Goal: Information Seeking & Learning: Learn about a topic

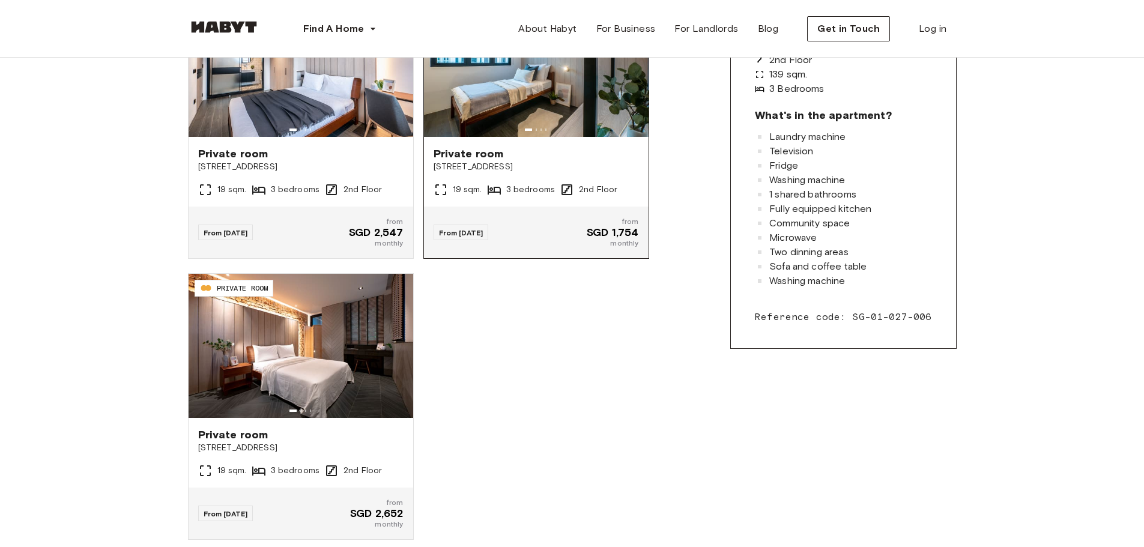
scroll to position [360, 0]
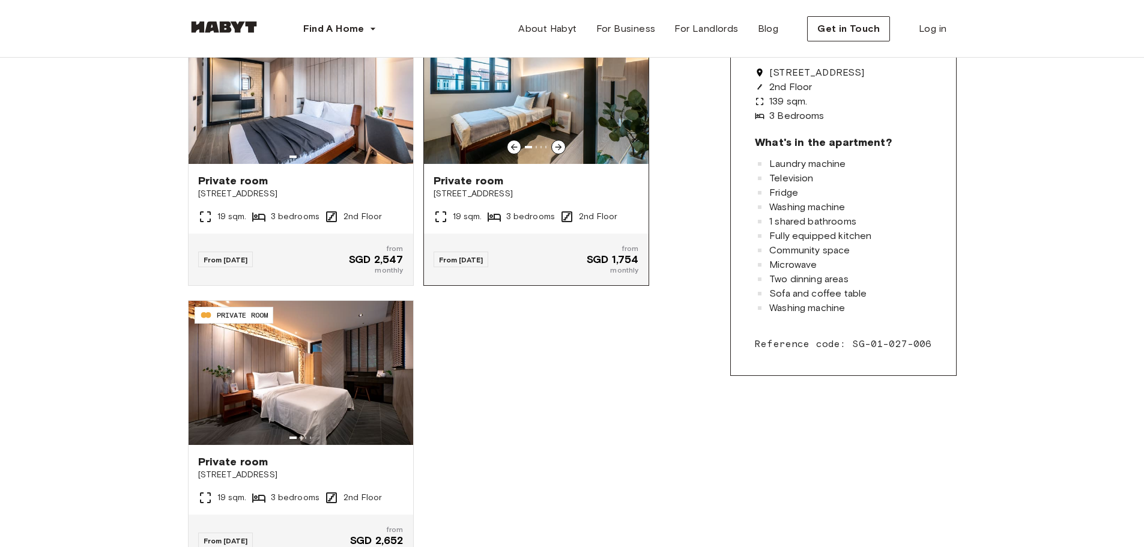
click at [597, 150] on img at bounding box center [536, 92] width 225 height 144
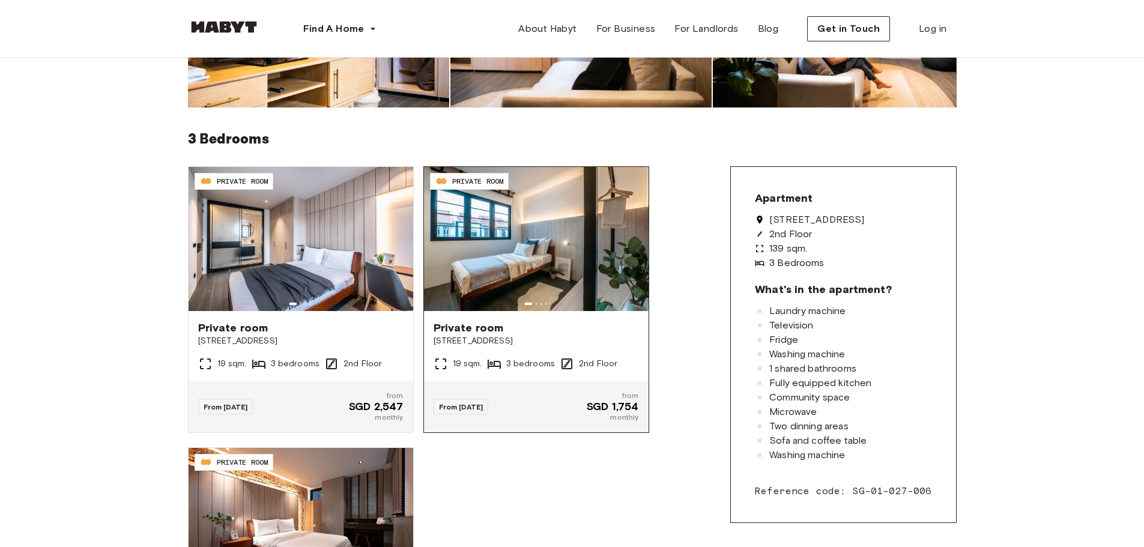
scroll to position [240, 0]
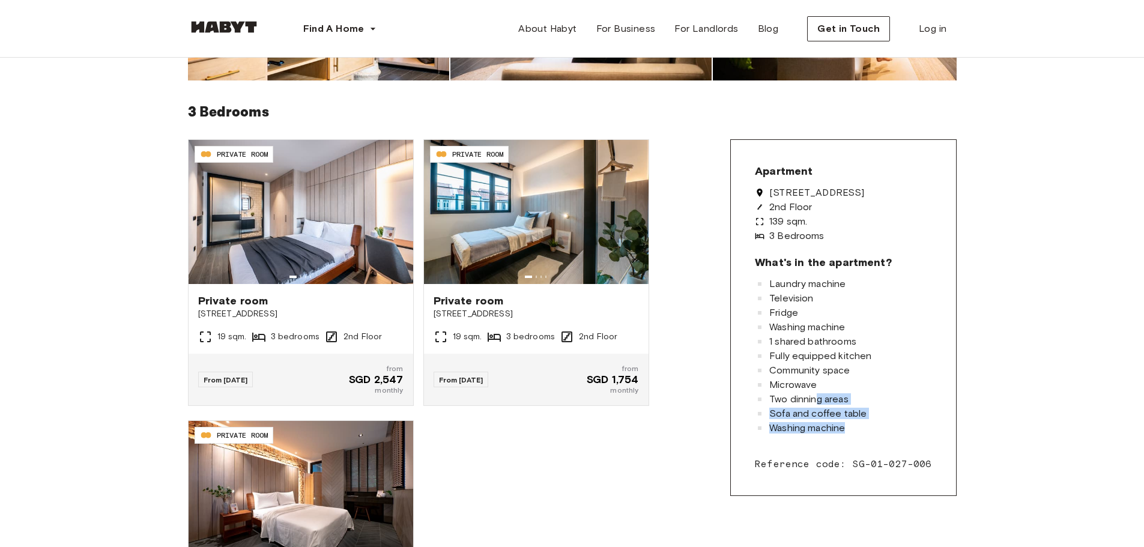
drag, startPoint x: 877, startPoint y: 418, endPoint x: 821, endPoint y: 405, distance: 57.4
click at [821, 405] on div "Laundry machine Television Fridge Washing machine 1 shared bathrooms Fully equi…" at bounding box center [843, 356] width 176 height 154
click at [858, 399] on div "Two dinning areas" at bounding box center [843, 399] width 176 height 10
click at [866, 370] on div "Community space" at bounding box center [843, 371] width 176 height 10
click at [886, 356] on div "Fully equipped kitchen" at bounding box center [843, 356] width 176 height 10
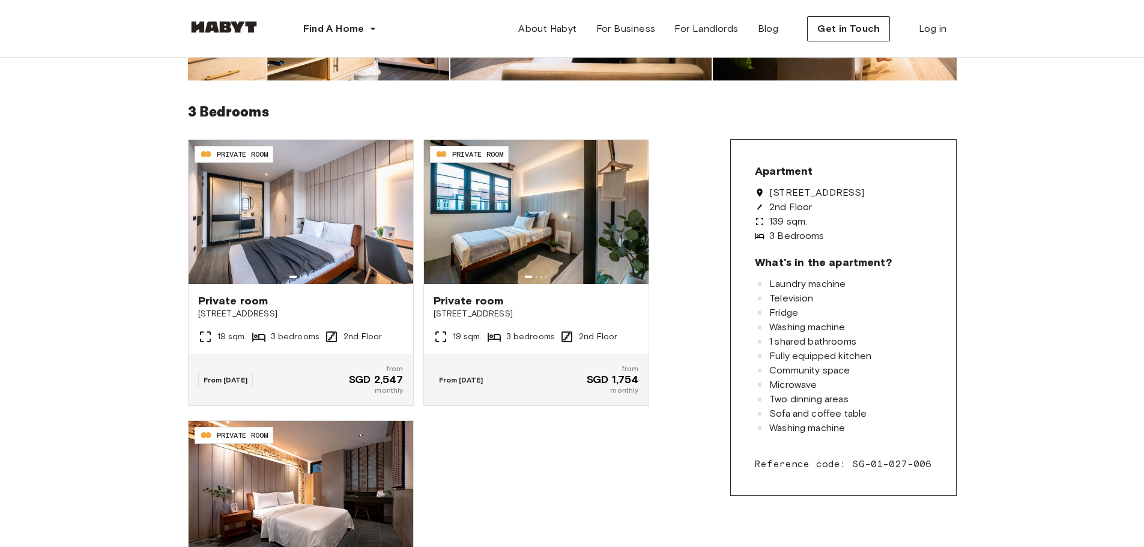
click at [870, 398] on div "Two dinning areas" at bounding box center [843, 399] width 176 height 10
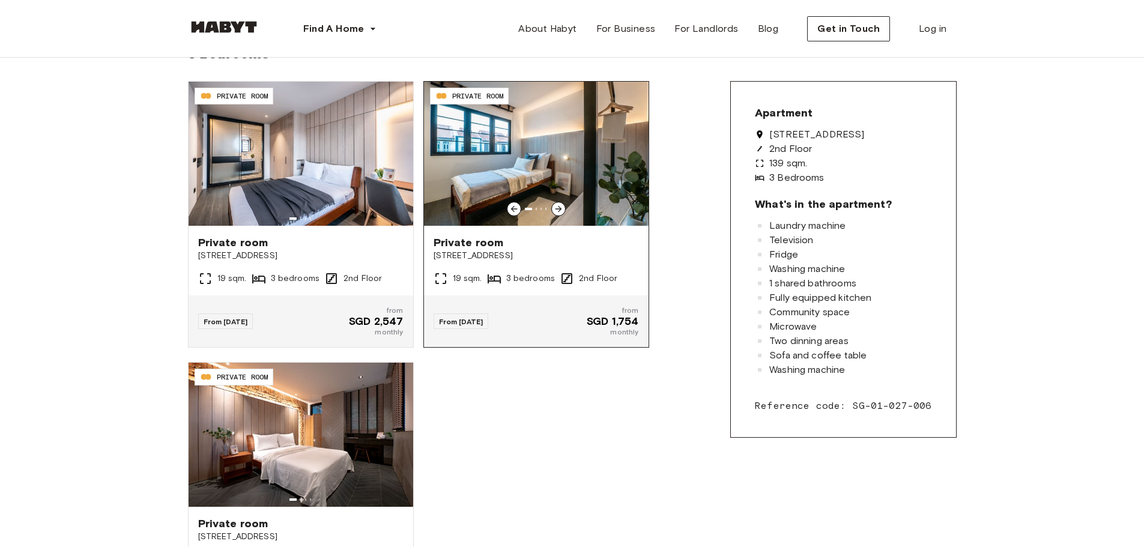
scroll to position [60, 0]
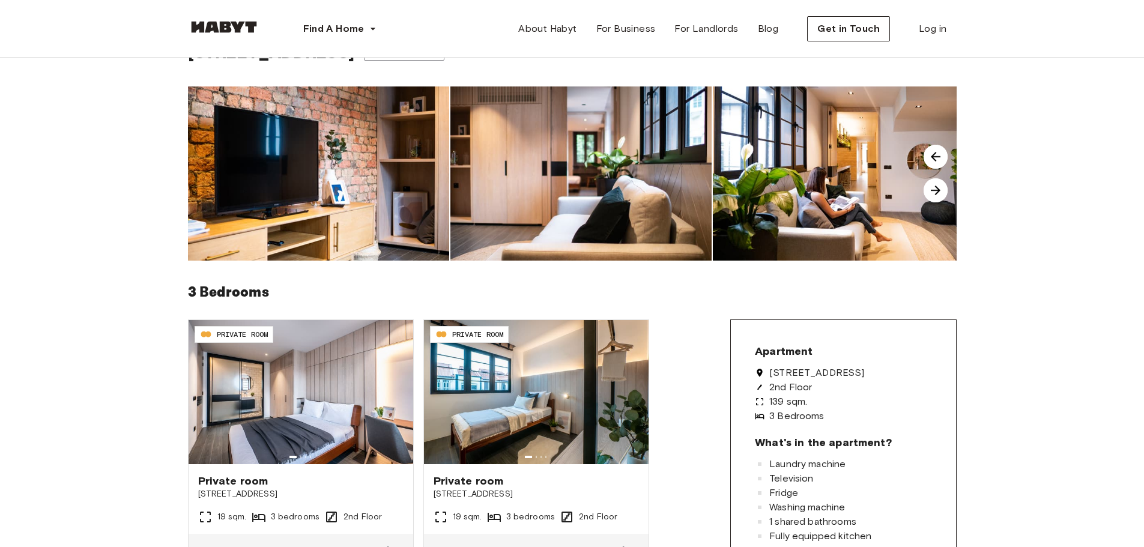
click at [942, 195] on img at bounding box center [935, 190] width 24 height 24
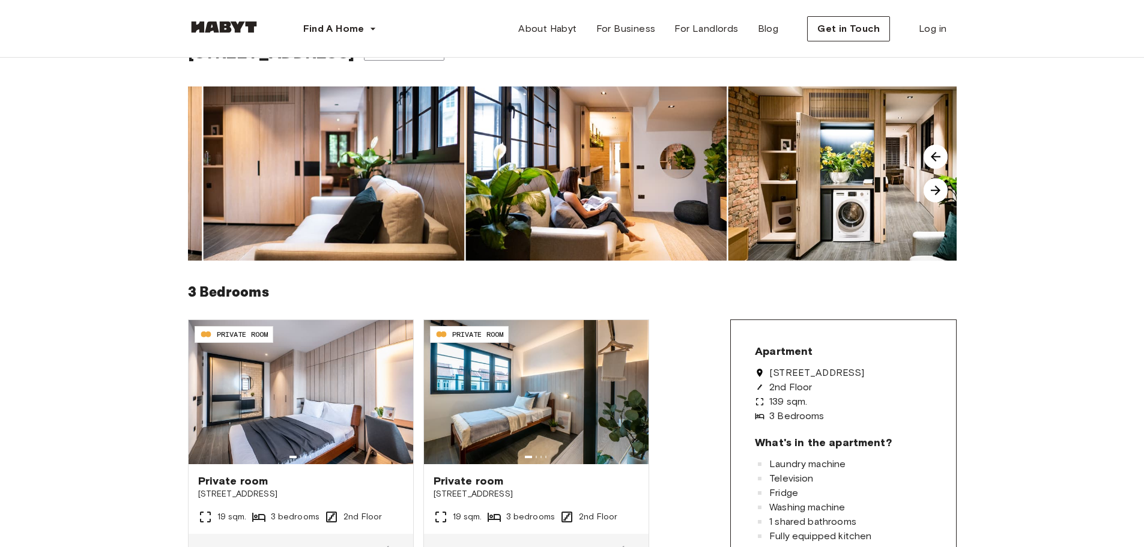
click at [942, 195] on img at bounding box center [935, 190] width 24 height 24
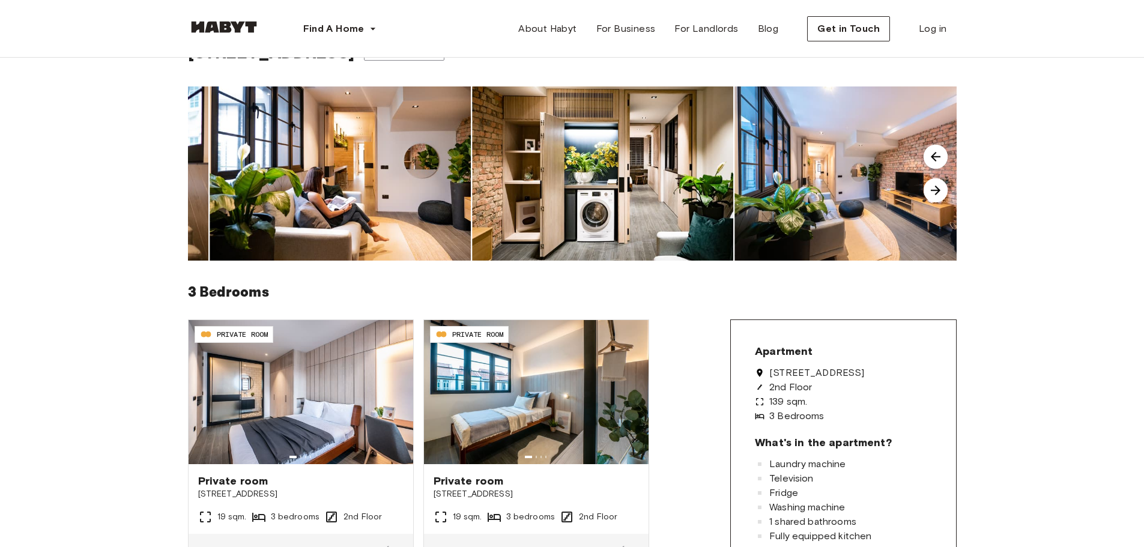
click at [942, 195] on img at bounding box center [935, 190] width 24 height 24
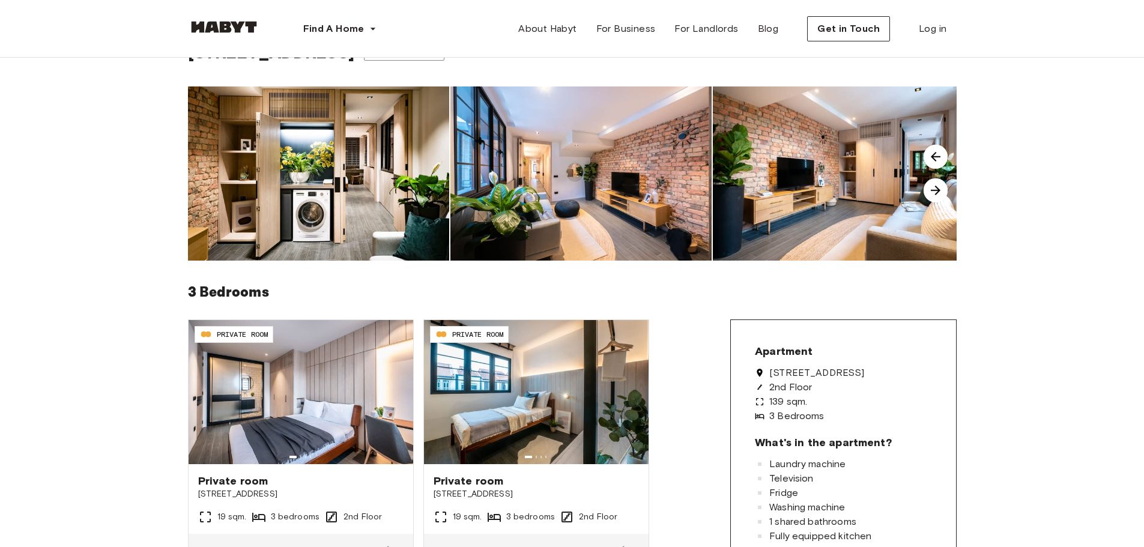
click at [942, 195] on img at bounding box center [935, 190] width 24 height 24
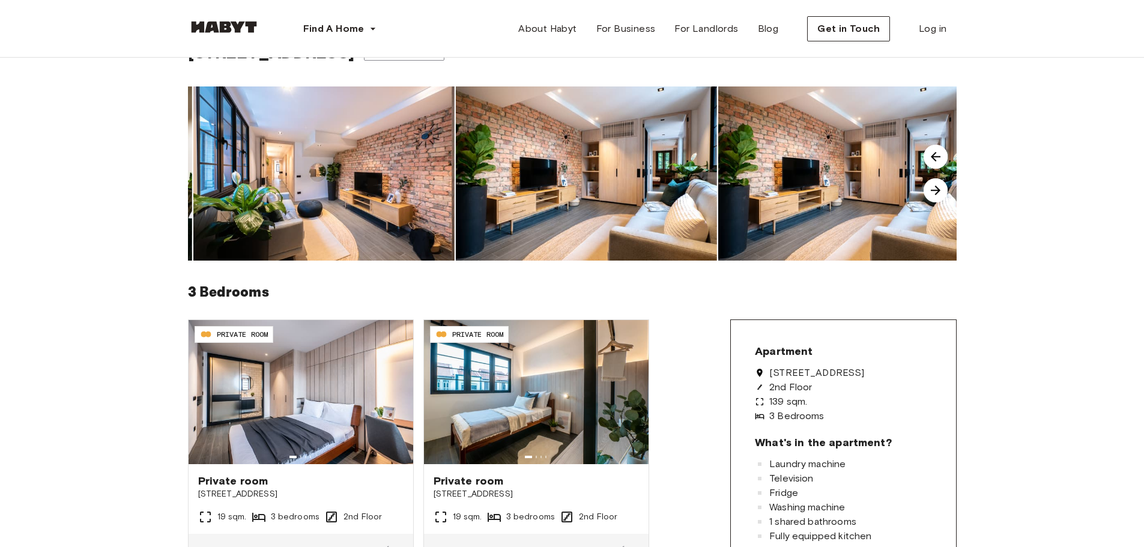
click at [942, 195] on img at bounding box center [935, 190] width 24 height 24
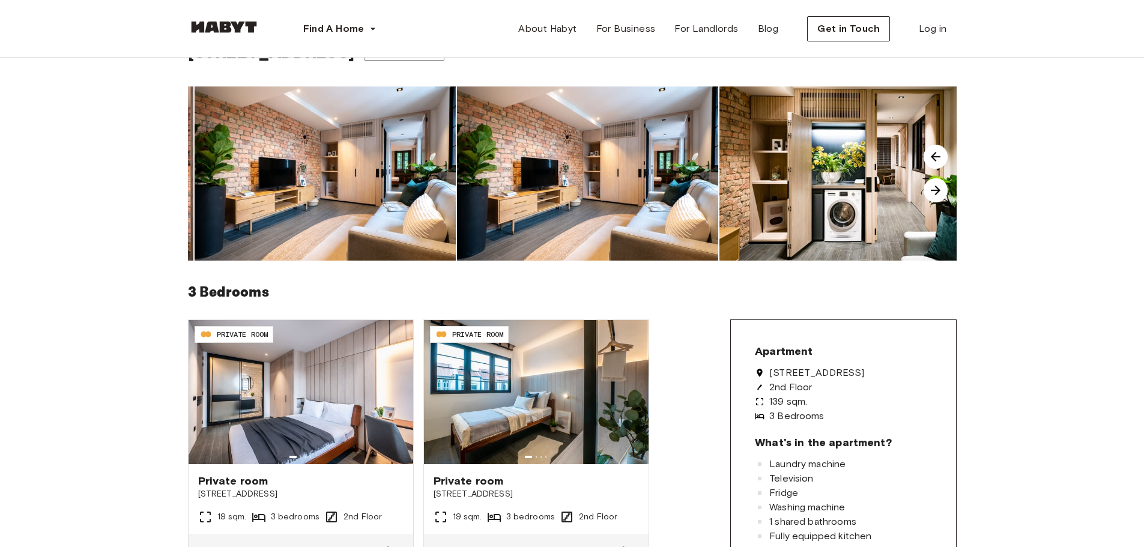
click at [942, 195] on img at bounding box center [935, 190] width 24 height 24
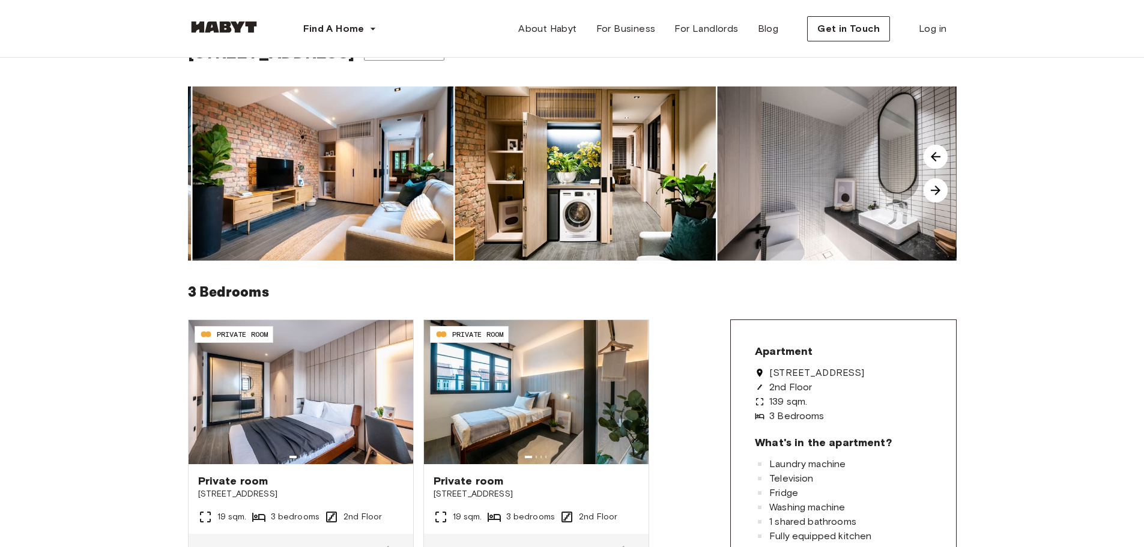
click at [942, 195] on img at bounding box center [935, 190] width 24 height 24
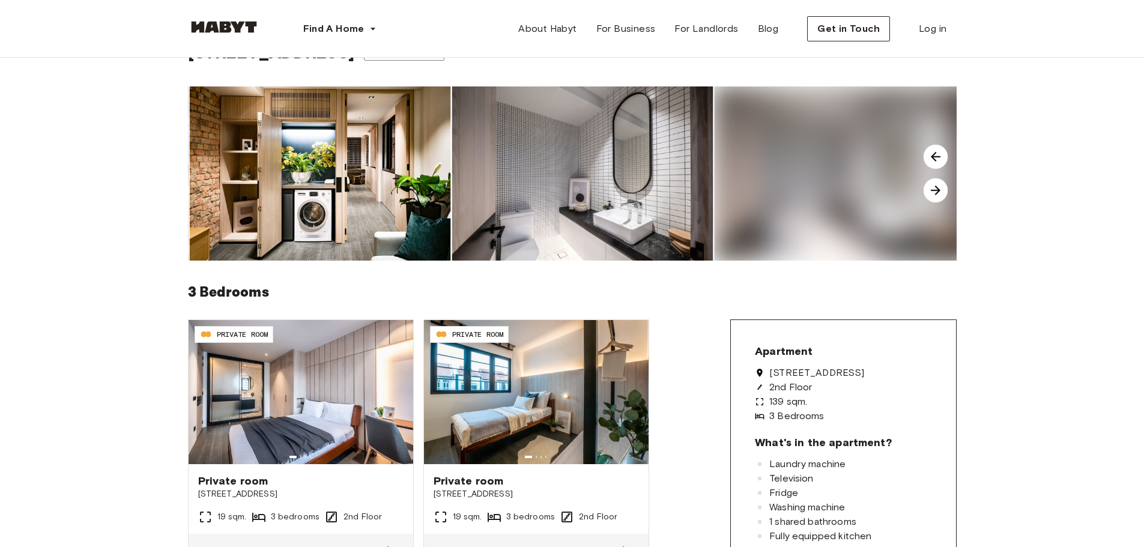
click at [942, 195] on img at bounding box center [935, 190] width 24 height 24
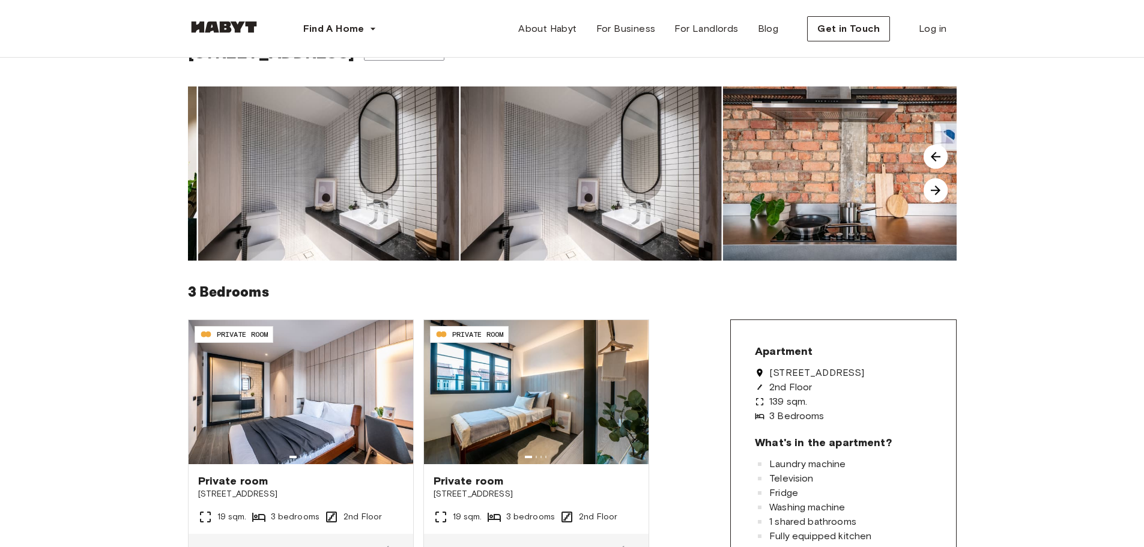
click at [942, 195] on img at bounding box center [935, 190] width 24 height 24
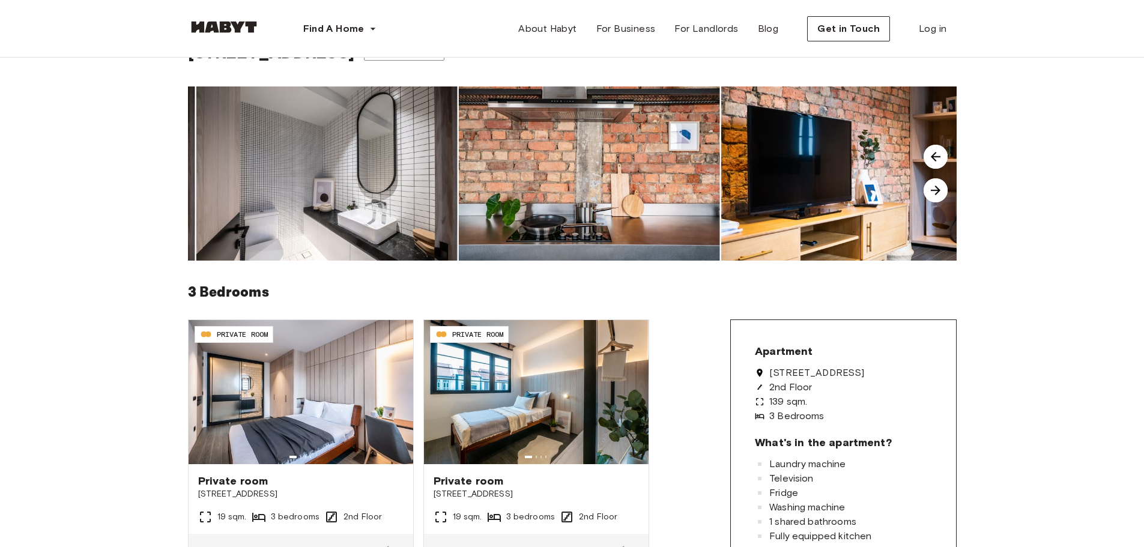
click at [942, 195] on img at bounding box center [935, 190] width 24 height 24
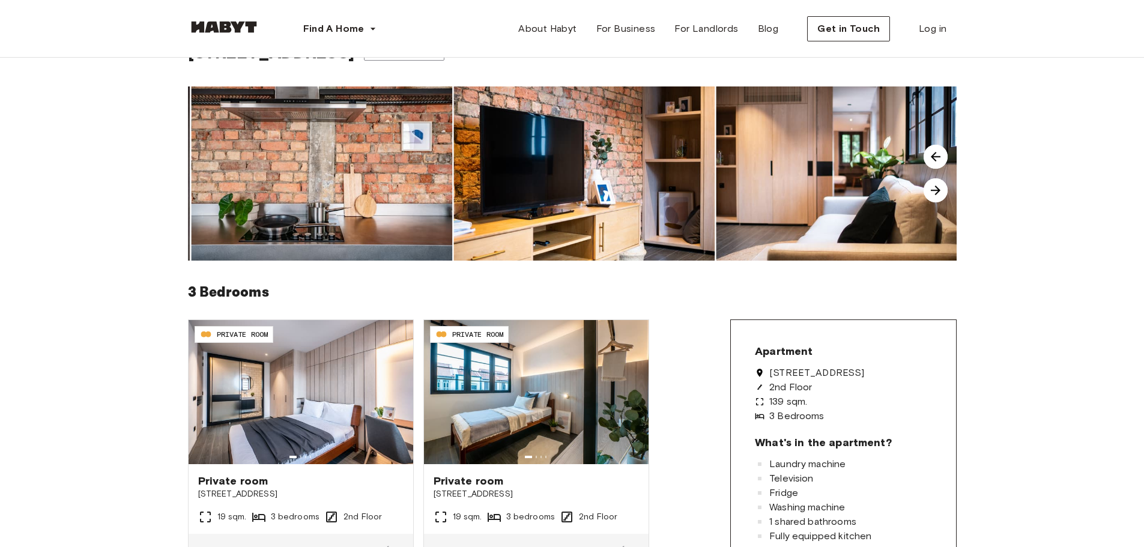
click at [942, 195] on img at bounding box center [935, 190] width 24 height 24
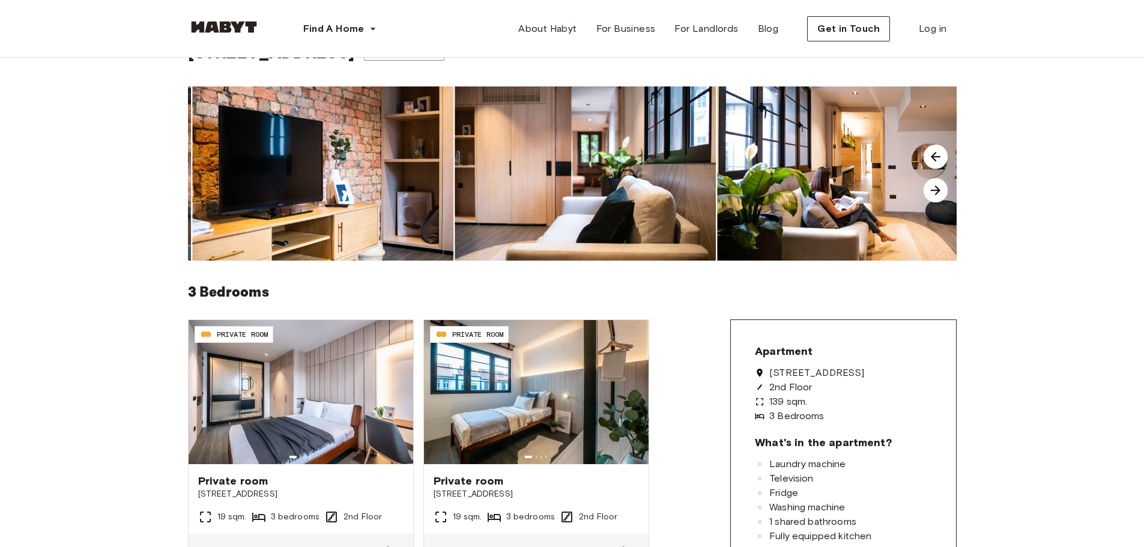
click at [942, 195] on img at bounding box center [935, 190] width 24 height 24
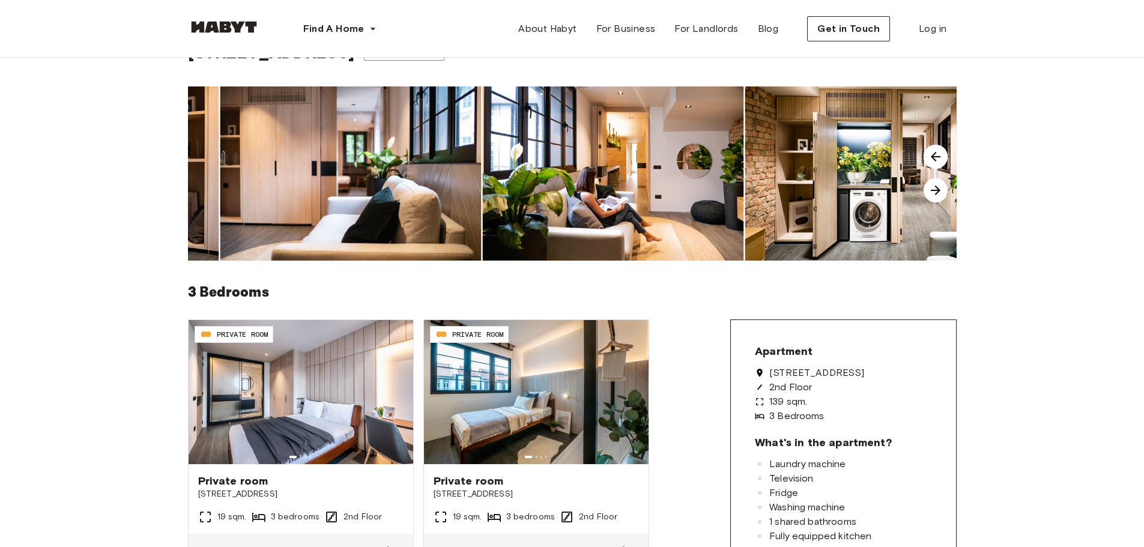
click at [942, 195] on img at bounding box center [935, 190] width 24 height 24
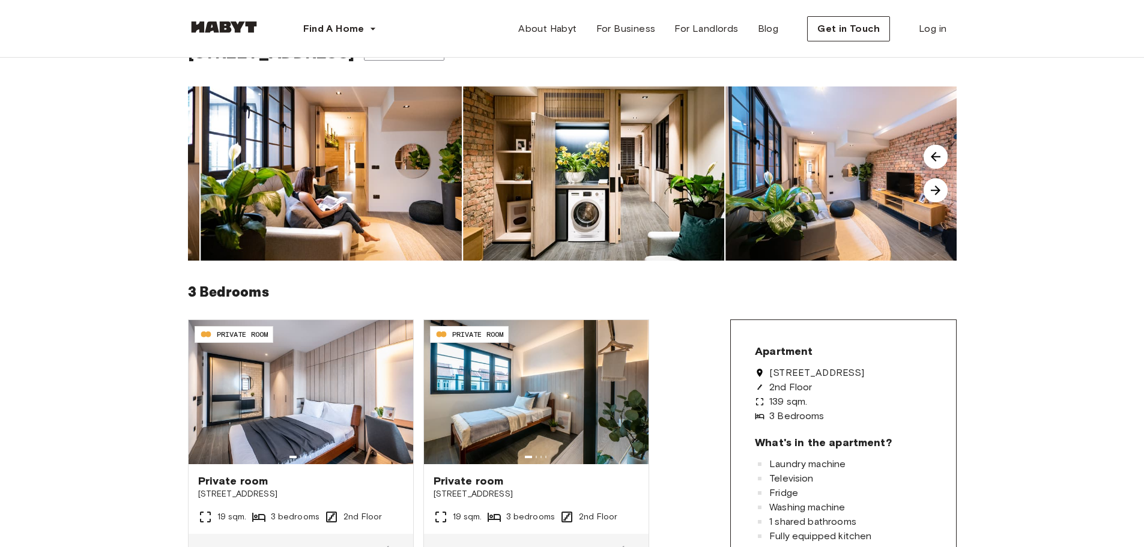
click at [942, 195] on img at bounding box center [935, 190] width 24 height 24
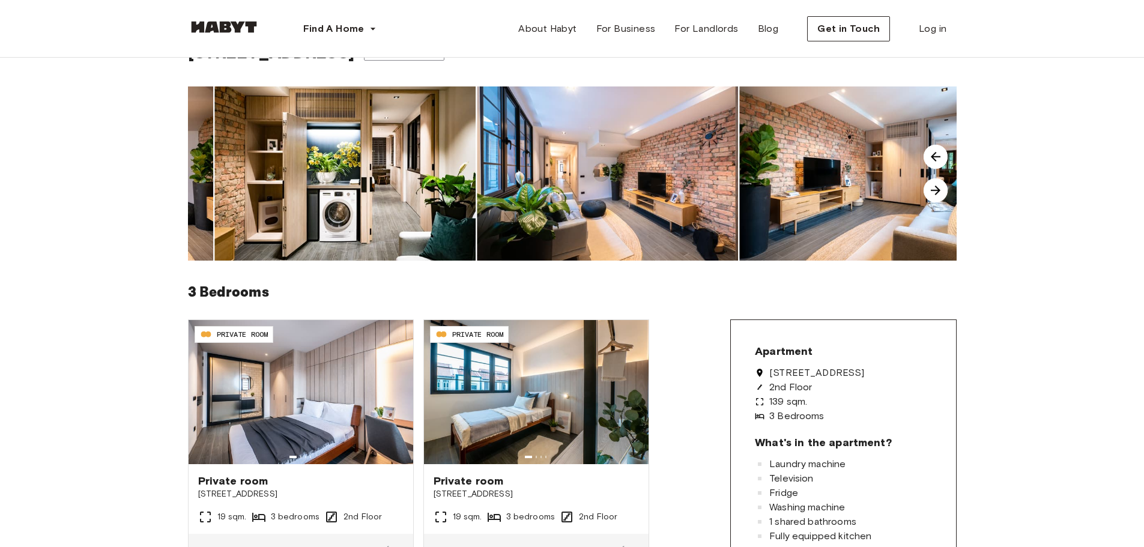
click at [942, 195] on img at bounding box center [935, 190] width 24 height 24
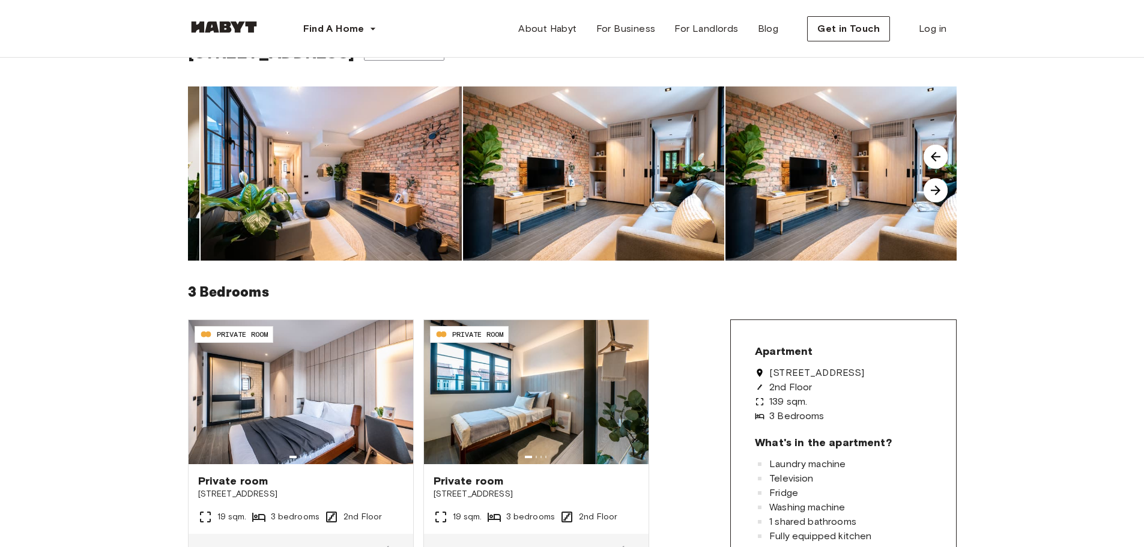
click at [942, 195] on img at bounding box center [935, 190] width 24 height 24
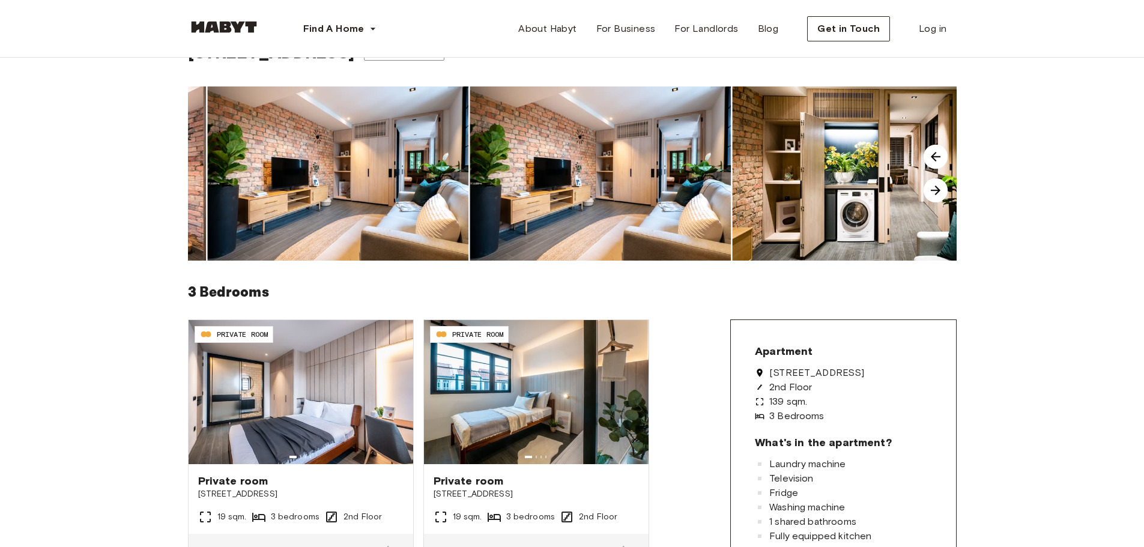
click at [942, 195] on img at bounding box center [935, 190] width 24 height 24
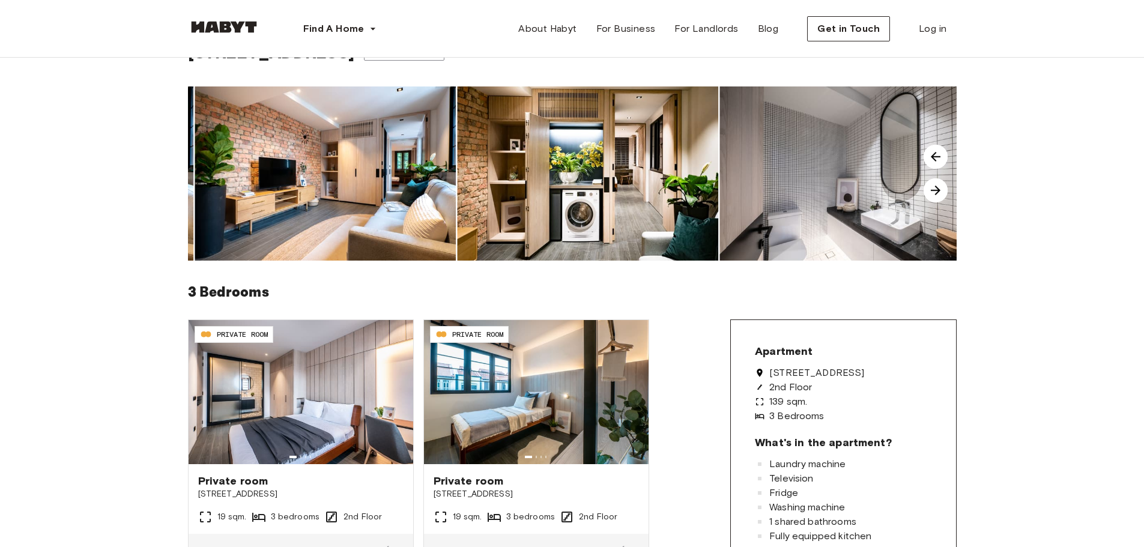
click at [942, 195] on img at bounding box center [935, 190] width 24 height 24
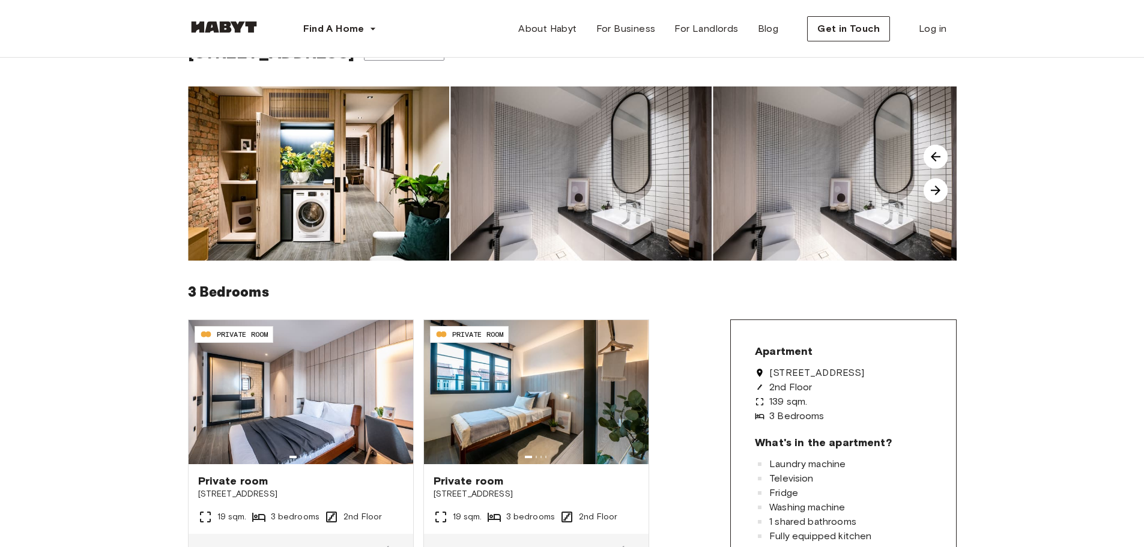
click at [942, 195] on img at bounding box center [935, 190] width 24 height 24
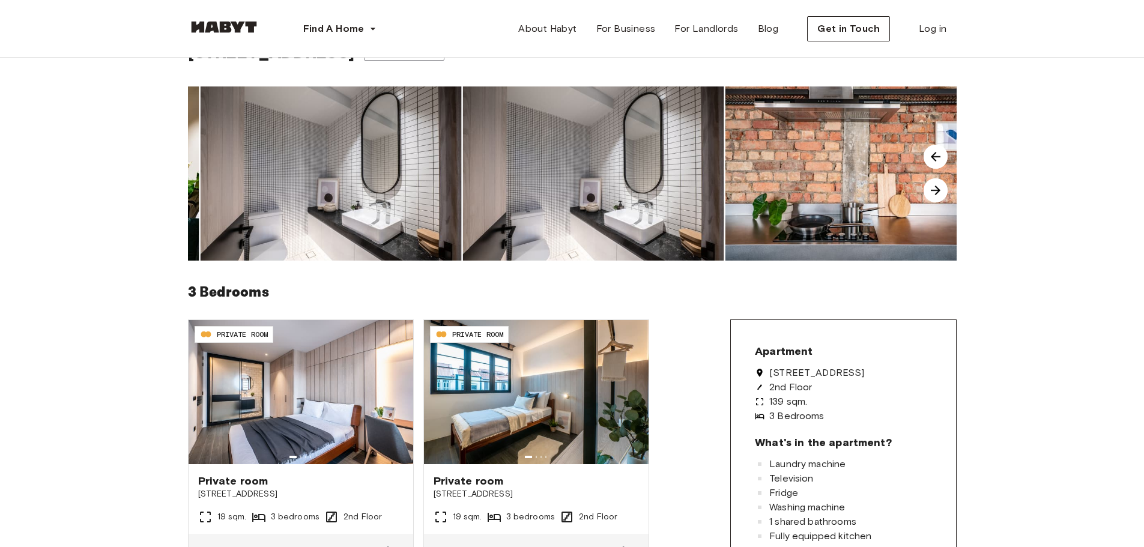
click at [942, 195] on img at bounding box center [935, 190] width 24 height 24
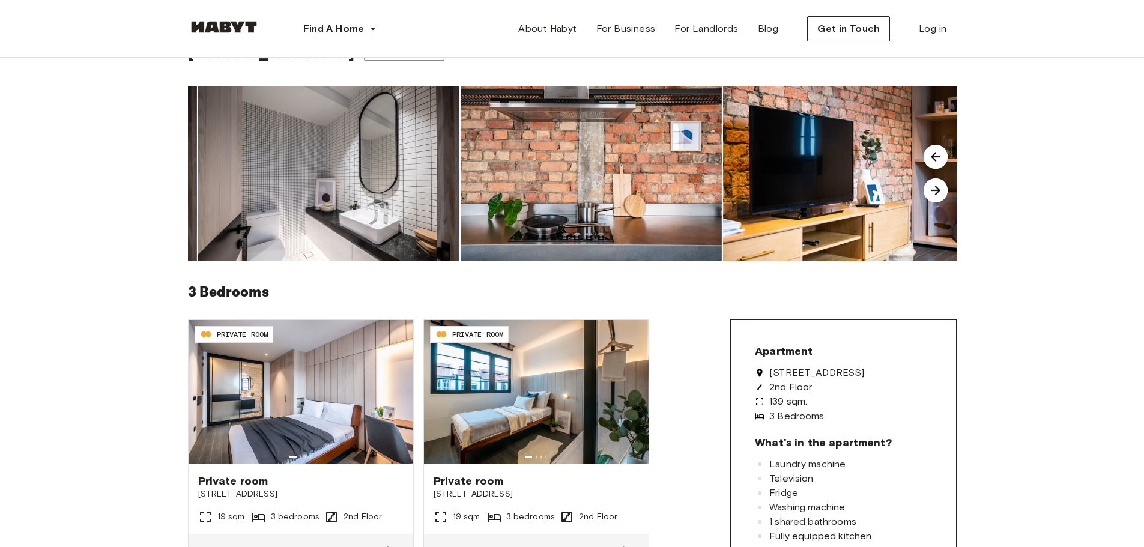
click at [942, 195] on img at bounding box center [935, 190] width 24 height 24
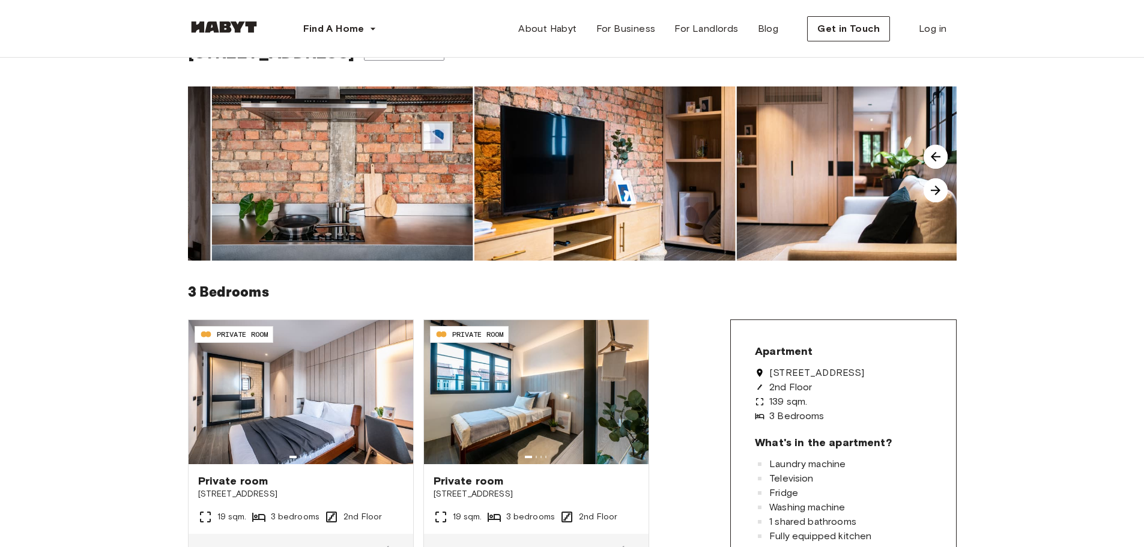
click at [942, 195] on img at bounding box center [935, 190] width 24 height 24
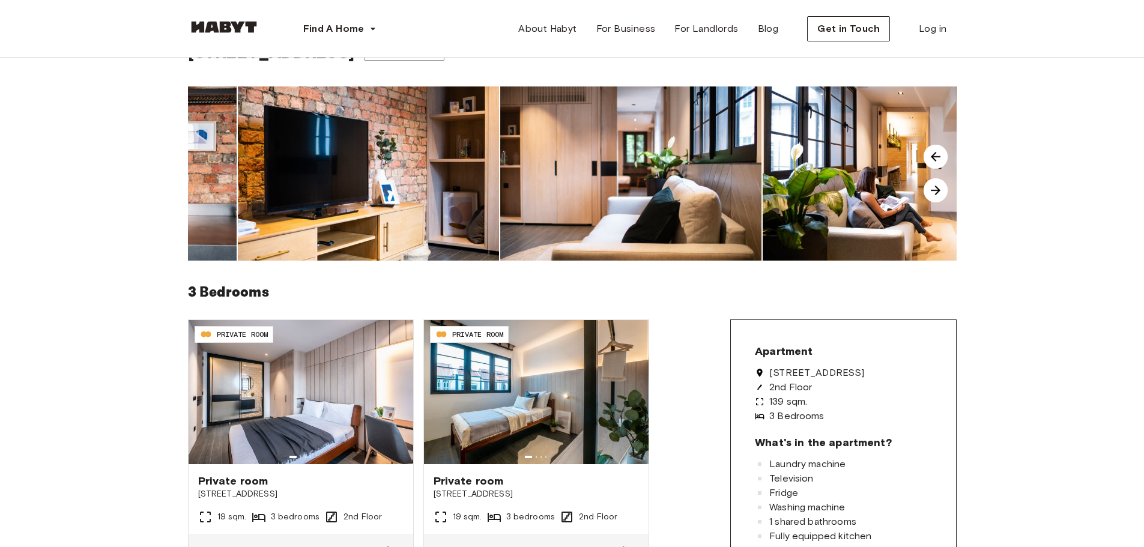
click at [942, 195] on img at bounding box center [935, 190] width 24 height 24
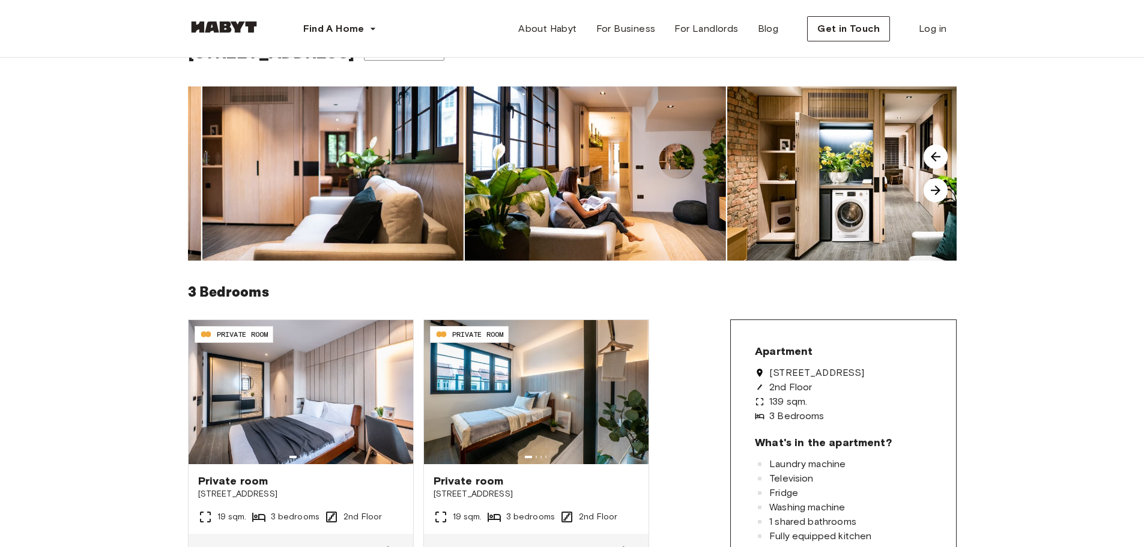
click at [942, 195] on img at bounding box center [935, 190] width 24 height 24
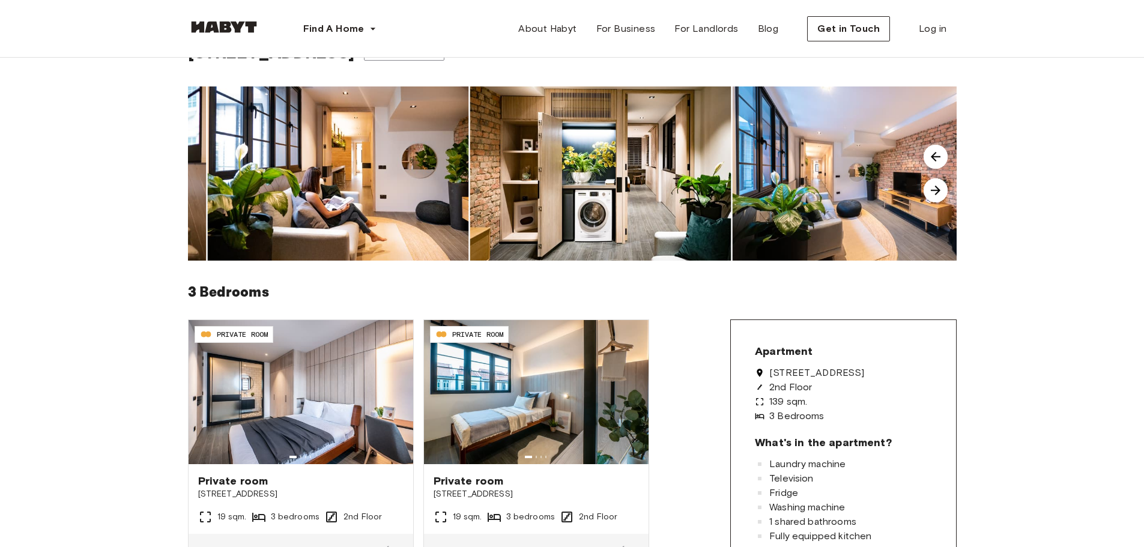
click at [942, 195] on img at bounding box center [935, 190] width 24 height 24
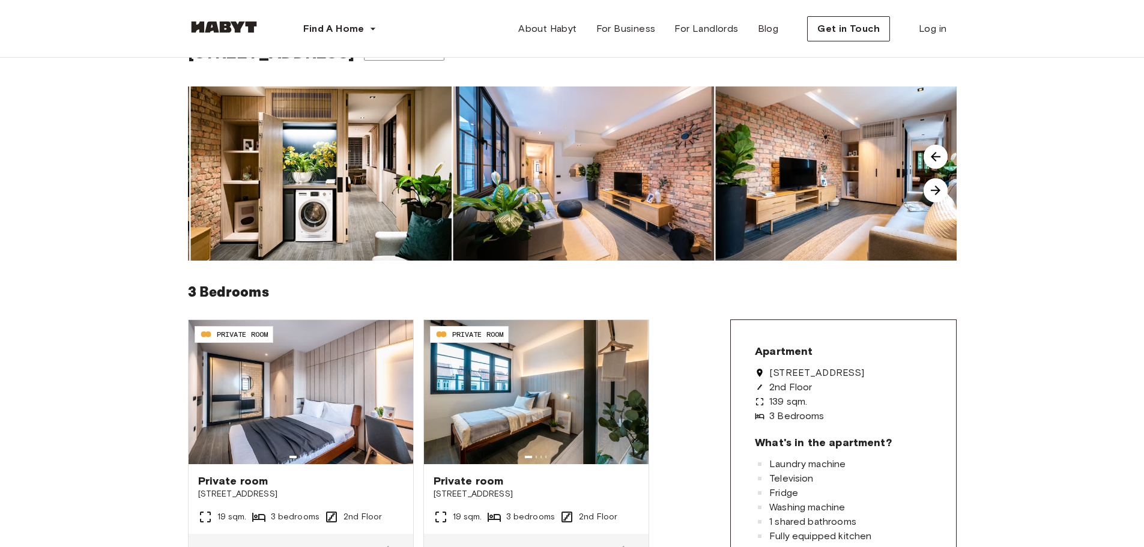
click at [942, 195] on img at bounding box center [935, 190] width 24 height 24
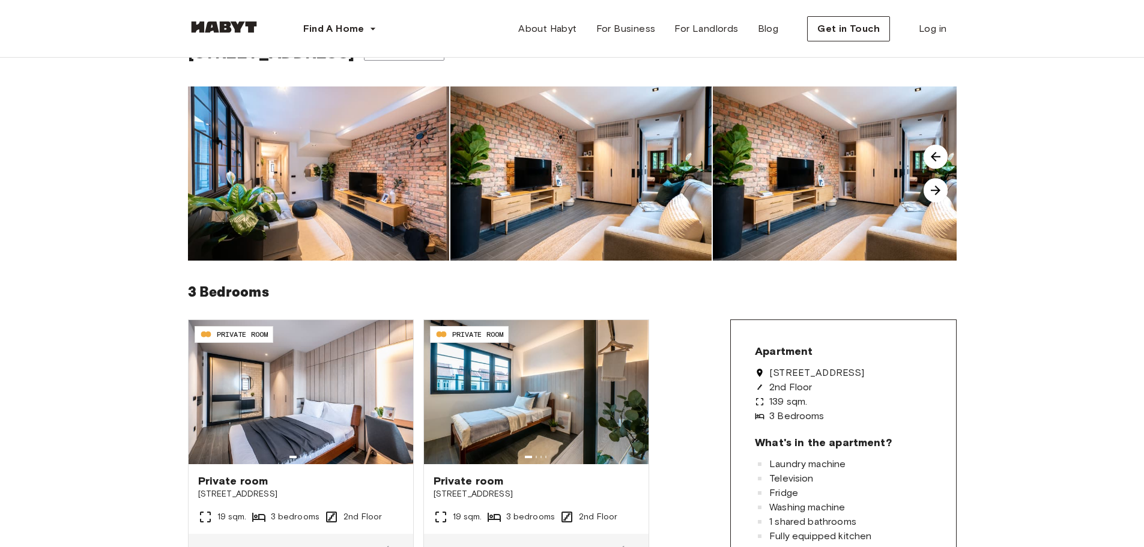
click at [942, 195] on img at bounding box center [935, 190] width 24 height 24
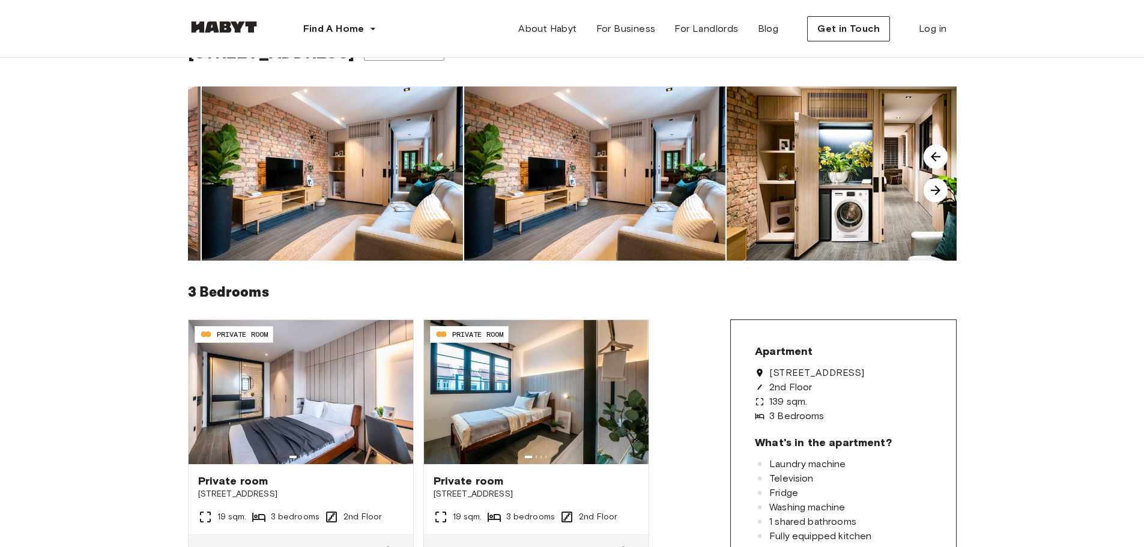
click at [942, 195] on img at bounding box center [935, 190] width 24 height 24
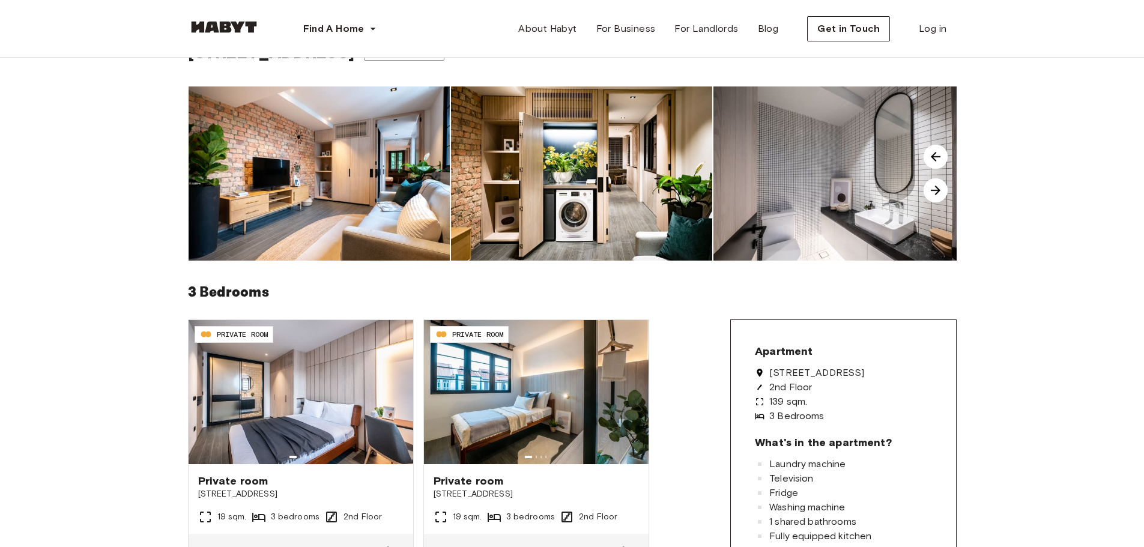
click at [942, 195] on img at bounding box center [935, 190] width 24 height 24
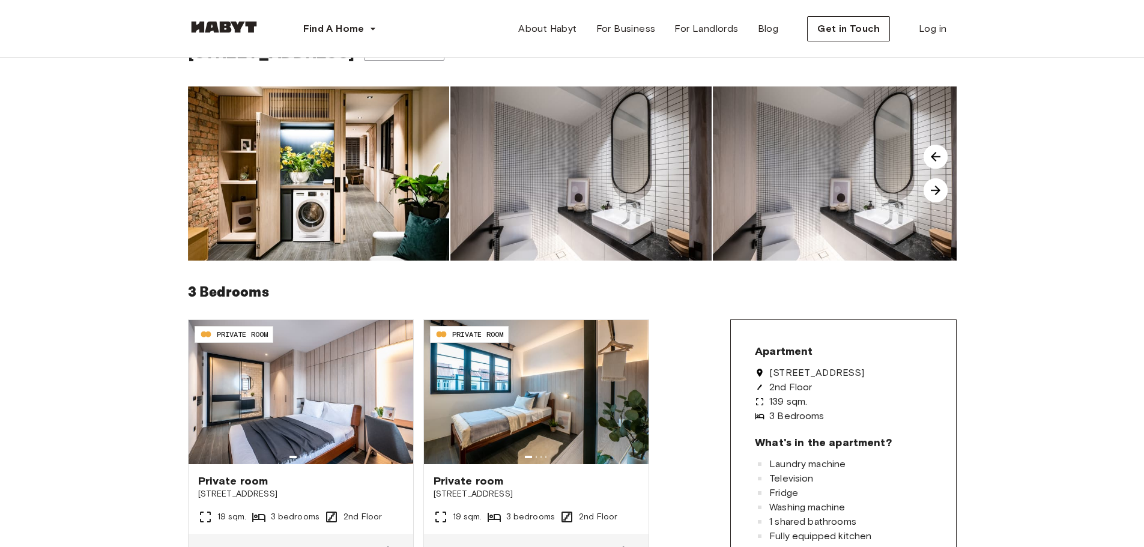
click at [942, 195] on img at bounding box center [935, 190] width 24 height 24
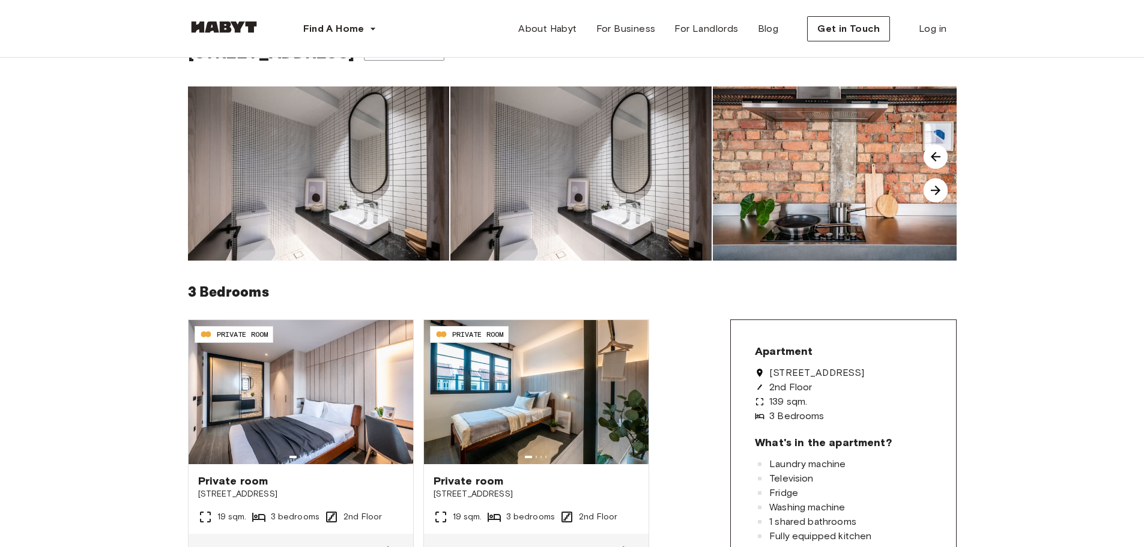
click at [938, 190] on img at bounding box center [935, 190] width 24 height 24
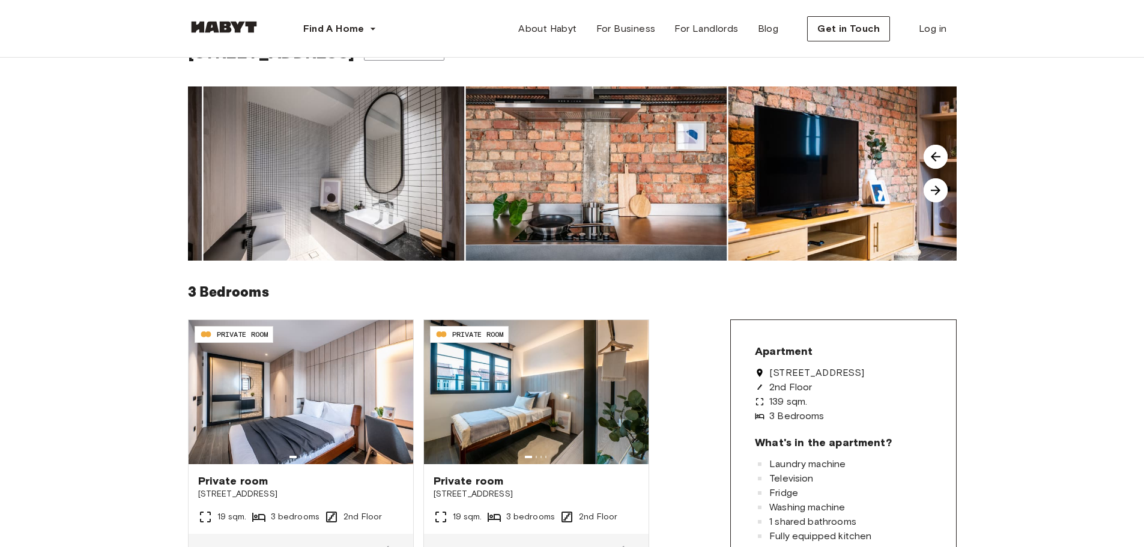
click at [938, 190] on img at bounding box center [935, 190] width 24 height 24
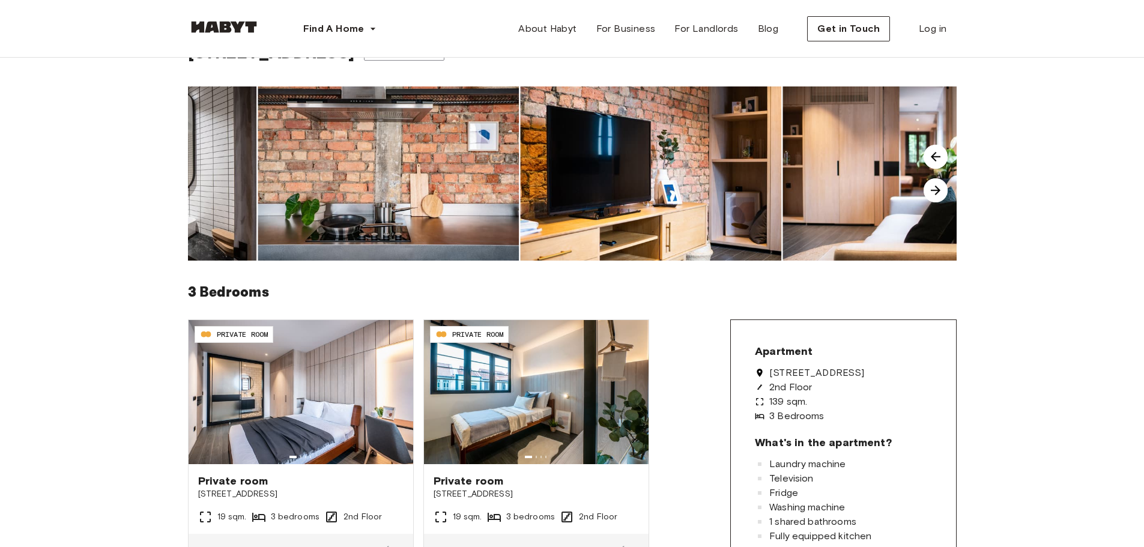
click at [938, 190] on img at bounding box center [935, 190] width 24 height 24
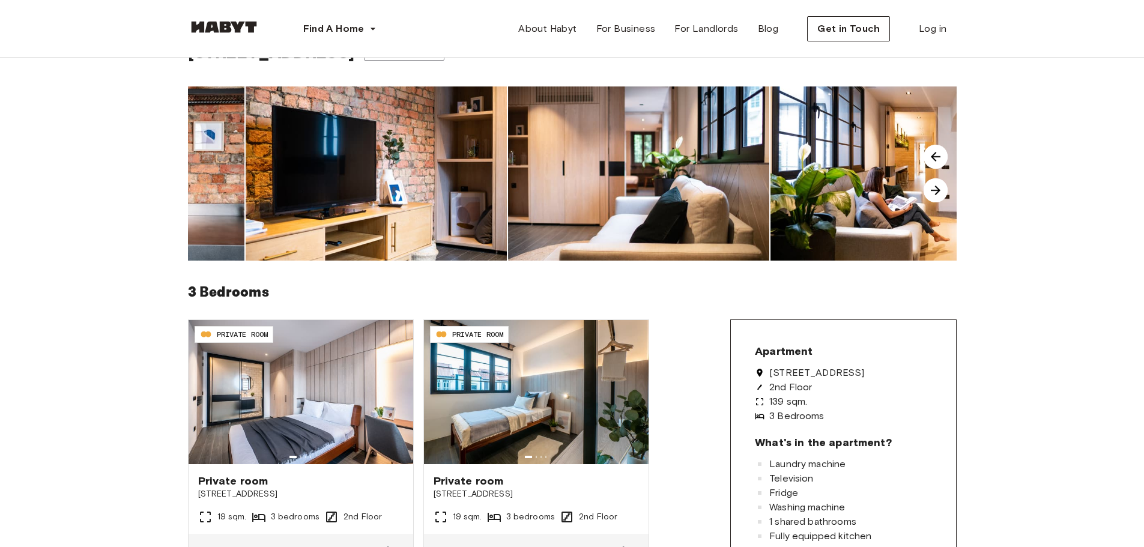
click at [938, 190] on img at bounding box center [935, 190] width 24 height 24
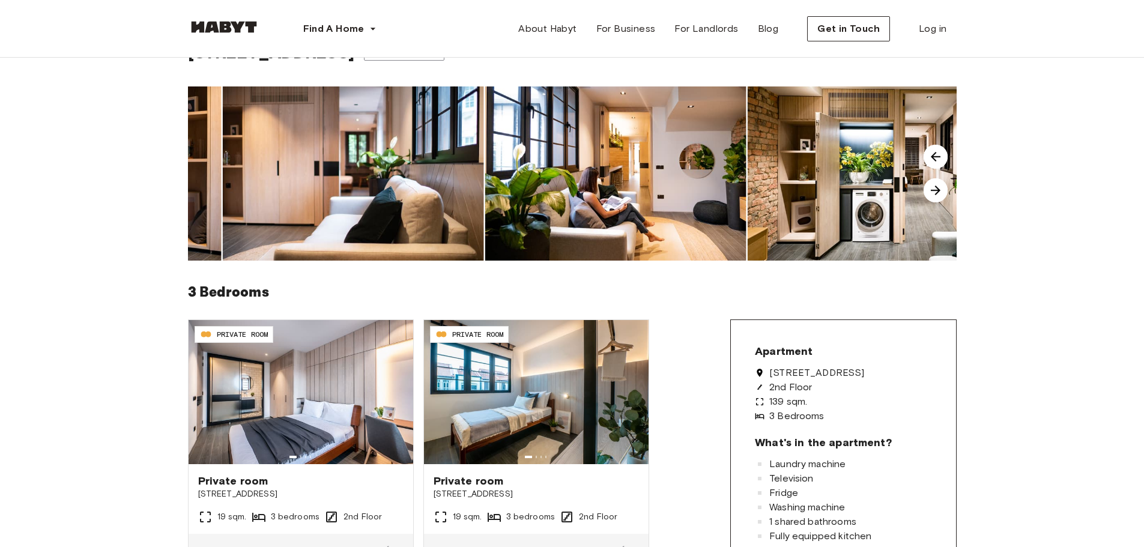
click at [938, 190] on img at bounding box center [935, 190] width 24 height 24
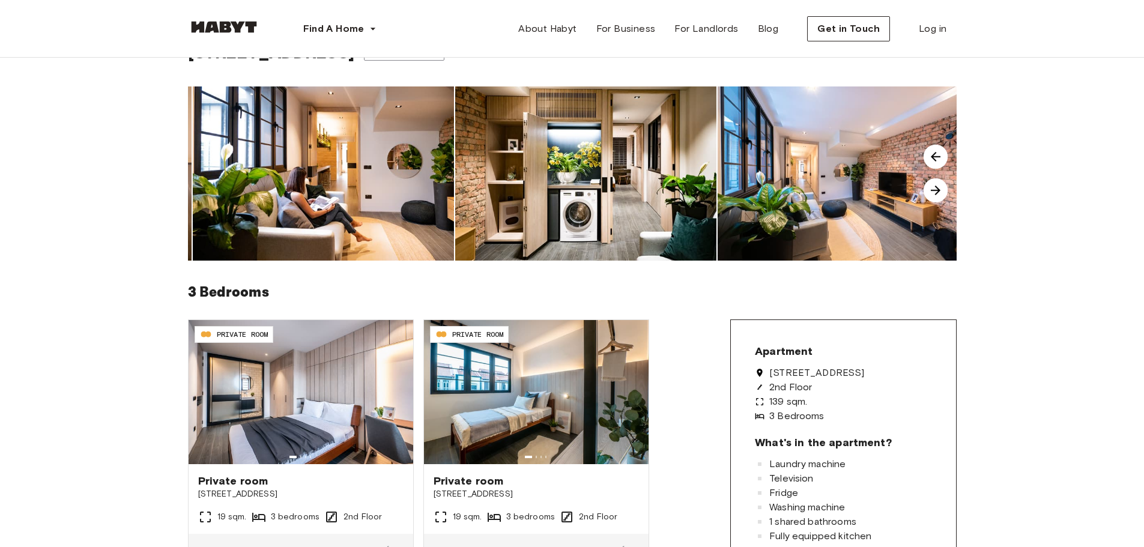
click at [938, 190] on img at bounding box center [935, 190] width 24 height 24
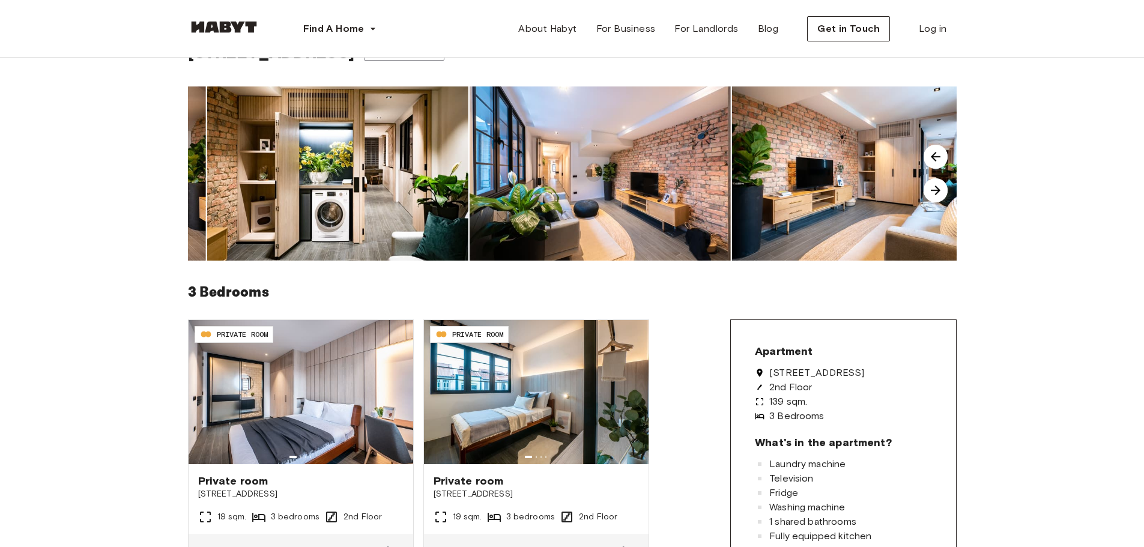
click at [938, 190] on img at bounding box center [935, 190] width 24 height 24
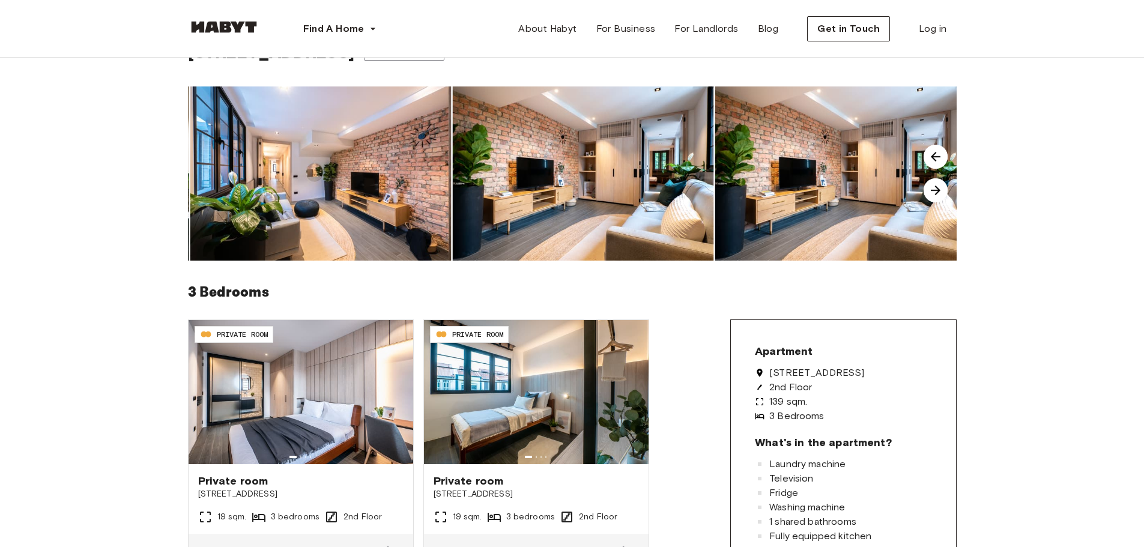
click at [938, 190] on img at bounding box center [935, 190] width 24 height 24
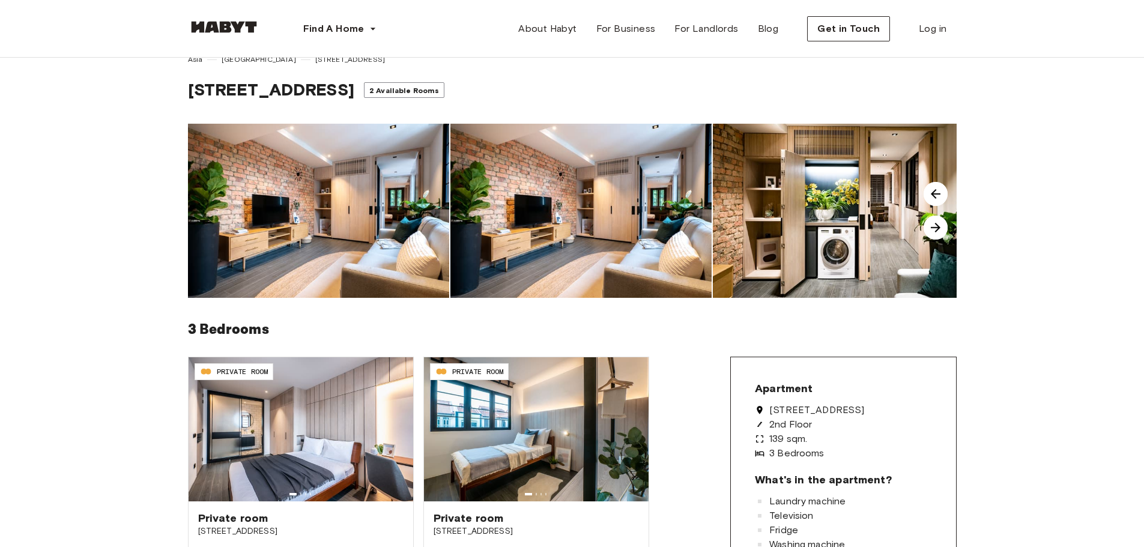
scroll to position [0, 0]
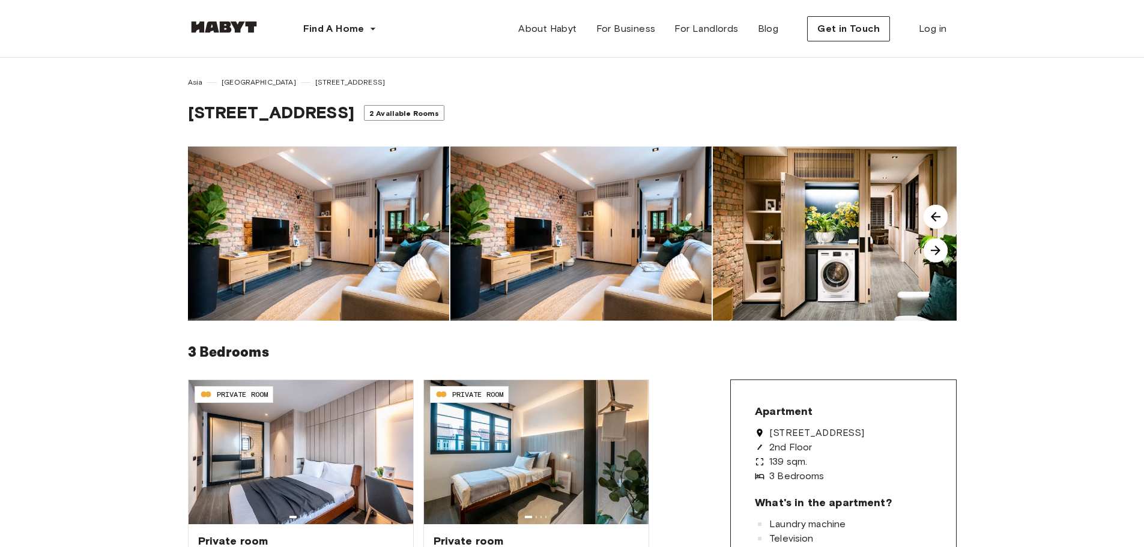
click at [225, 32] on img at bounding box center [224, 27] width 72 height 12
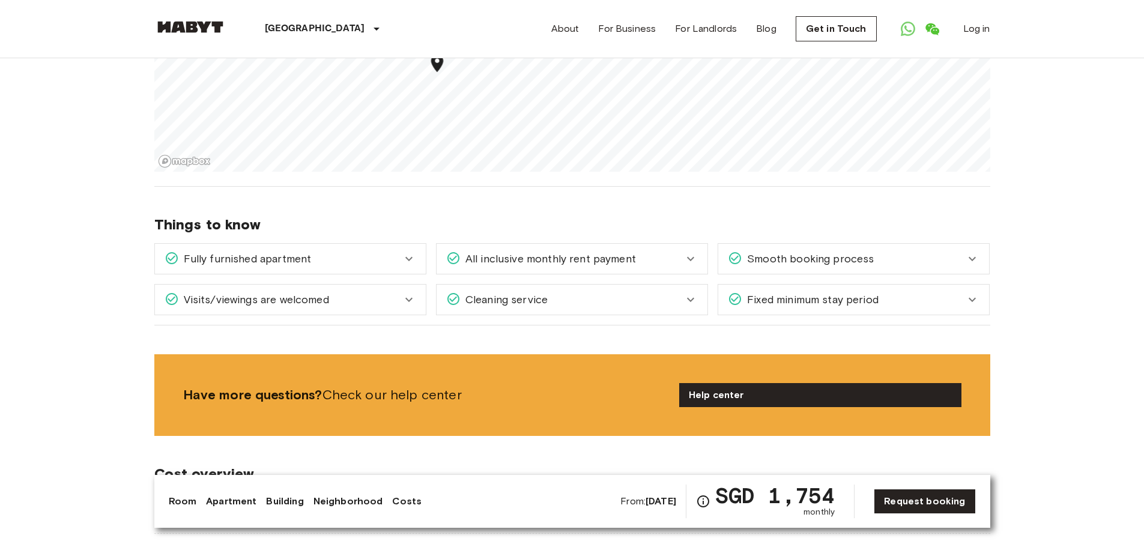
scroll to position [900, 0]
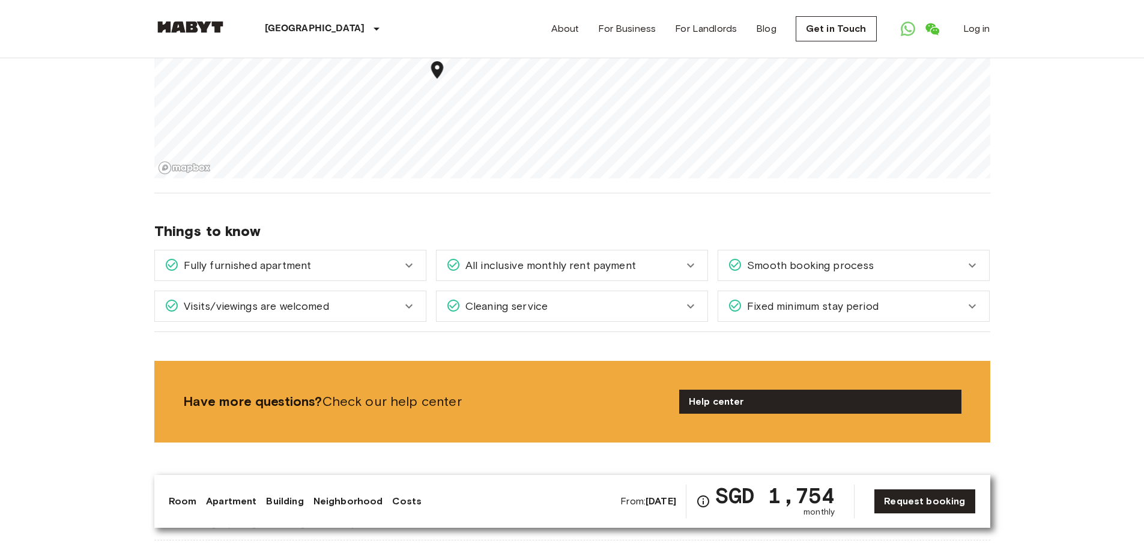
click at [323, 267] on div "Fully furnished apartment" at bounding box center [282, 266] width 237 height 16
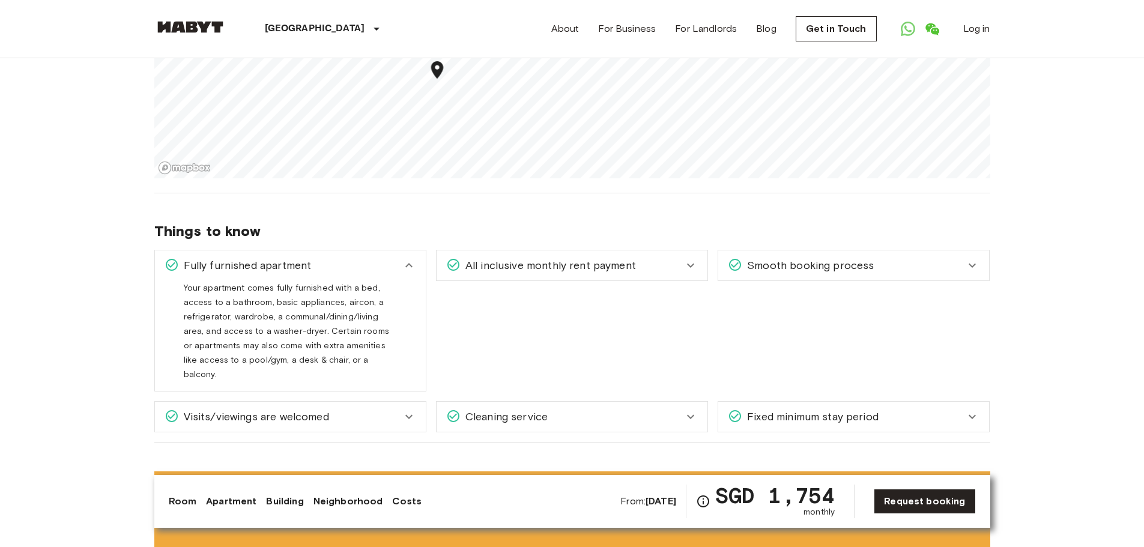
click at [465, 280] on div "All inclusive monthly rent payment Your monthly rent payment includes a fully f…" at bounding box center [572, 265] width 272 height 31
click at [470, 274] on div "All inclusive monthly rent payment" at bounding box center [571, 265] width 271 height 30
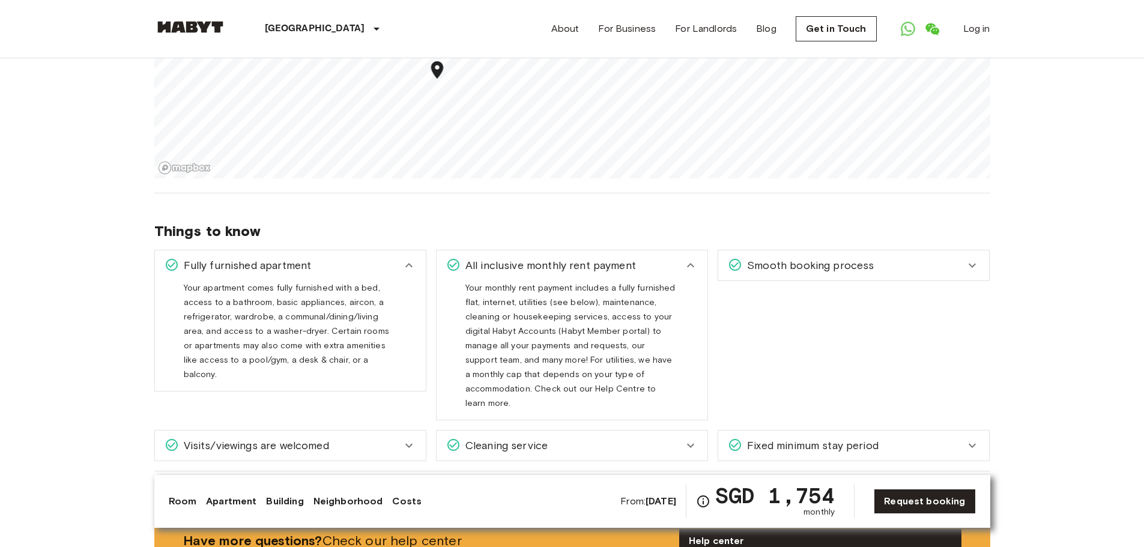
click at [781, 273] on div "Smooth booking process" at bounding box center [853, 265] width 271 height 30
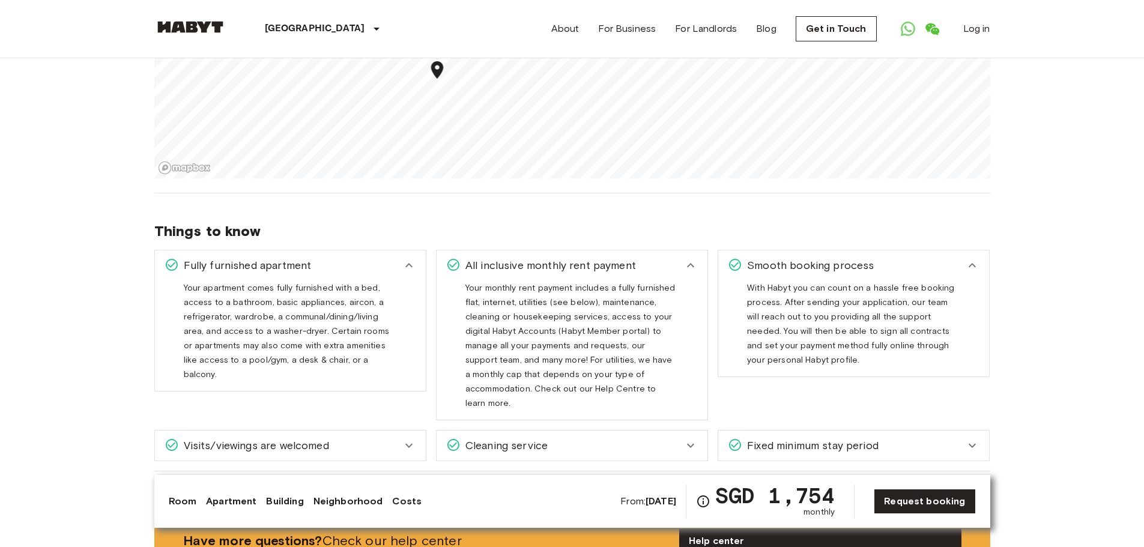
click at [752, 438] on span "Fixed minimum stay period" at bounding box center [810, 446] width 136 height 16
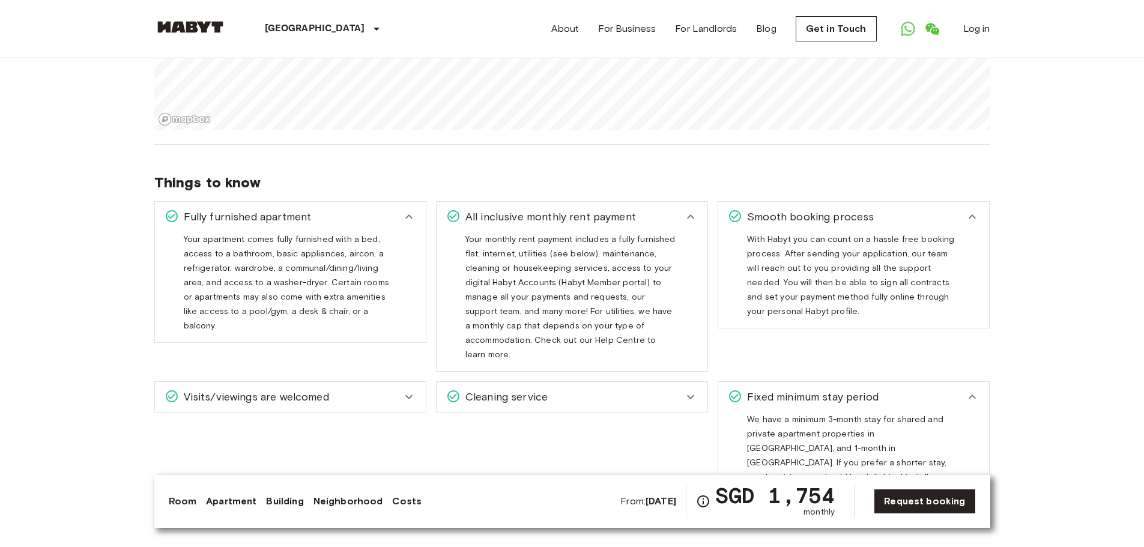
scroll to position [1021, 0]
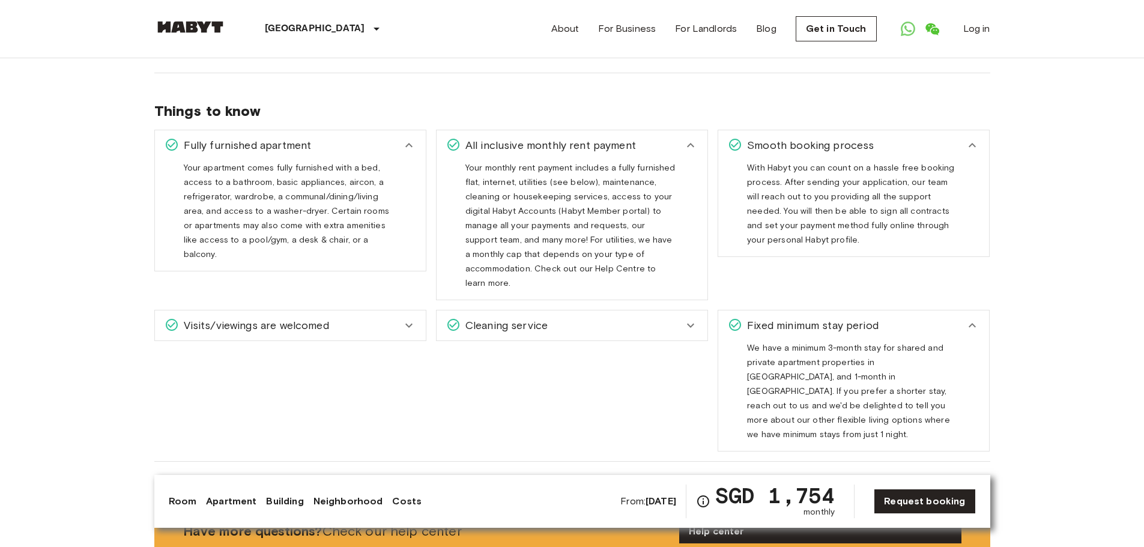
click at [666, 318] on div "Cleaning service" at bounding box center [564, 326] width 237 height 16
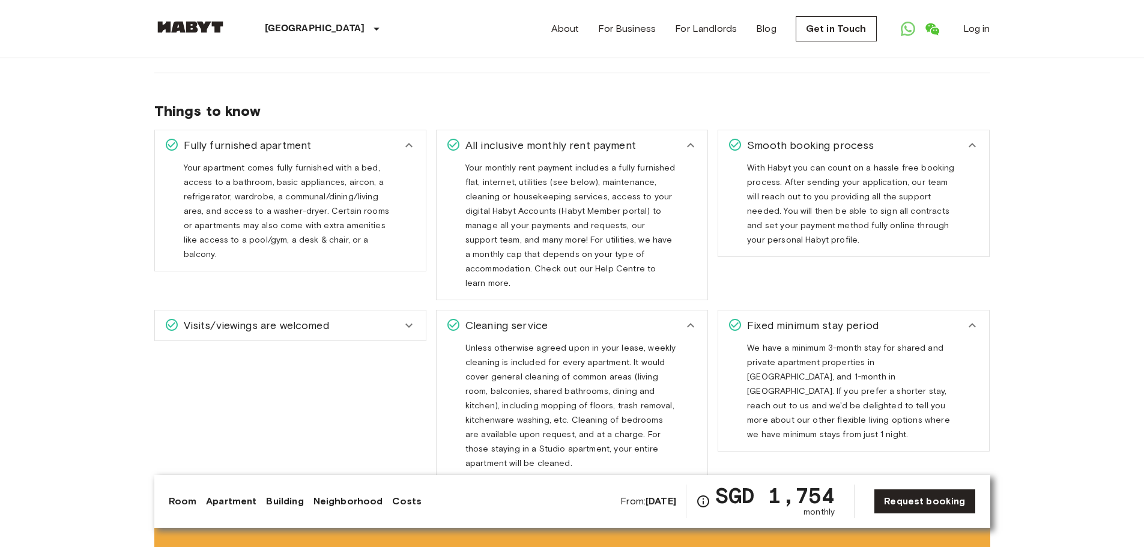
click at [282, 324] on div "Visits/viewings are welcomed" at bounding box center [290, 325] width 271 height 30
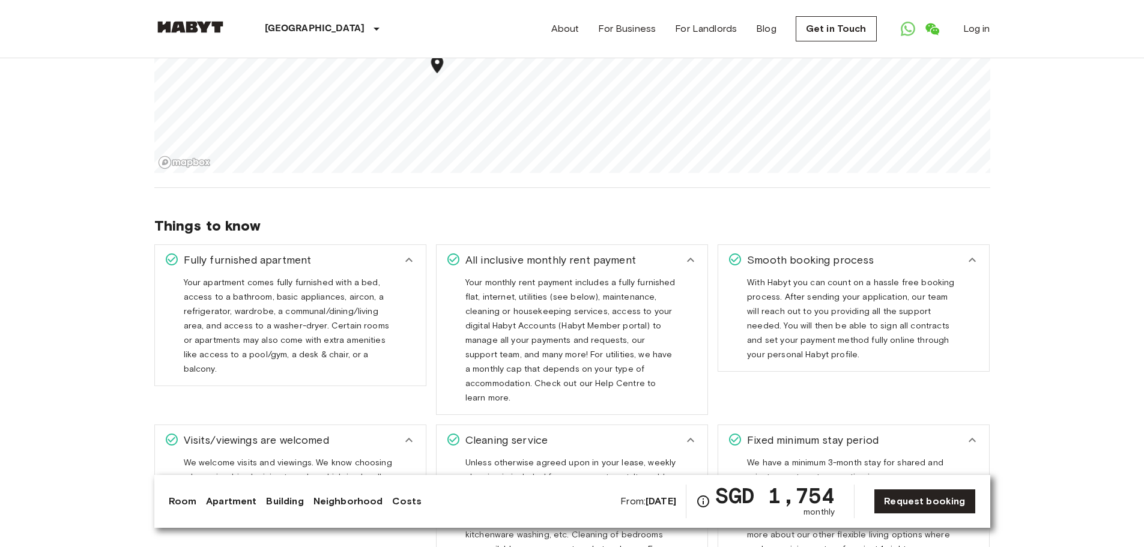
scroll to position [900, 0]
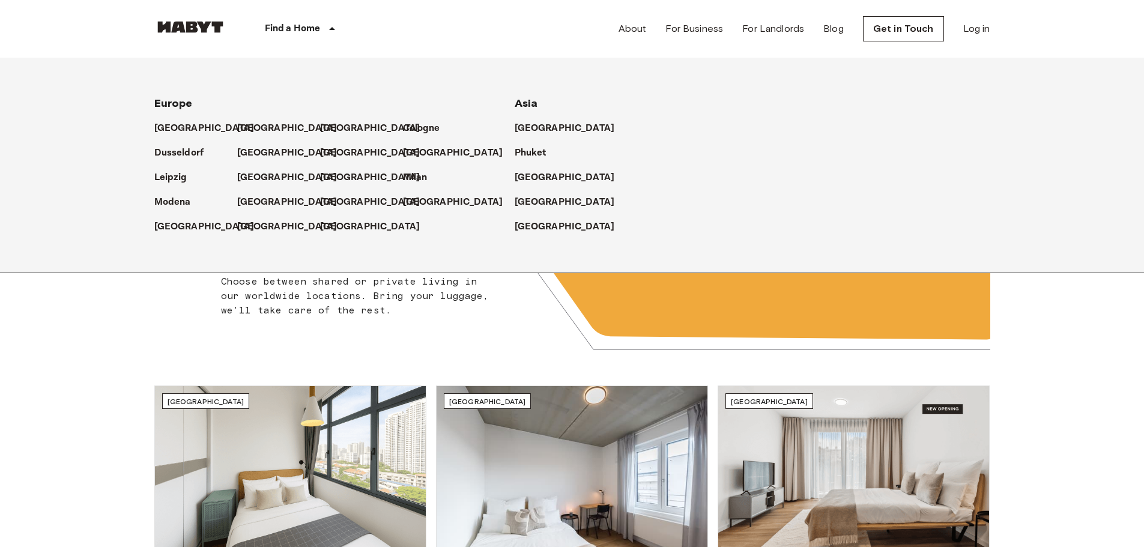
scroll to position [60, 0]
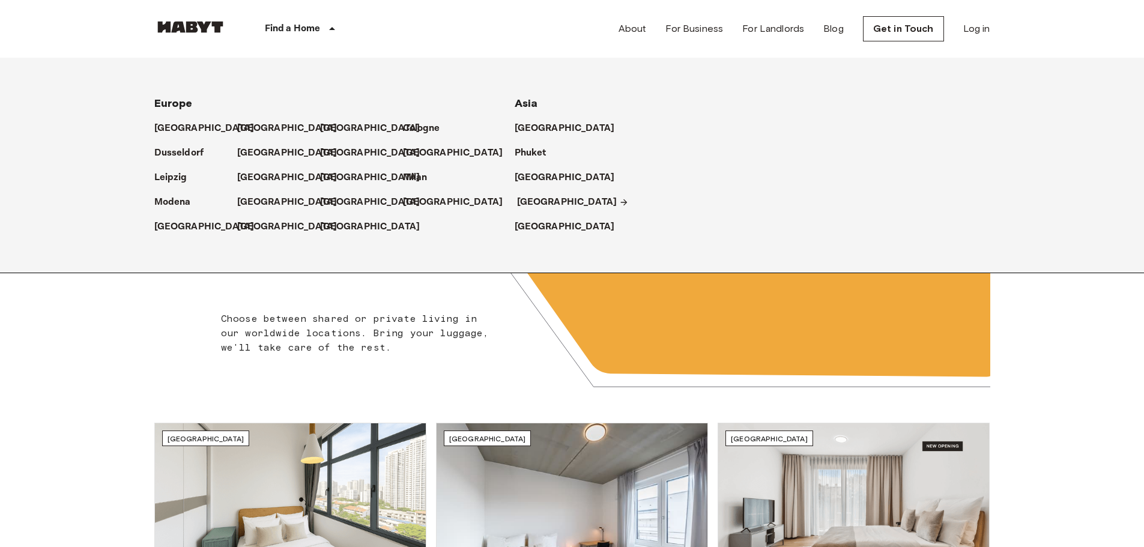
click at [518, 201] on p "[GEOGRAPHIC_DATA]" at bounding box center [567, 202] width 100 height 14
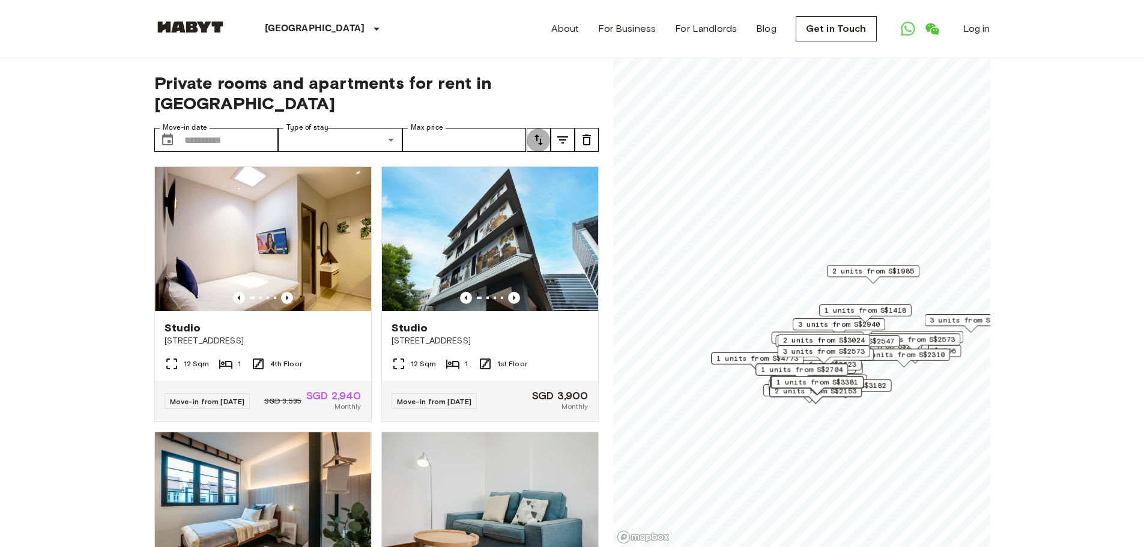
click at [546, 128] on button "tune" at bounding box center [538, 140] width 24 height 24
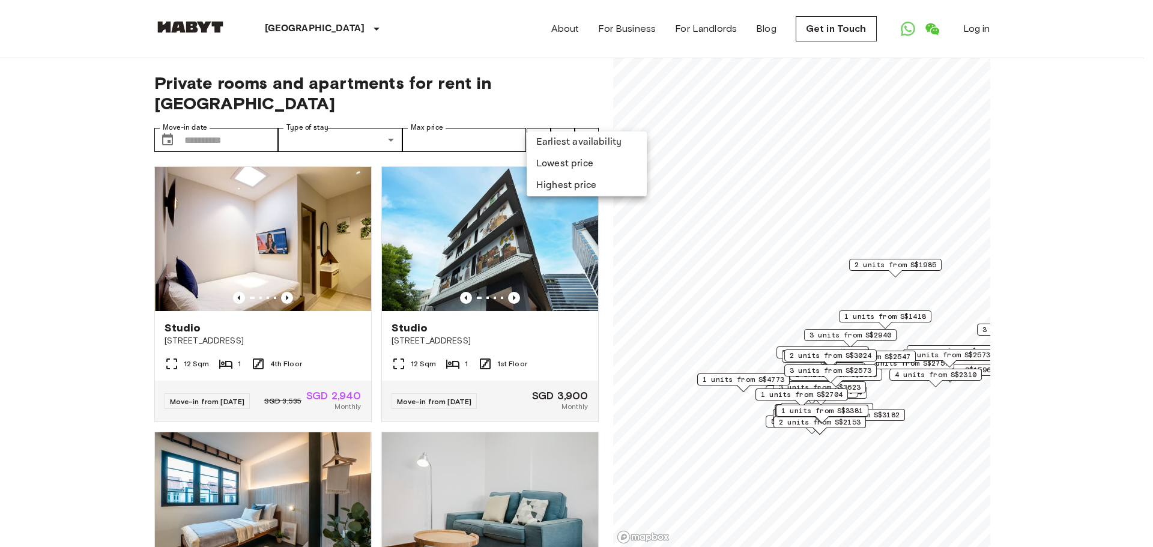
click at [554, 135] on li "Earliest availability" at bounding box center [586, 142] width 120 height 22
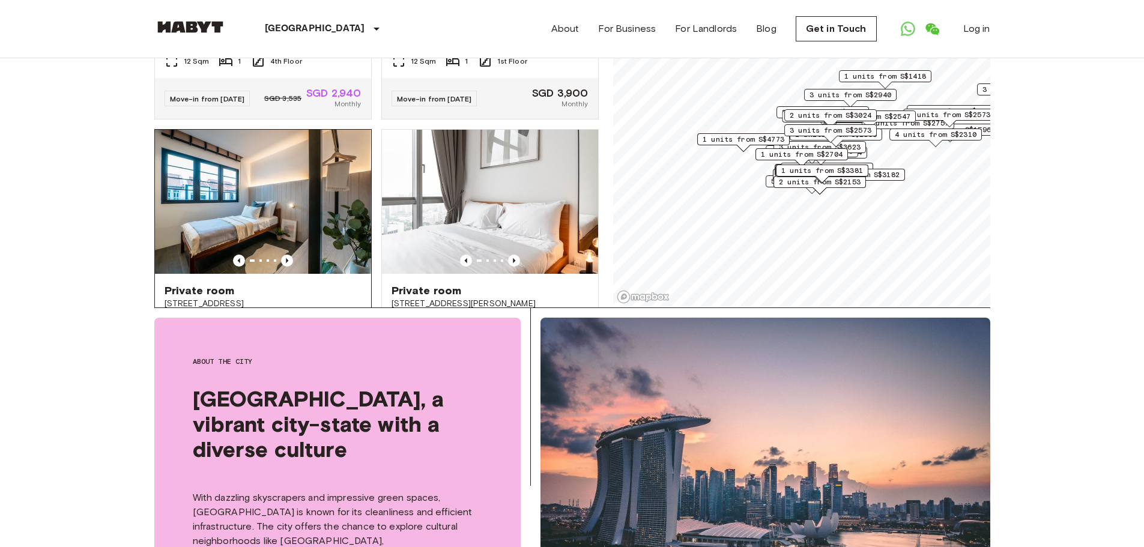
scroll to position [60, 0]
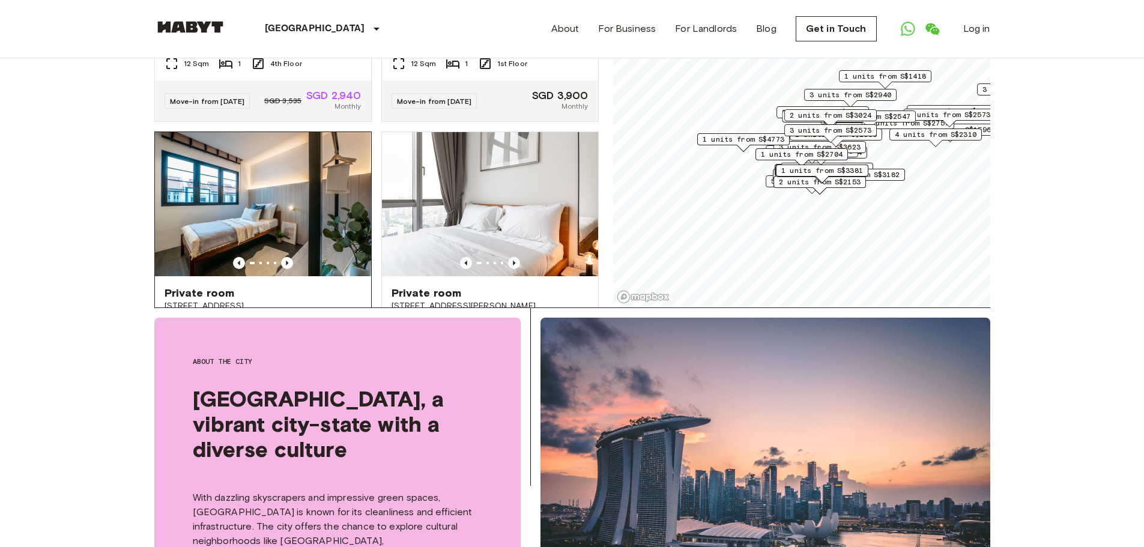
click at [273, 183] on img at bounding box center [263, 204] width 216 height 144
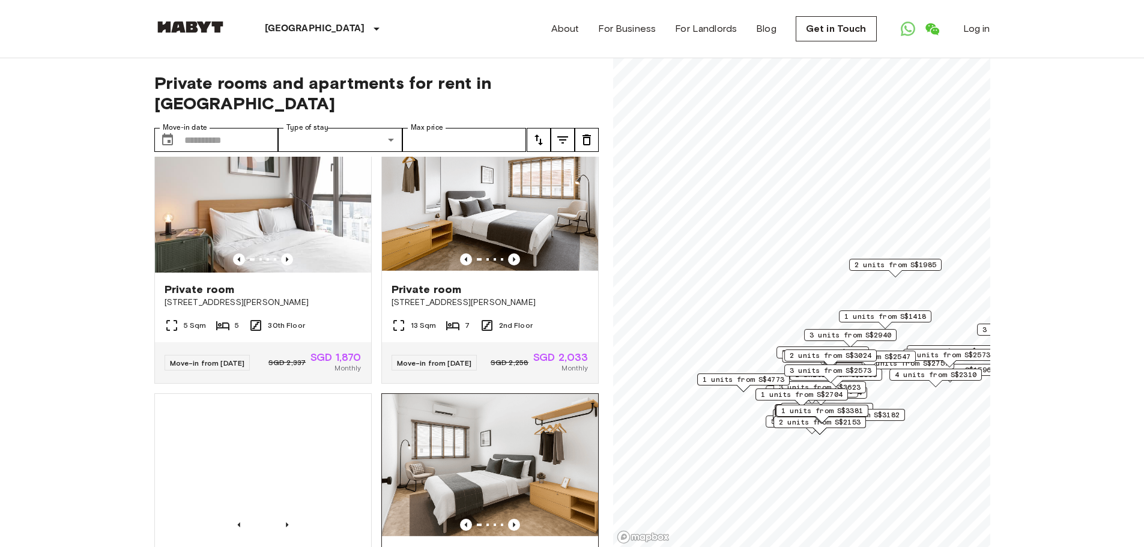
scroll to position [2419, 0]
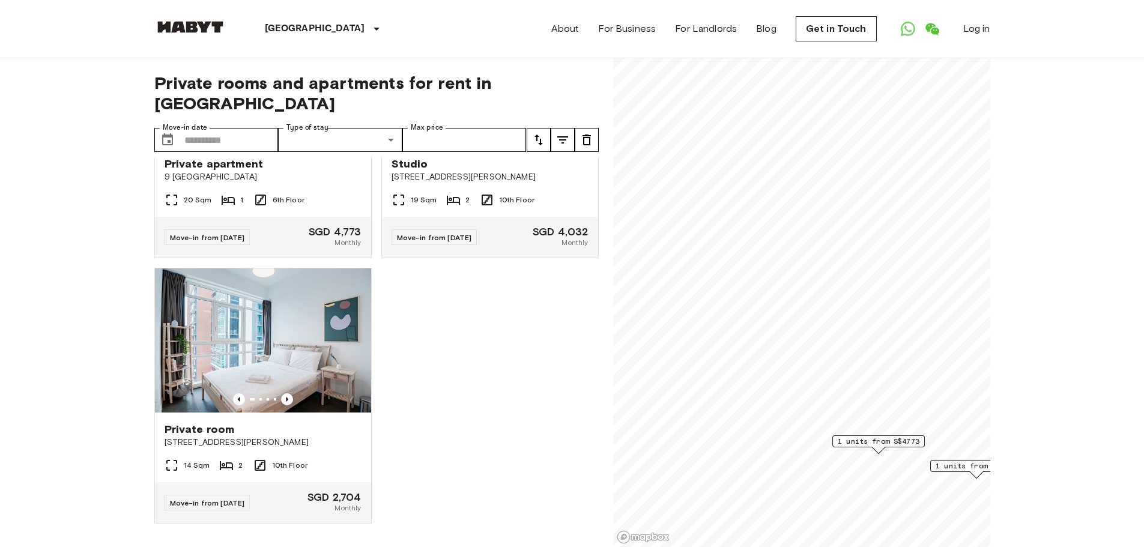
scroll to position [436, 0]
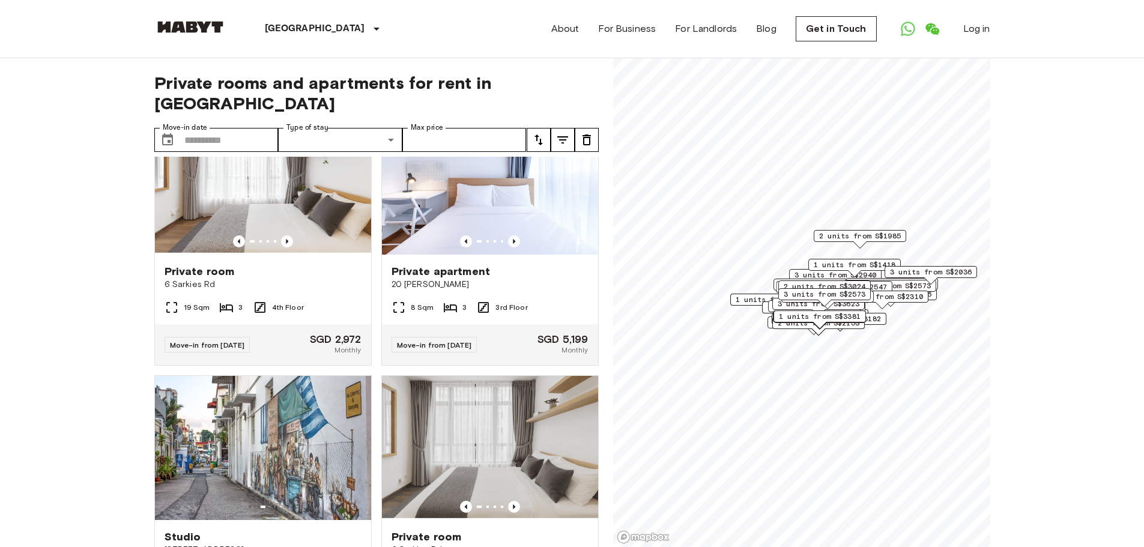
scroll to position [19861, 0]
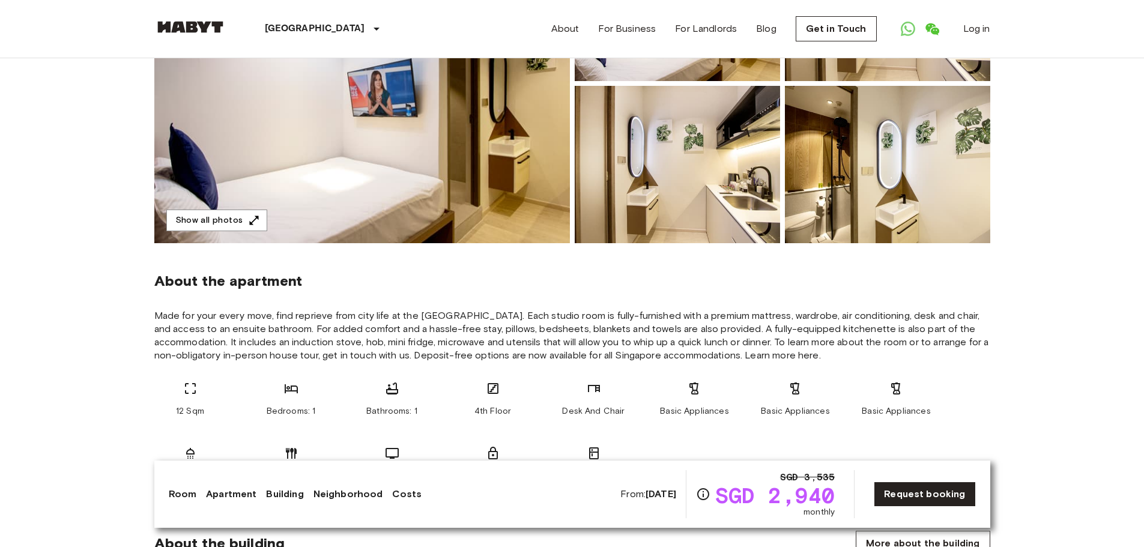
scroll to position [60, 0]
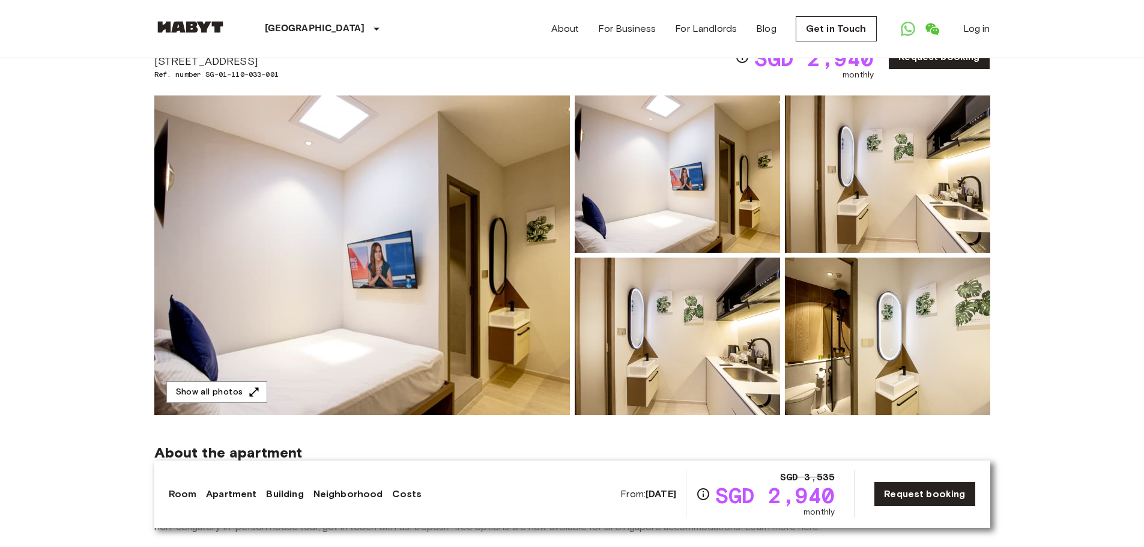
click at [348, 351] on img at bounding box center [361, 254] width 415 height 319
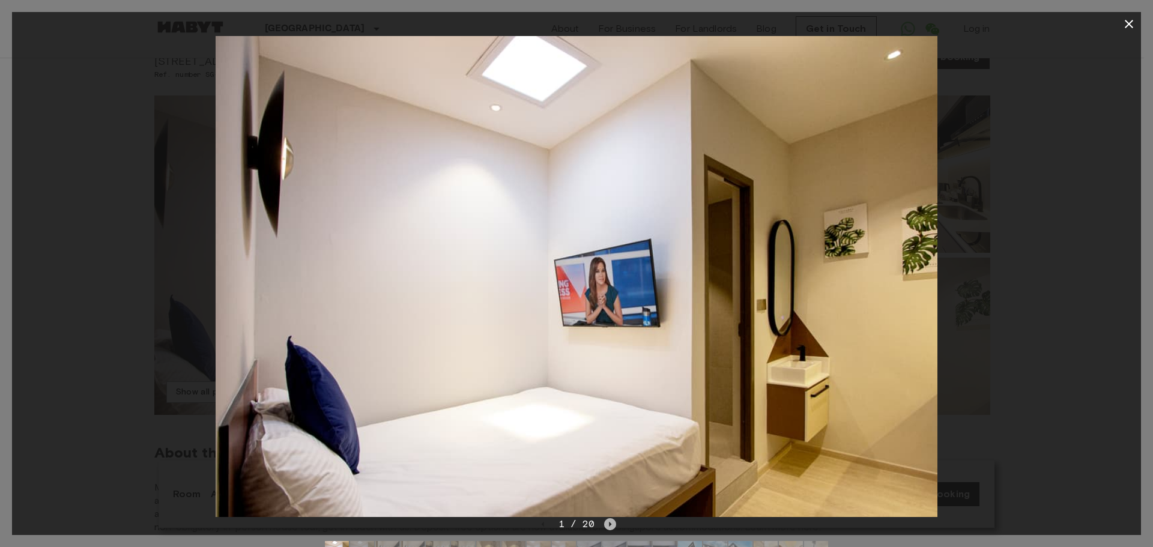
click at [607, 523] on icon "Next image" at bounding box center [610, 524] width 12 height 12
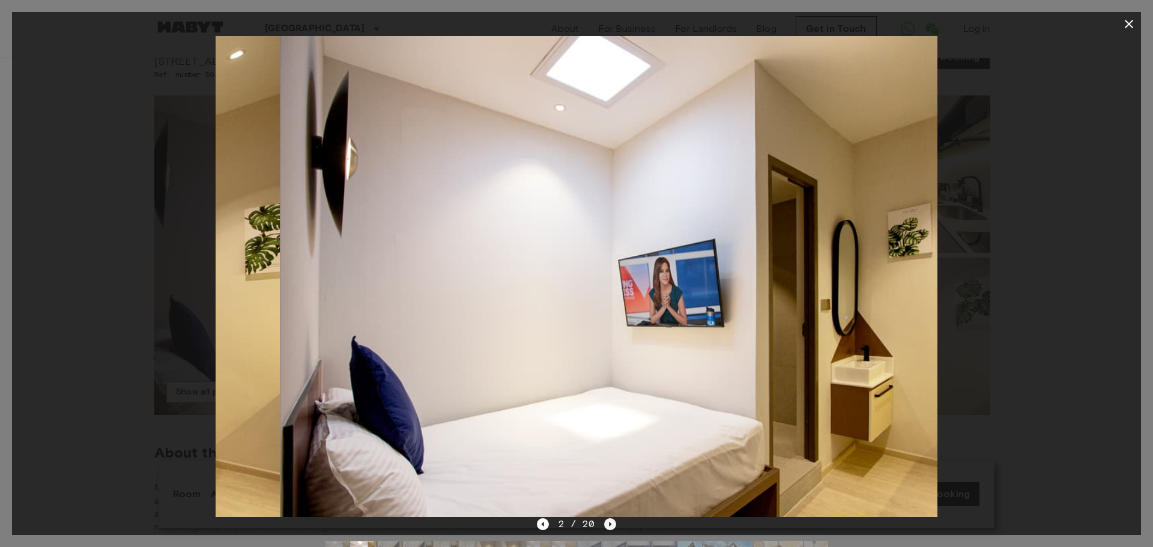
click at [607, 523] on icon "Next image" at bounding box center [610, 524] width 12 height 12
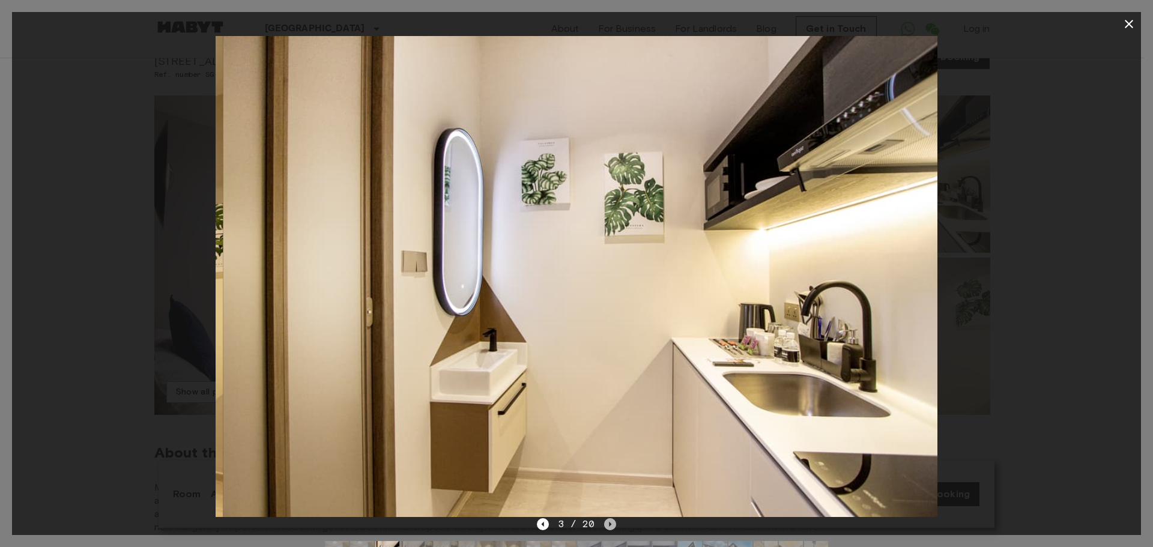
click at [607, 523] on icon "Next image" at bounding box center [610, 524] width 12 height 12
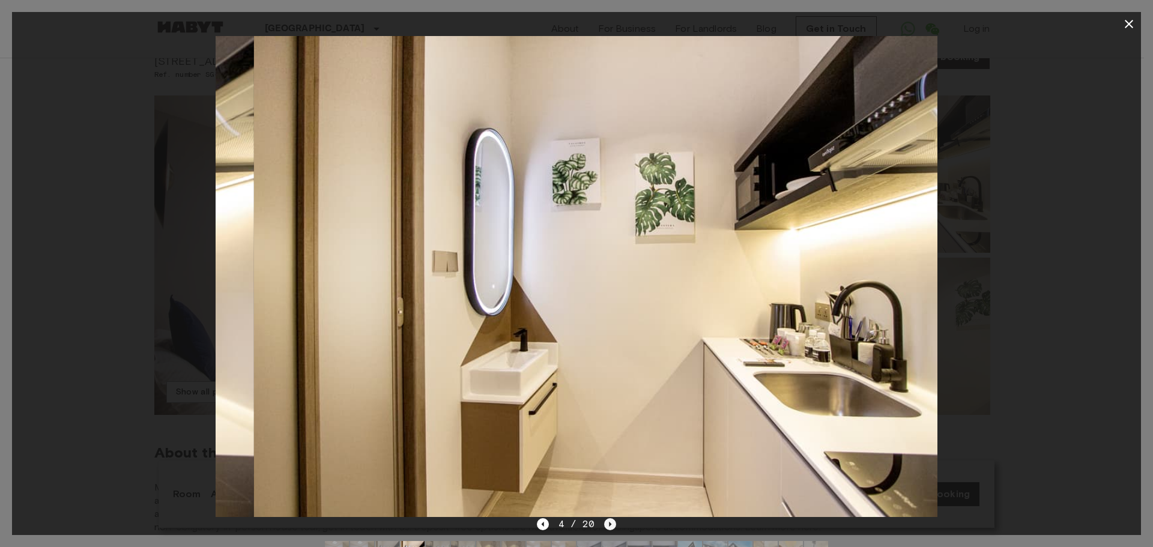
click at [607, 523] on icon "Next image" at bounding box center [610, 524] width 12 height 12
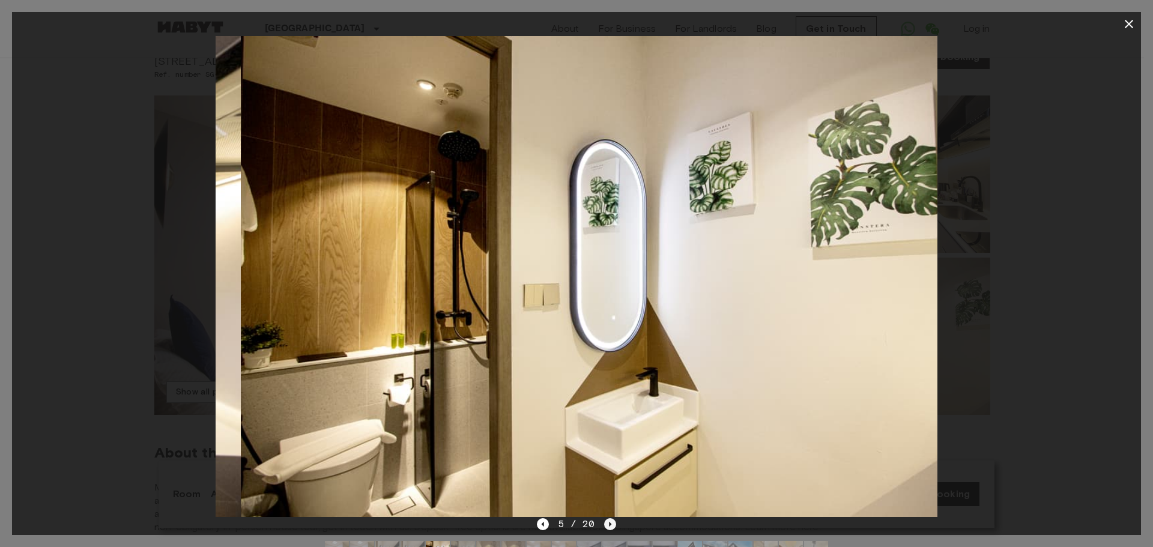
click at [607, 523] on icon "Next image" at bounding box center [610, 524] width 12 height 12
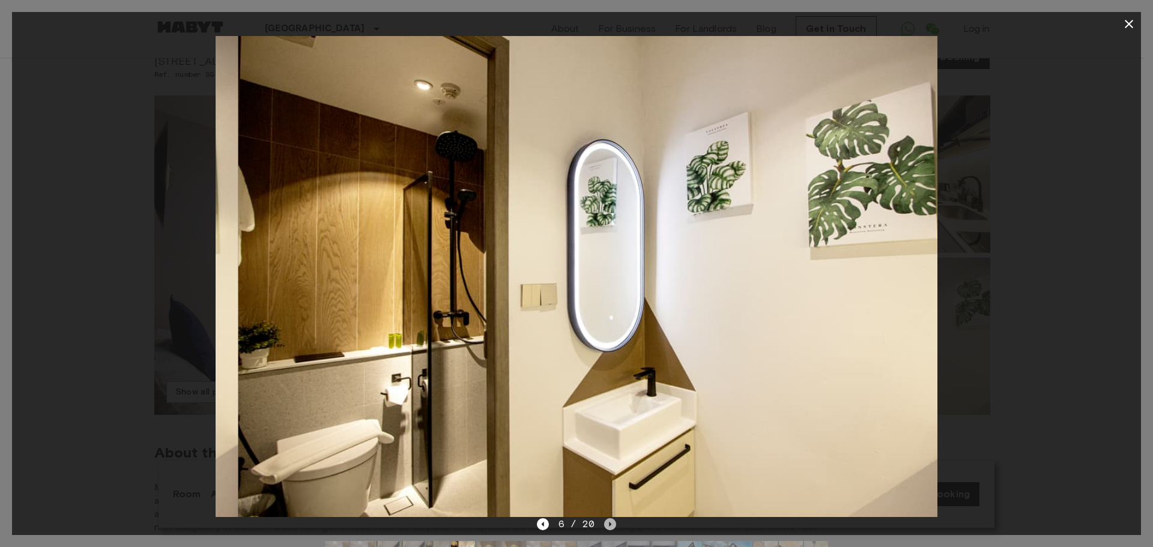
click at [607, 523] on icon "Next image" at bounding box center [610, 524] width 12 height 12
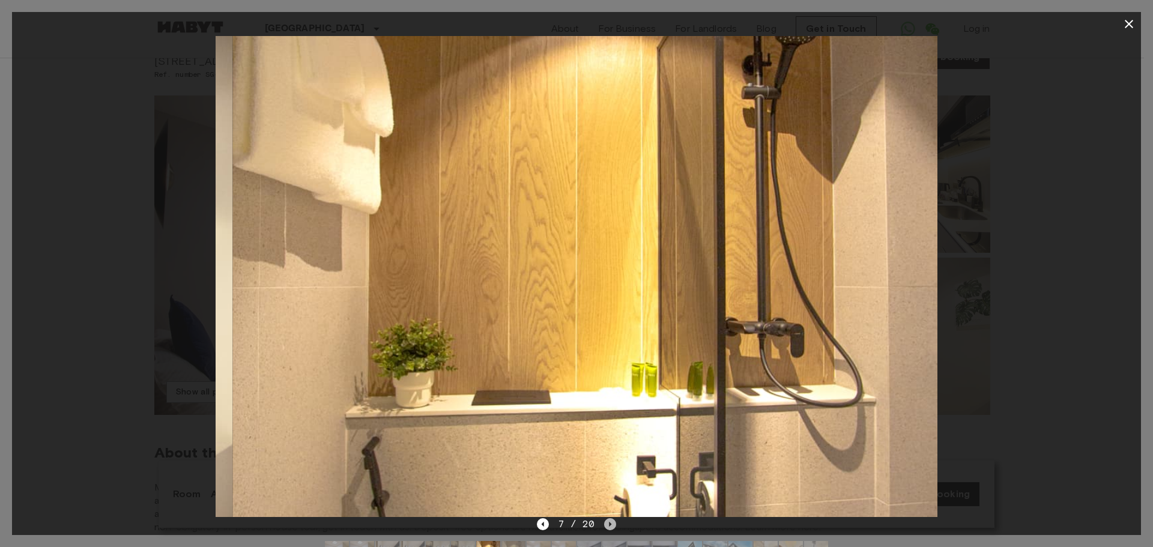
click at [607, 523] on icon "Next image" at bounding box center [610, 524] width 12 height 12
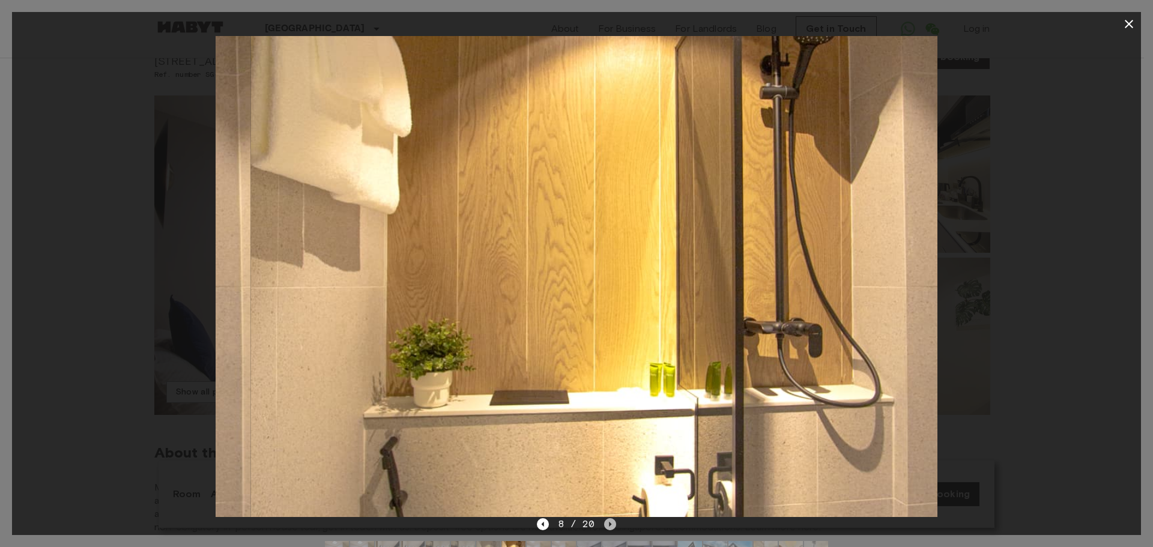
click at [607, 523] on icon "Next image" at bounding box center [610, 524] width 12 height 12
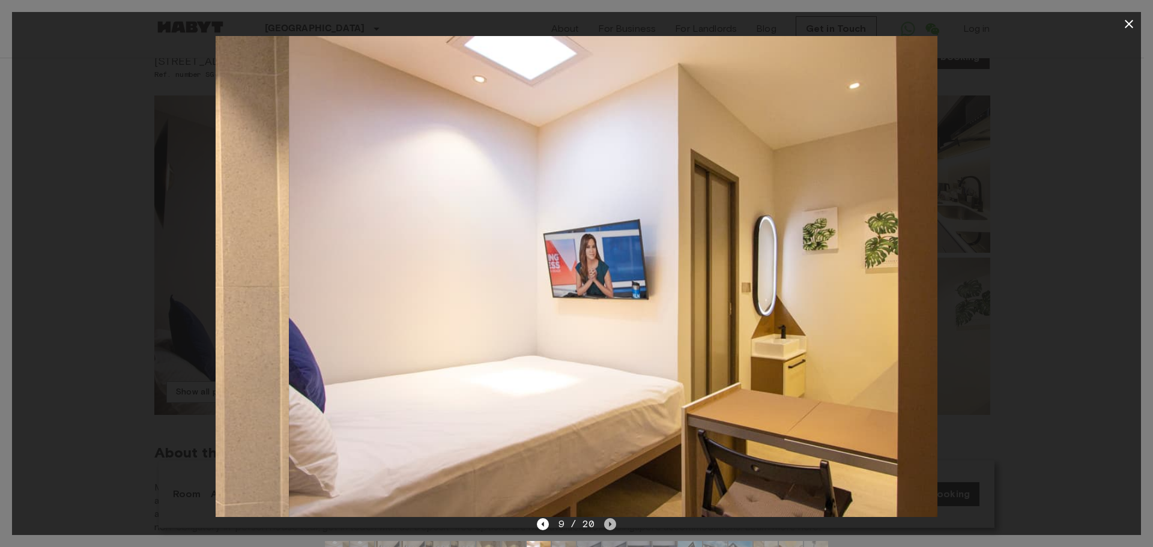
click at [607, 523] on icon "Next image" at bounding box center [610, 524] width 12 height 12
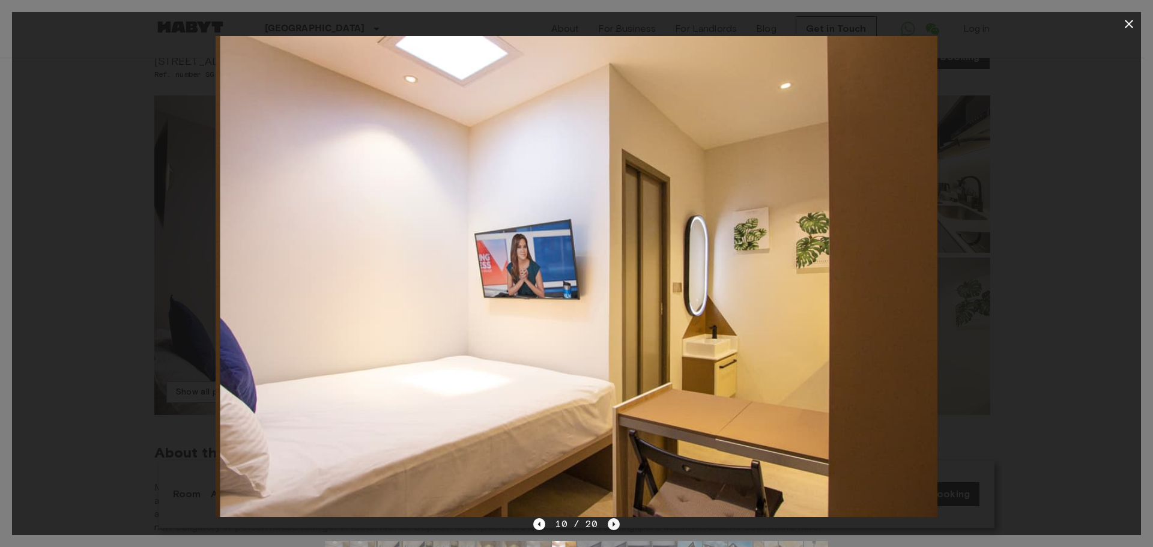
click at [608, 523] on icon "Next image" at bounding box center [614, 524] width 12 height 12
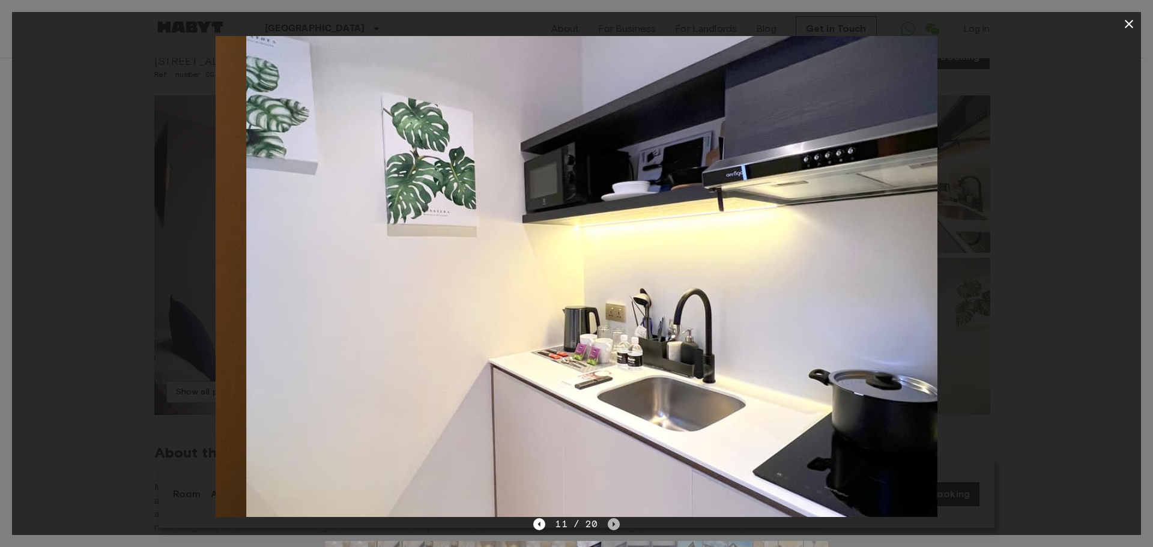
click at [608, 523] on icon "Next image" at bounding box center [614, 524] width 12 height 12
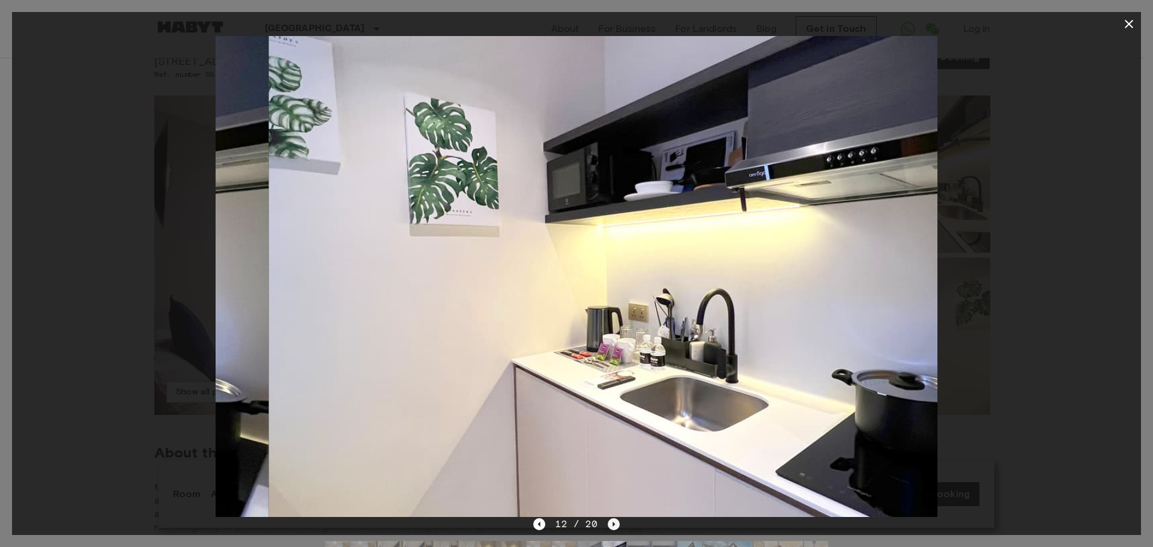
click at [608, 523] on icon "Next image" at bounding box center [614, 524] width 12 height 12
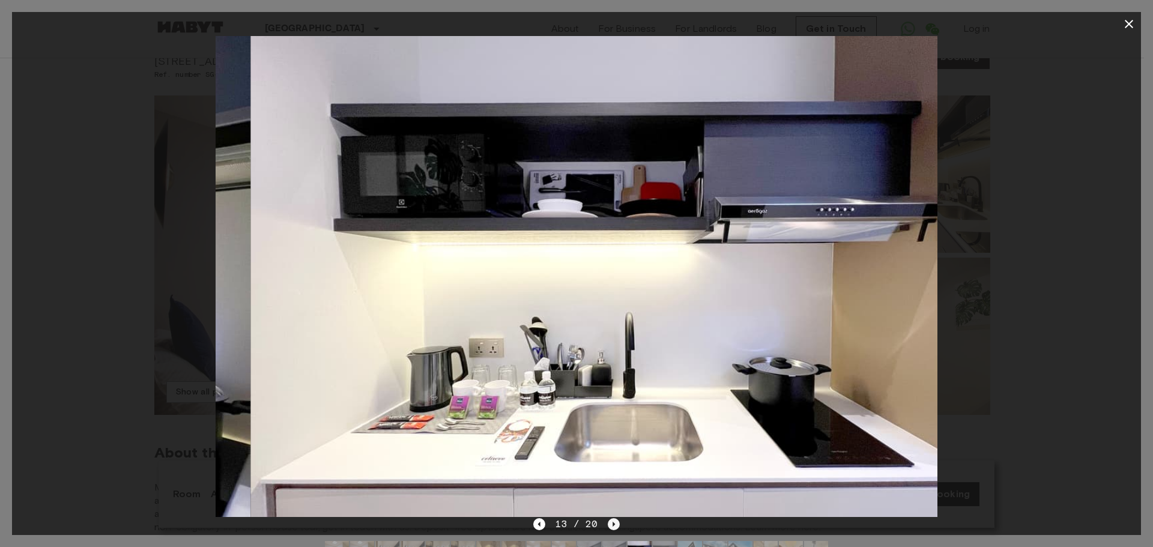
click at [608, 523] on icon "Next image" at bounding box center [614, 524] width 12 height 12
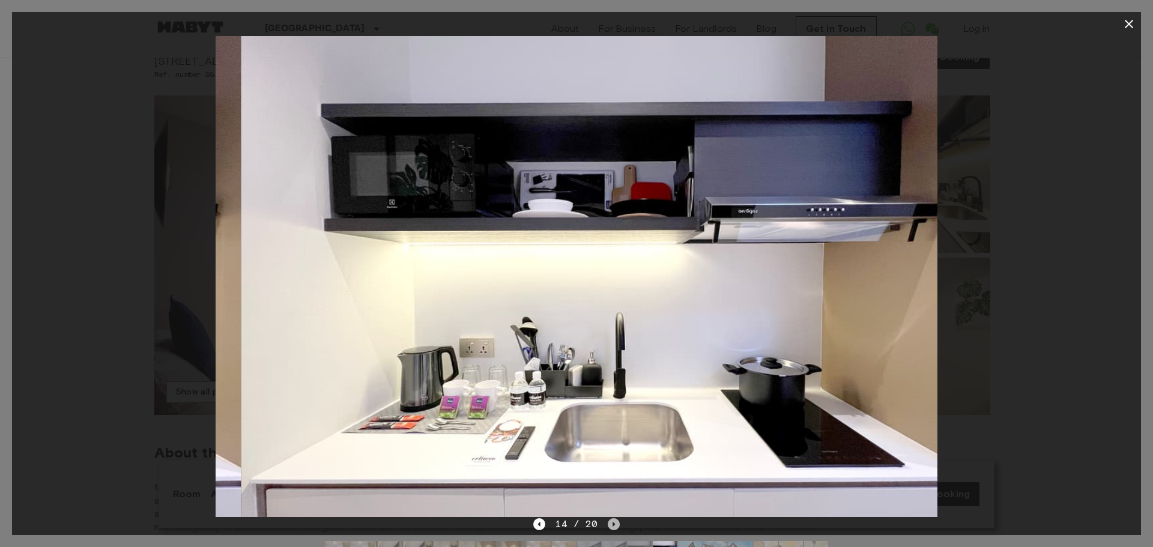
click at [608, 523] on icon "Next image" at bounding box center [614, 524] width 12 height 12
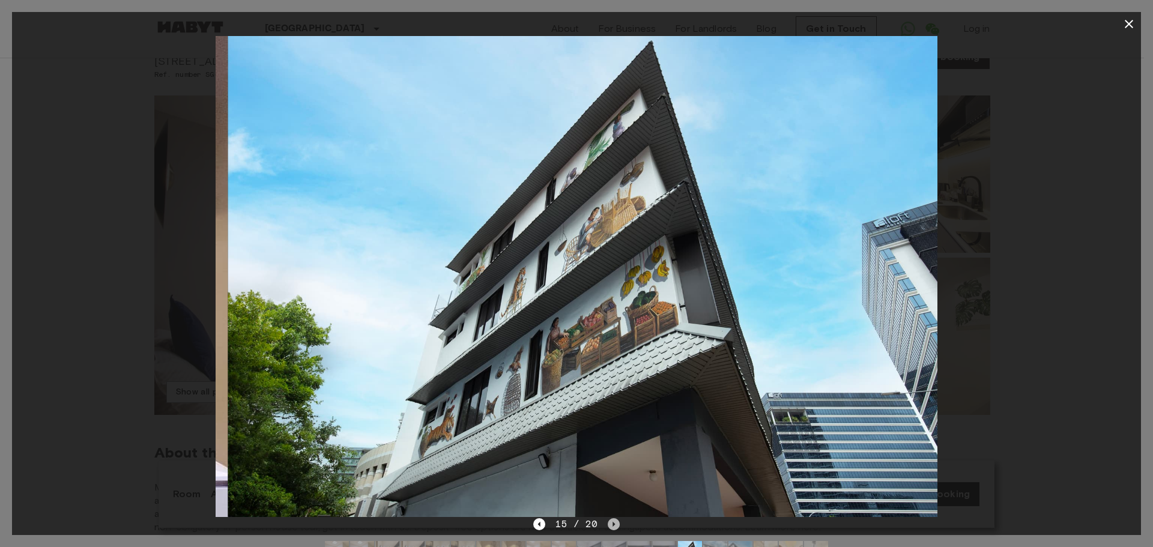
click at [608, 523] on icon "Next image" at bounding box center [614, 524] width 12 height 12
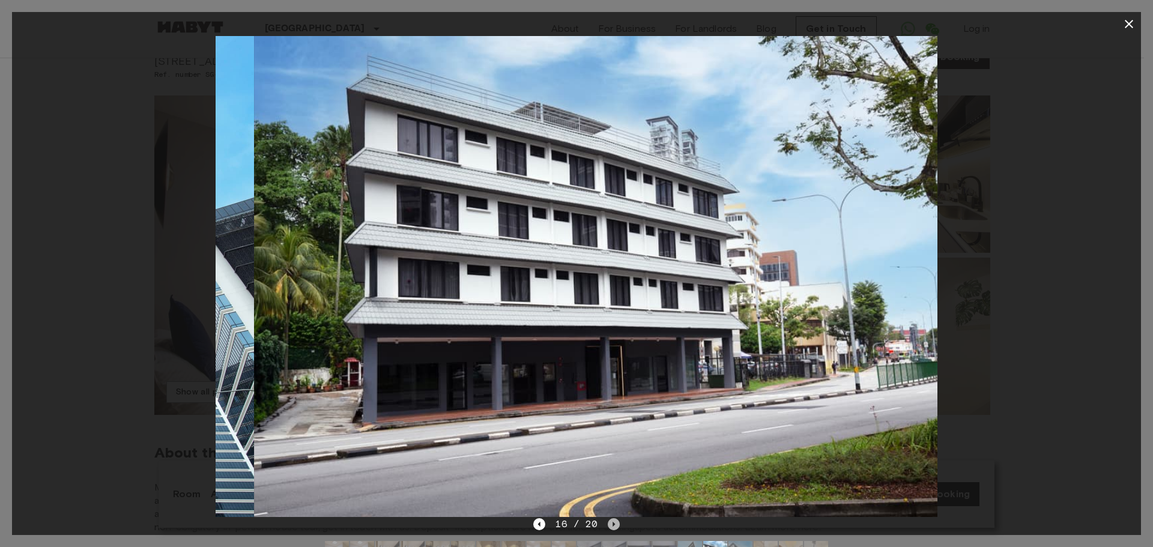
click at [608, 523] on icon "Next image" at bounding box center [614, 524] width 12 height 12
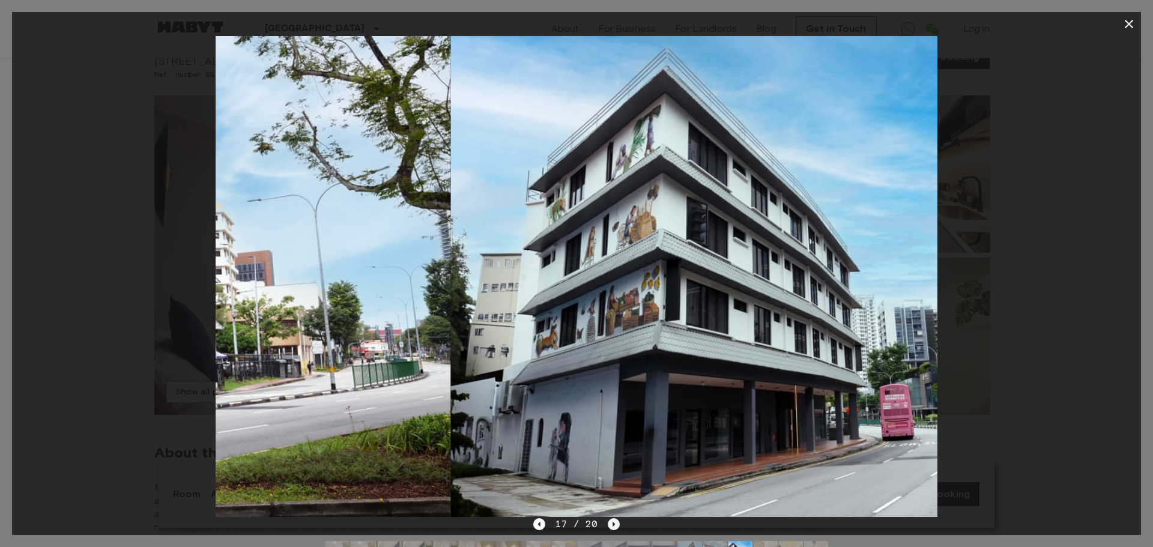
click at [608, 523] on icon "Next image" at bounding box center [614, 524] width 12 height 12
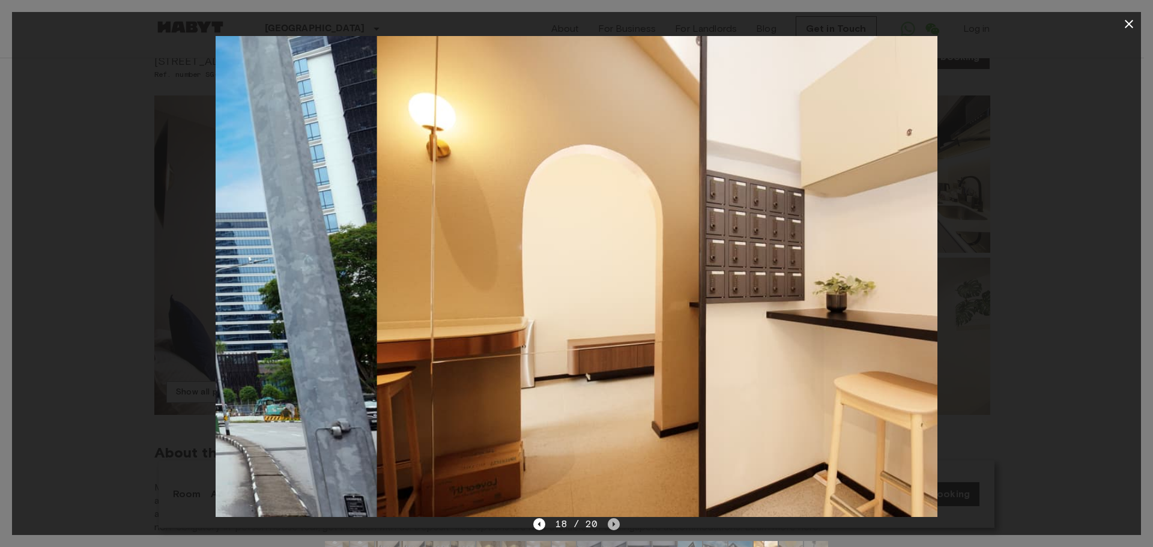
click at [608, 523] on icon "Next image" at bounding box center [614, 524] width 12 height 12
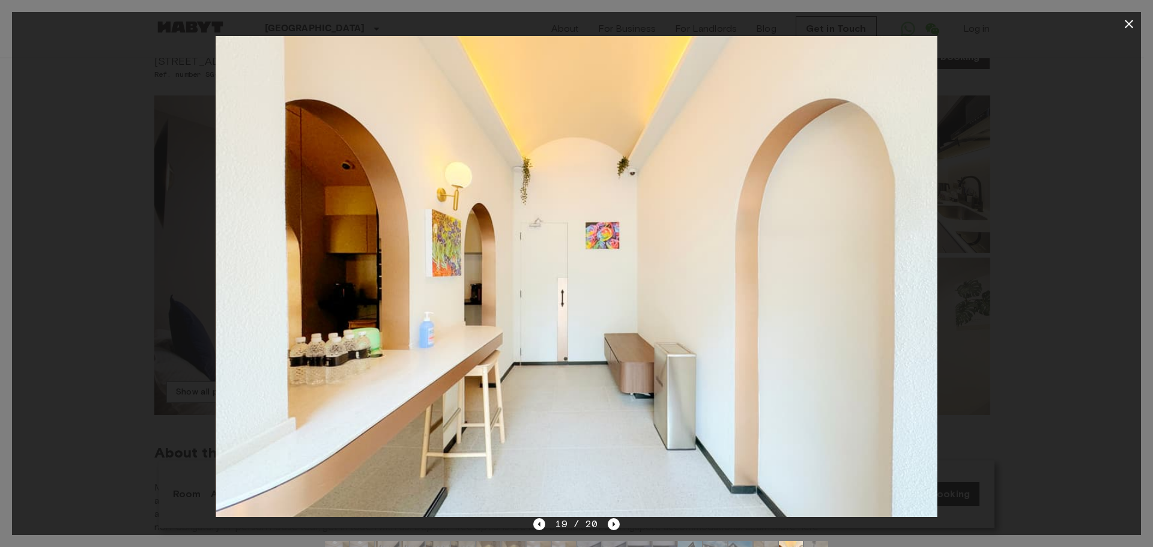
click at [532, 526] on div "19 / 20" at bounding box center [576, 546] width 1129 height 58
click at [534, 525] on icon "Previous image" at bounding box center [539, 524] width 12 height 12
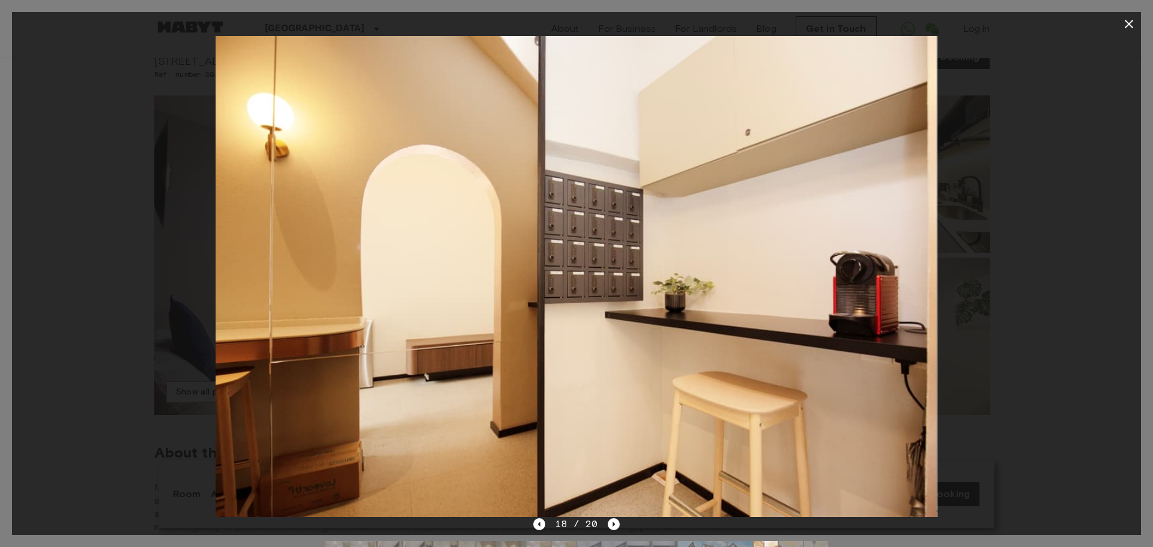
click at [602, 520] on div "18 / 20" at bounding box center [576, 524] width 86 height 14
click at [609, 522] on icon "Next image" at bounding box center [614, 524] width 12 height 12
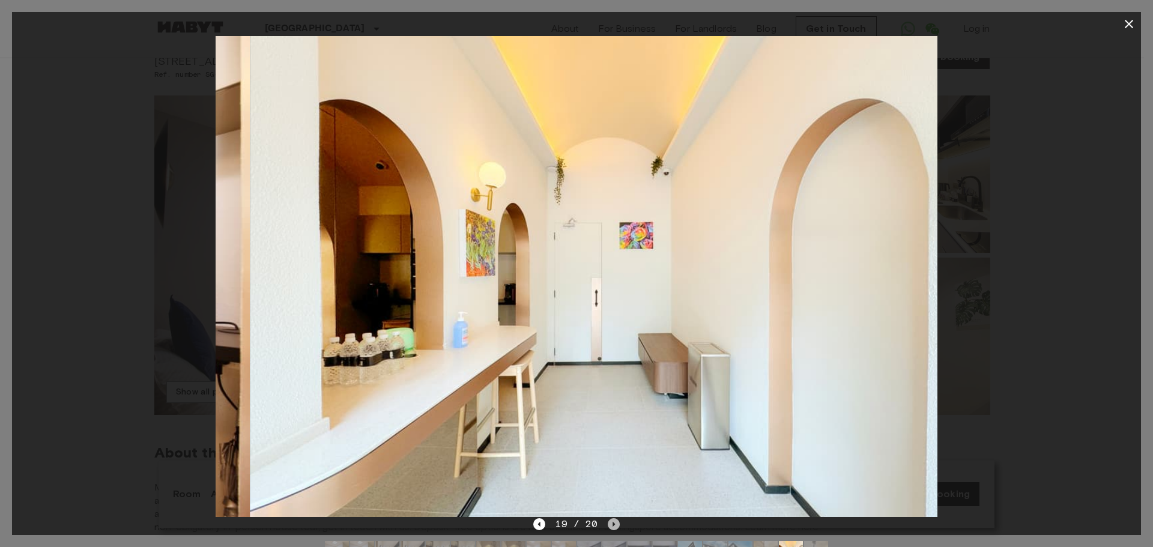
click at [609, 522] on icon "Next image" at bounding box center [614, 524] width 12 height 12
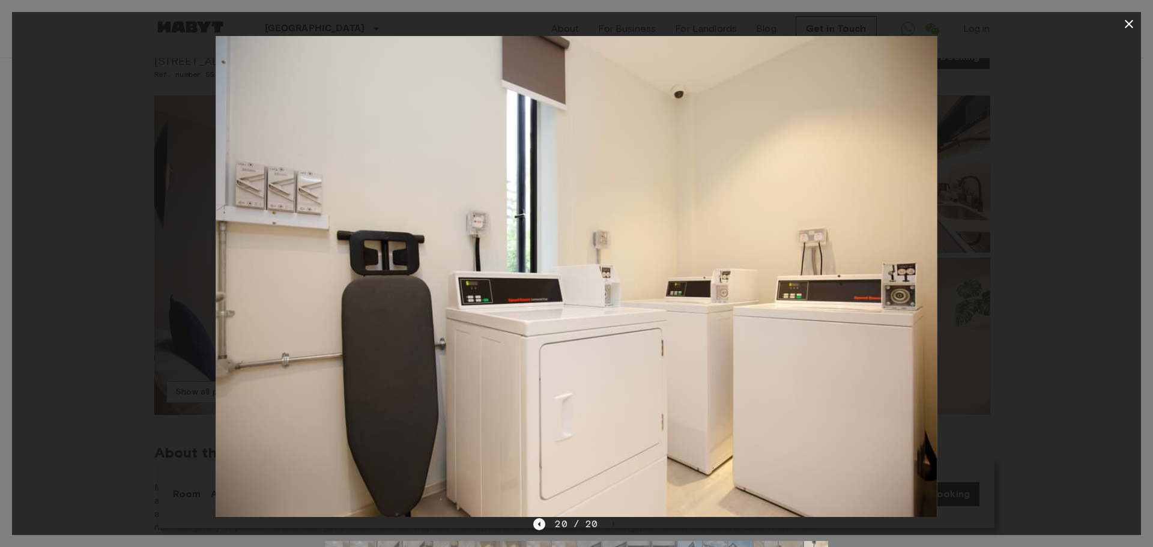
click at [1128, 25] on icon "button" at bounding box center [1128, 24] width 8 height 8
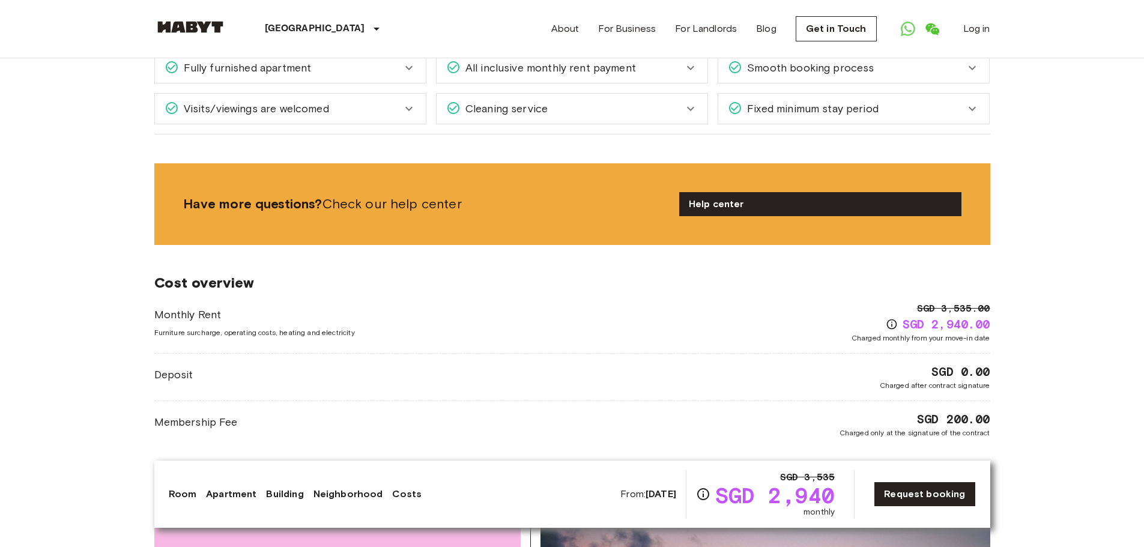
scroll to position [1081, 0]
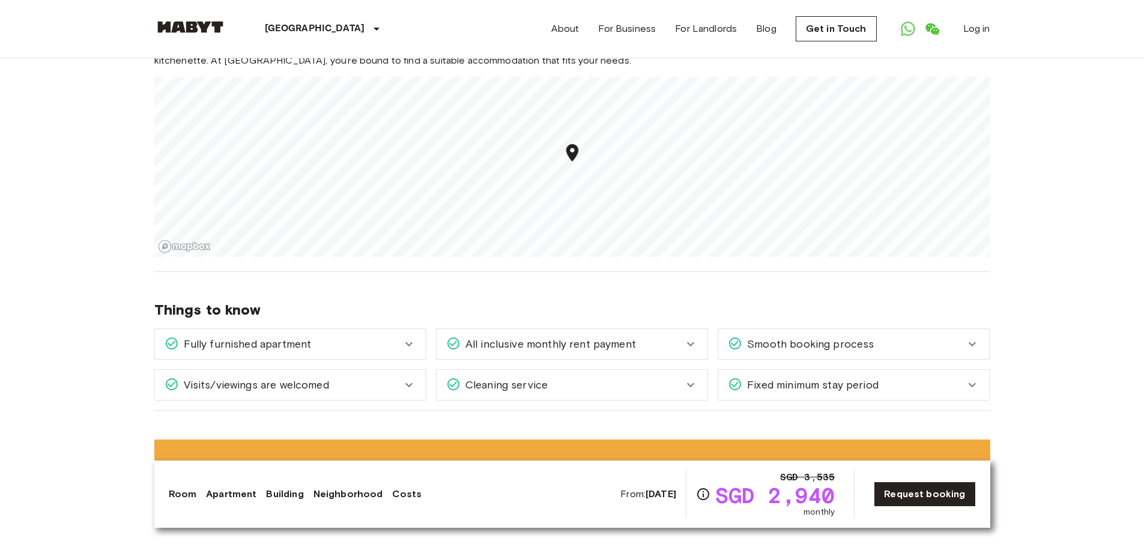
click at [415, 382] on icon at bounding box center [409, 385] width 14 height 14
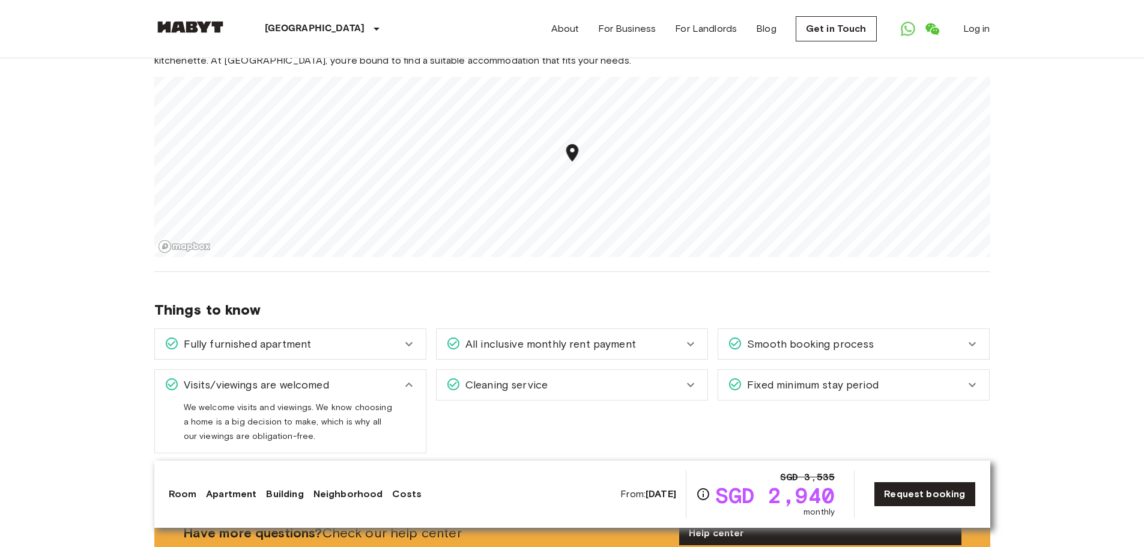
click at [478, 384] on span "Cleaning service" at bounding box center [503, 385] width 87 height 16
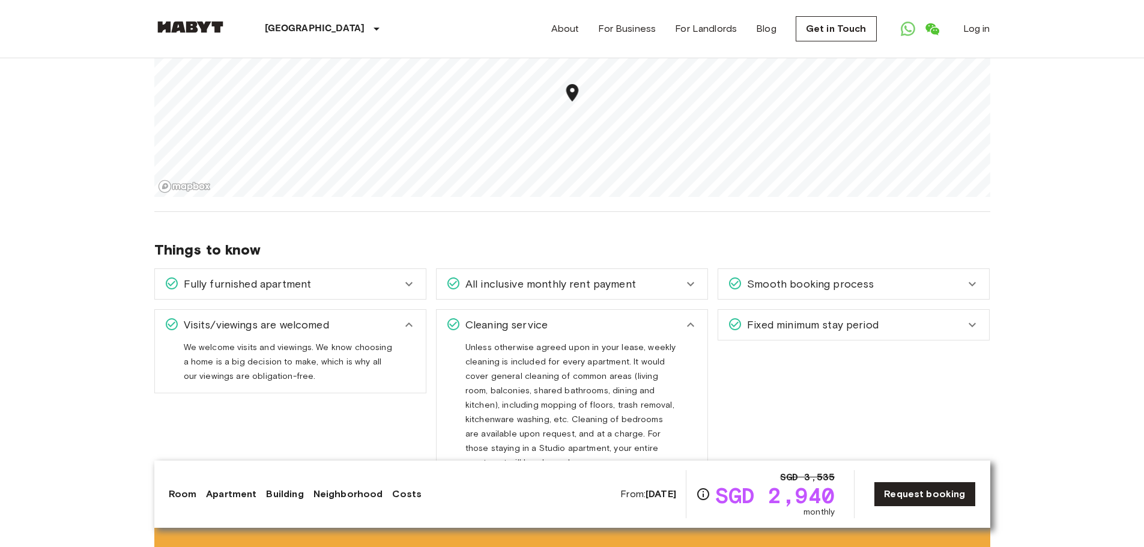
click at [764, 321] on span "Fixed minimum stay period" at bounding box center [810, 325] width 136 height 16
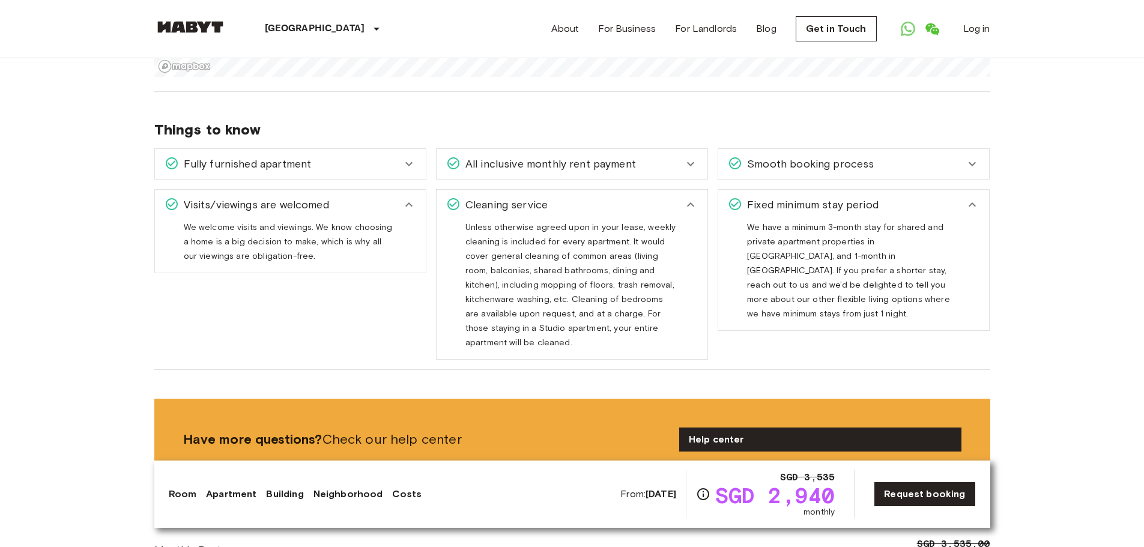
scroll to position [961, 0]
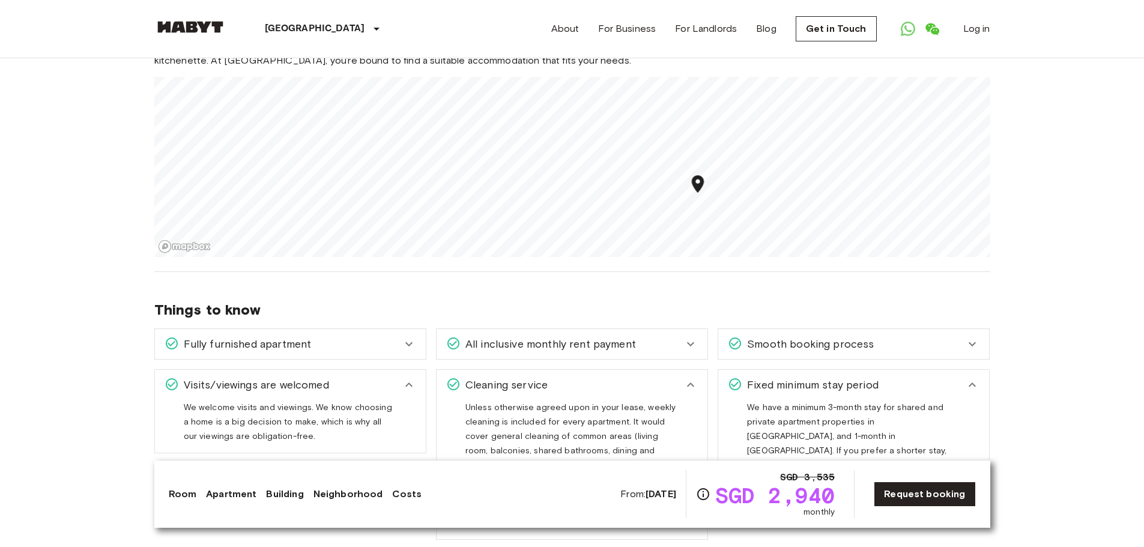
click at [910, 331] on div "Smooth booking process" at bounding box center [853, 344] width 271 height 30
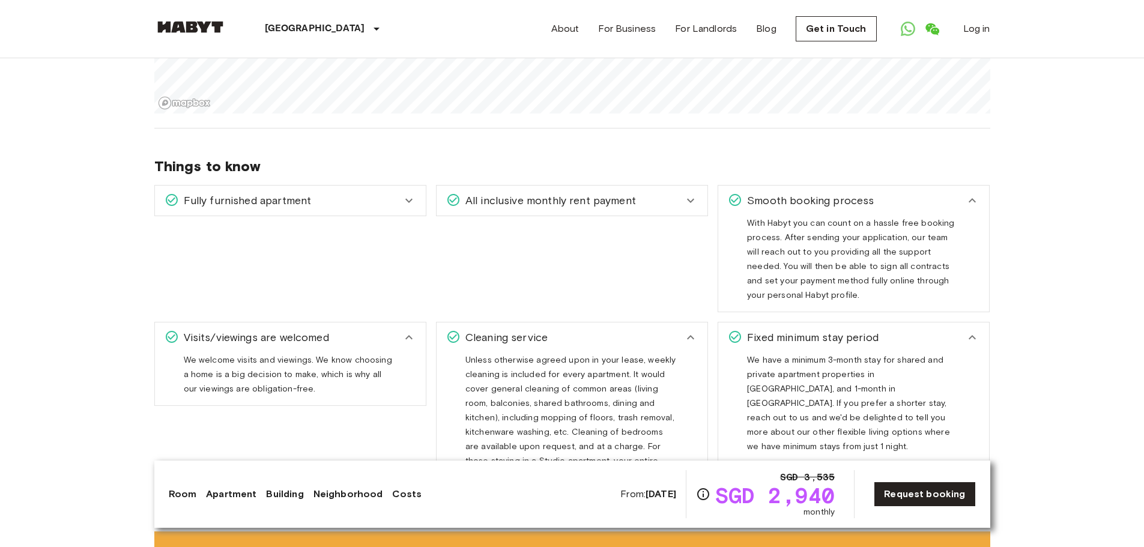
scroll to position [1261, 0]
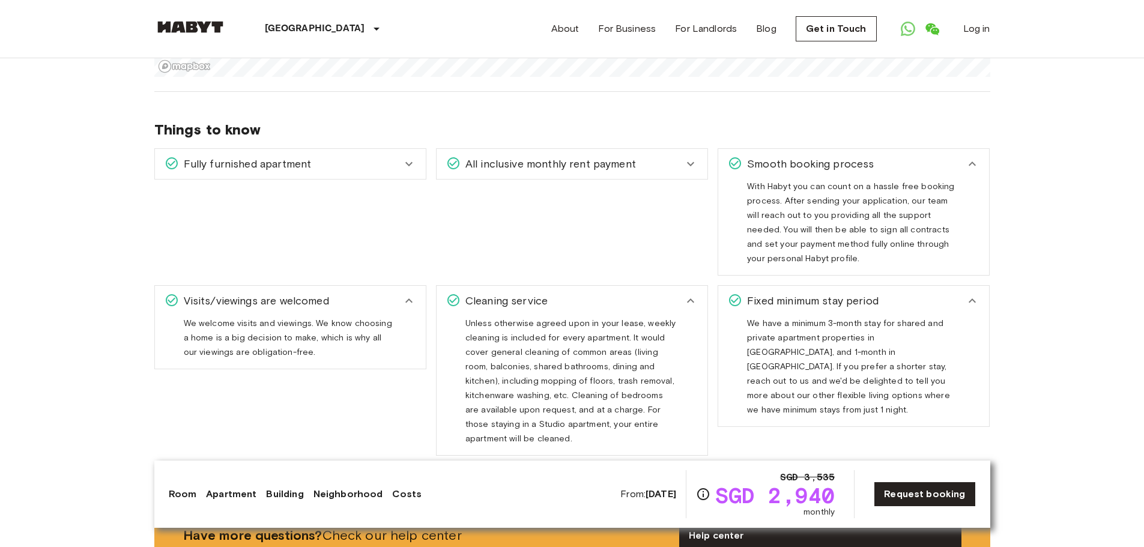
click at [607, 153] on div "All inclusive monthly rent payment" at bounding box center [571, 164] width 271 height 30
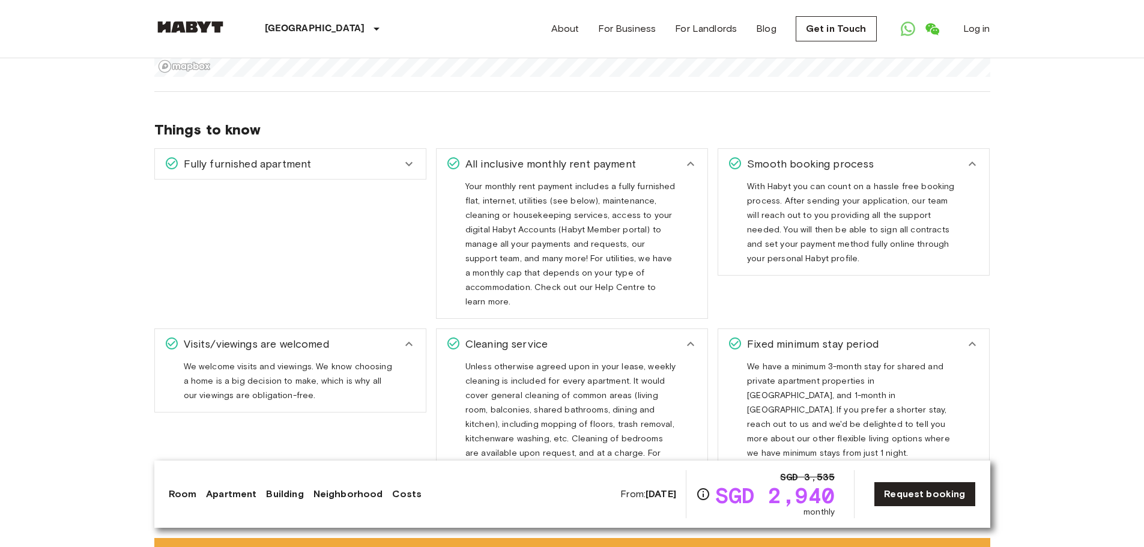
click at [372, 175] on div "Fully furnished apartment" at bounding box center [290, 164] width 271 height 30
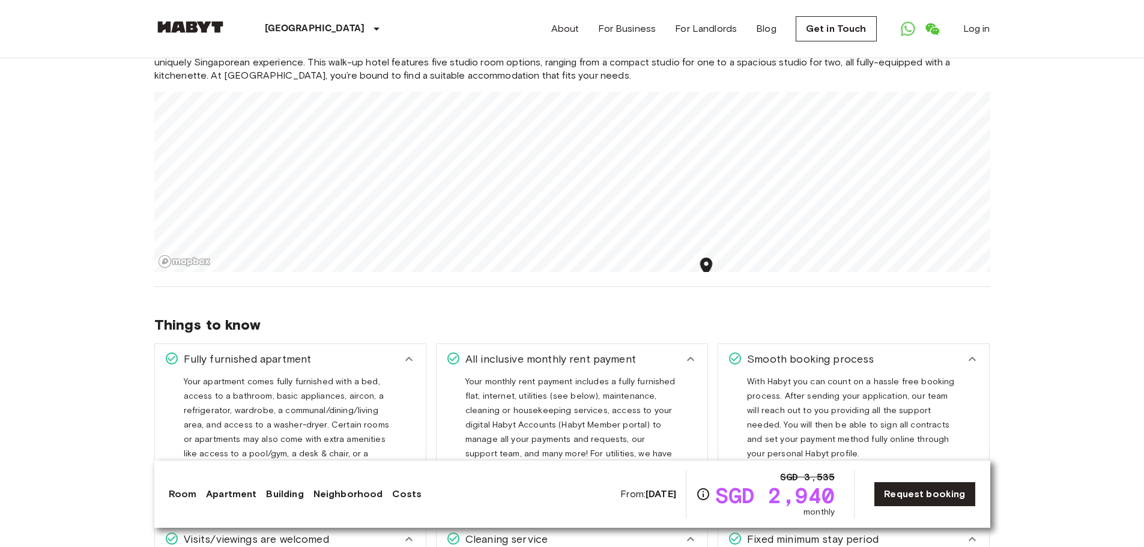
scroll to position [1141, 0]
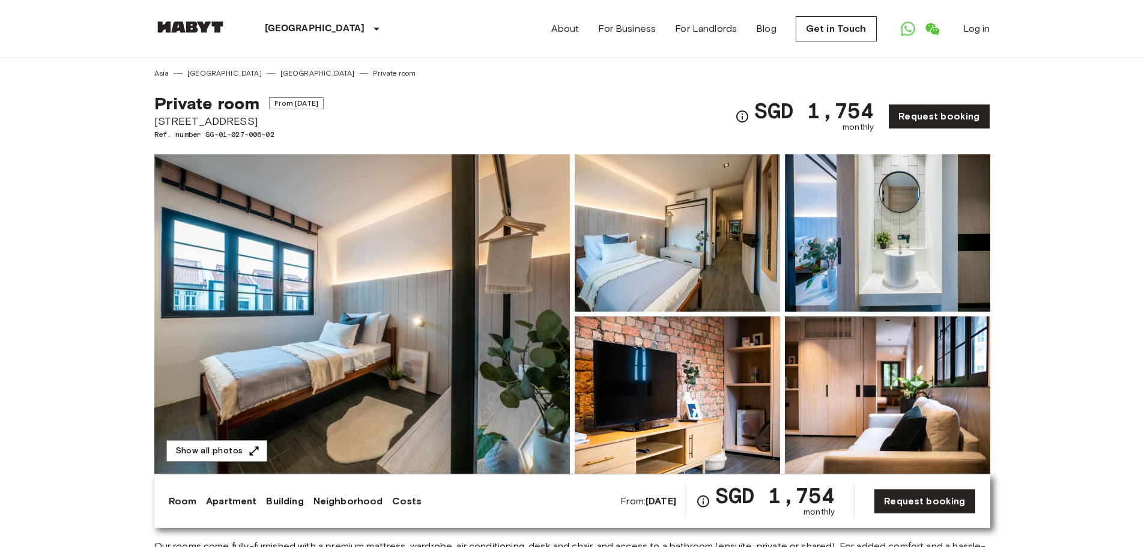
click at [353, 301] on img at bounding box center [361, 313] width 415 height 319
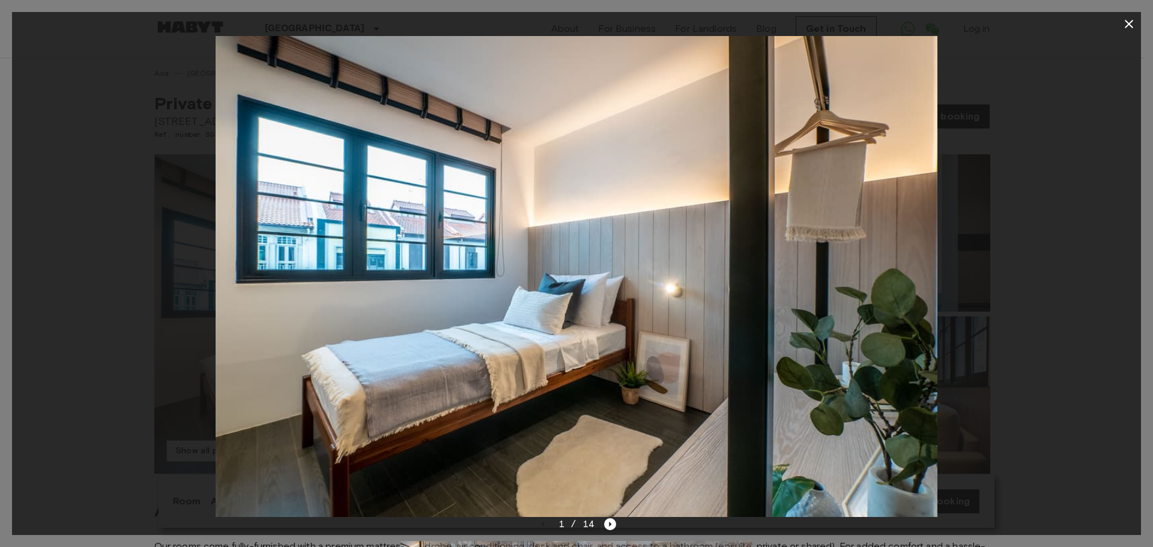
click at [1131, 26] on icon "button" at bounding box center [1128, 24] width 8 height 8
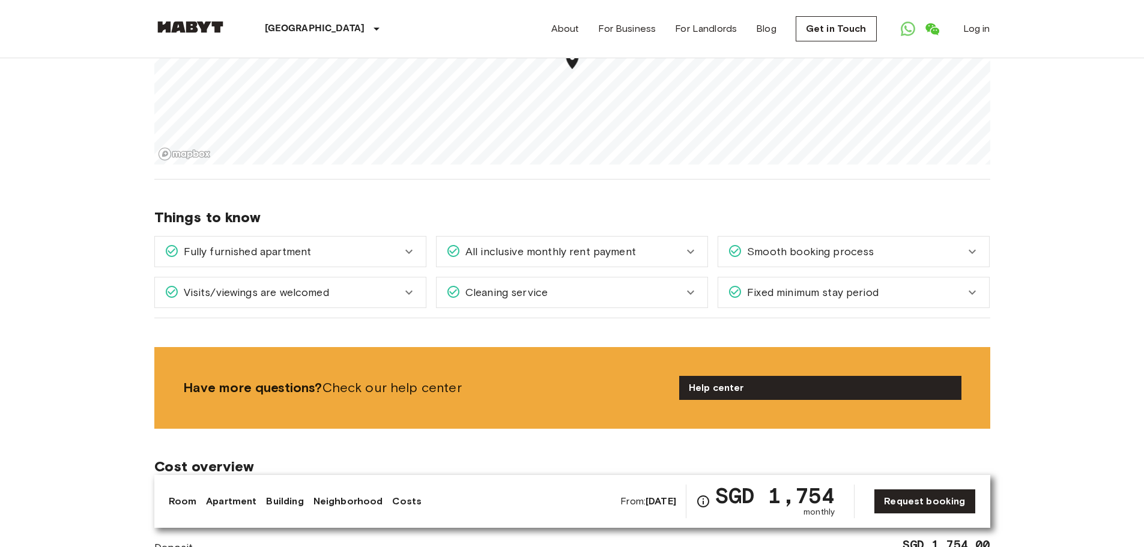
scroll to position [961, 0]
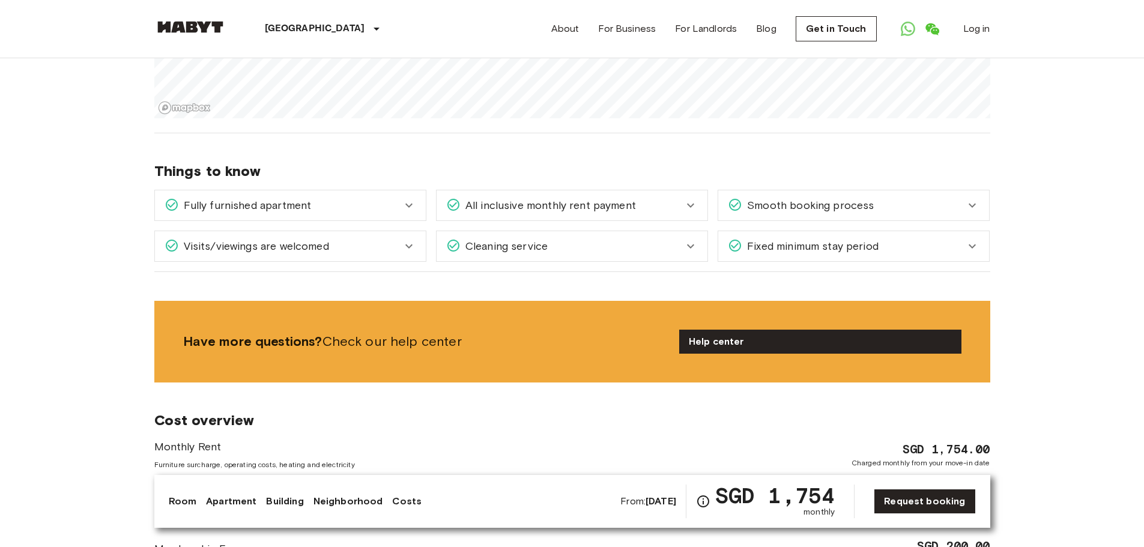
click at [791, 253] on span "Fixed minimum stay period" at bounding box center [810, 246] width 136 height 16
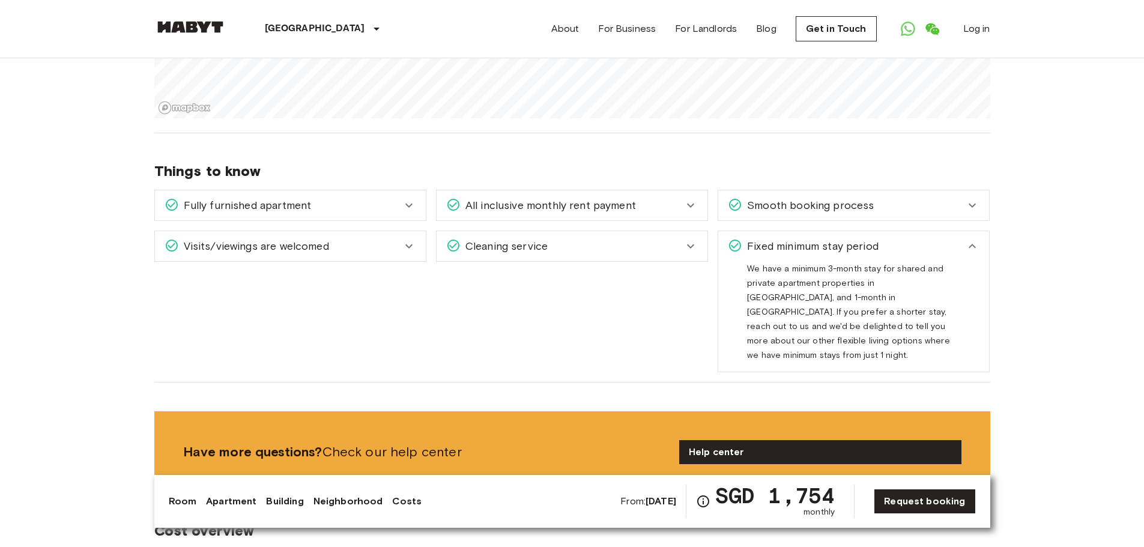
click at [791, 253] on span "Fixed minimum stay period" at bounding box center [810, 246] width 136 height 16
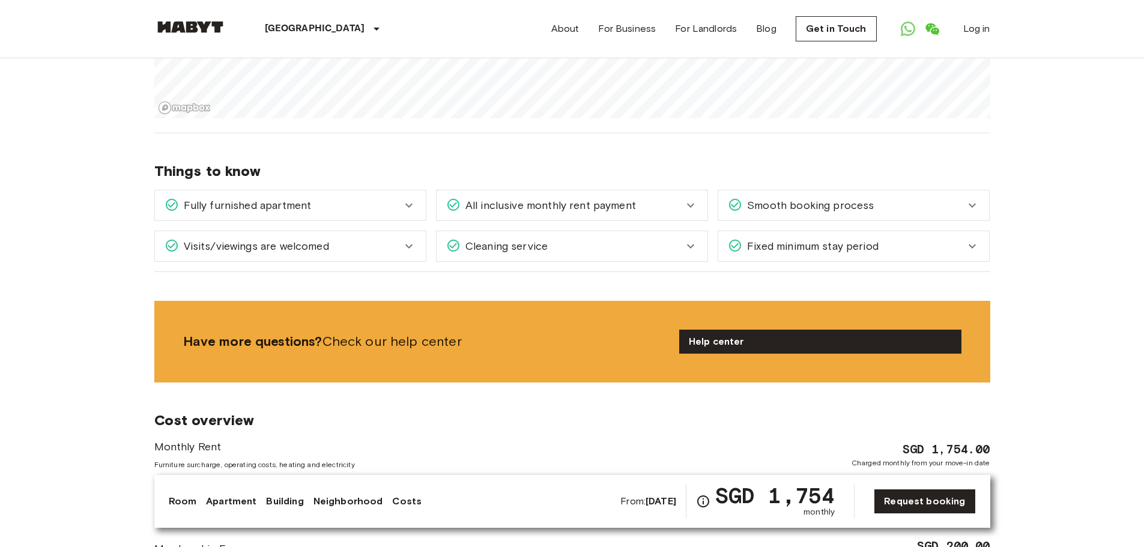
click at [638, 254] on div "Cleaning service" at bounding box center [571, 246] width 271 height 30
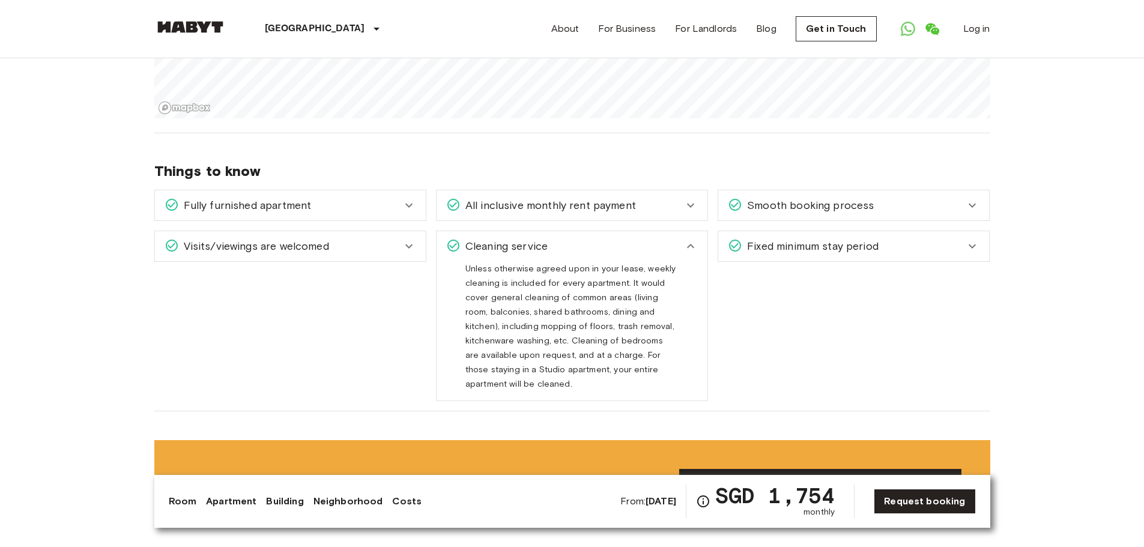
click at [638, 254] on div "Cleaning service" at bounding box center [571, 246] width 271 height 30
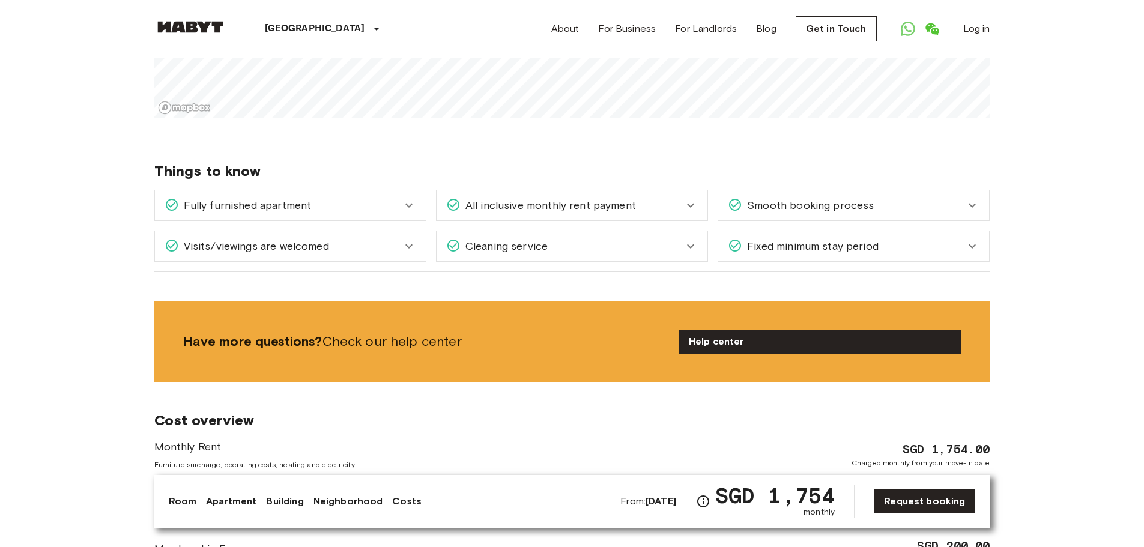
click at [763, 220] on div "Smooth booking process" at bounding box center [853, 205] width 271 height 30
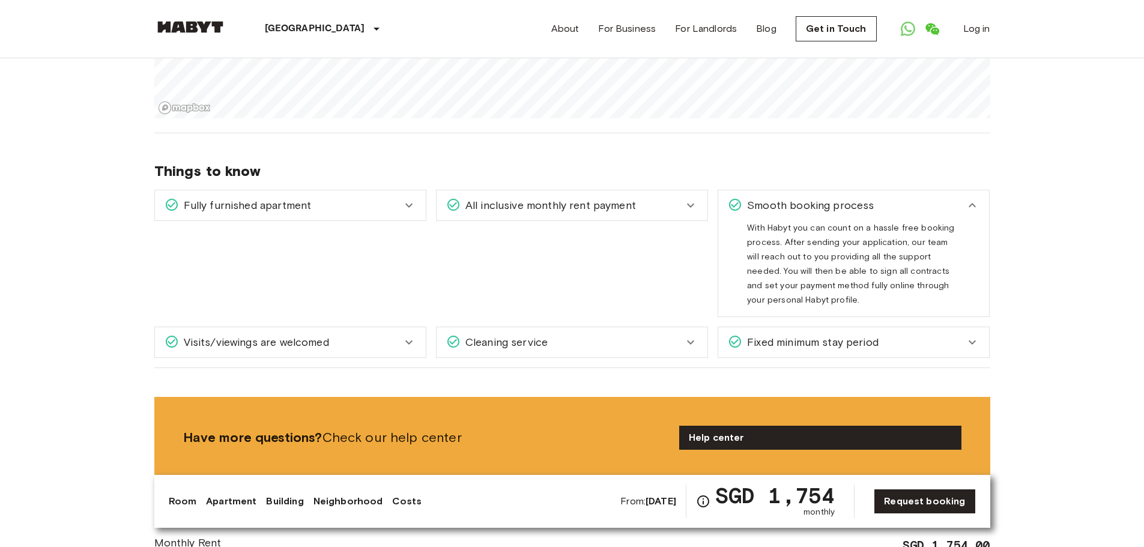
click at [765, 213] on div "Smooth booking process" at bounding box center [853, 205] width 271 height 30
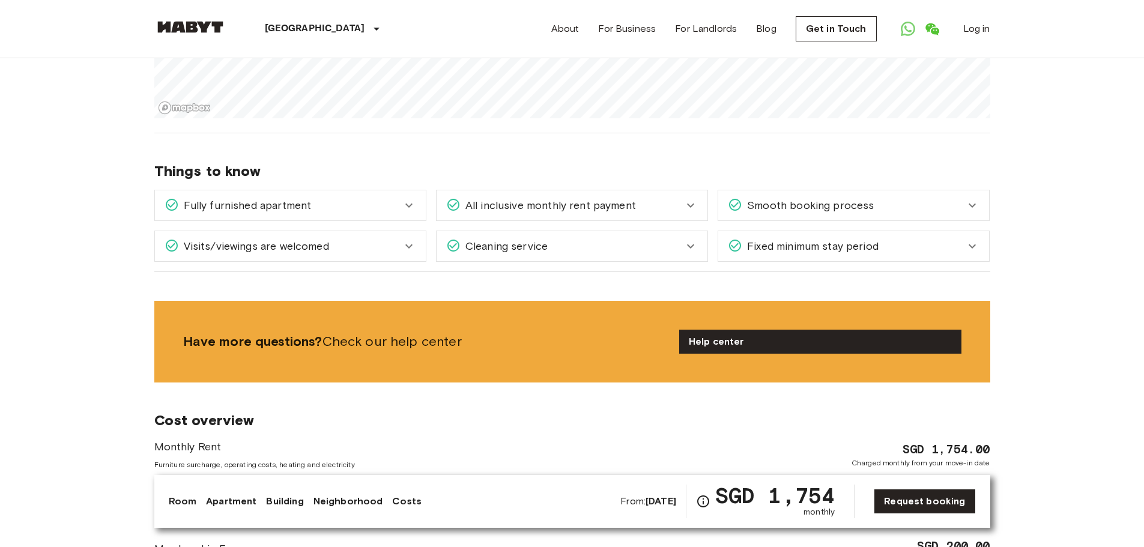
click at [680, 213] on div "All inclusive monthly rent payment" at bounding box center [571, 205] width 271 height 30
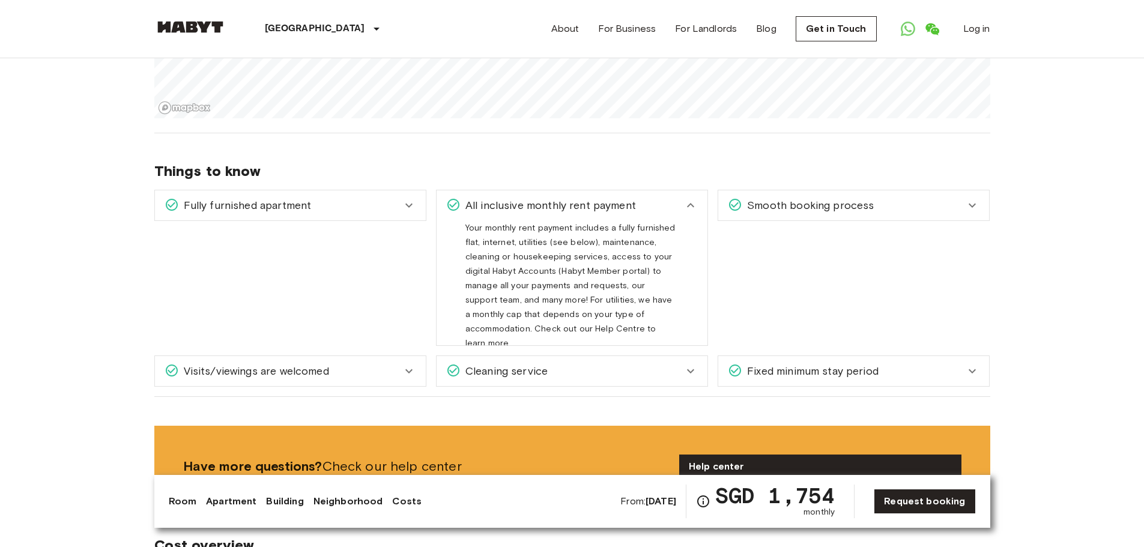
click at [680, 213] on div "All inclusive monthly rent payment" at bounding box center [571, 205] width 271 height 30
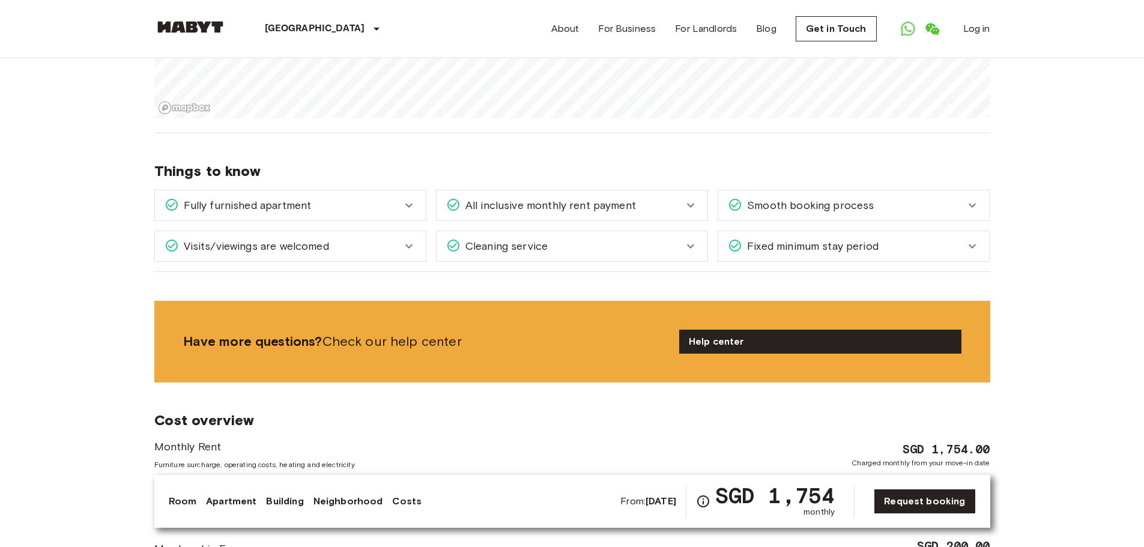
click at [378, 252] on div "Visits/viewings are welcomed" at bounding box center [282, 246] width 237 height 16
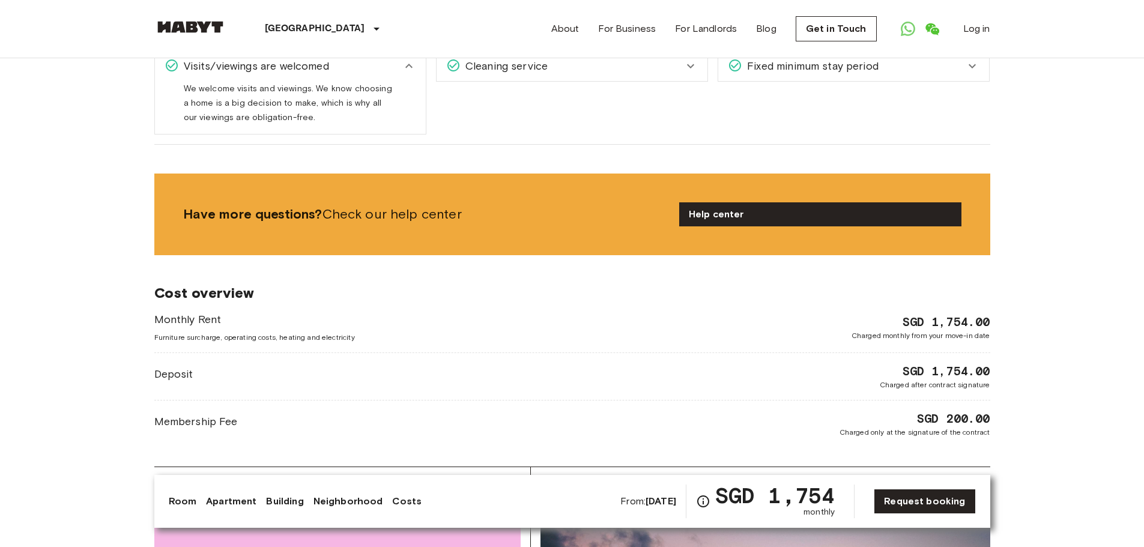
scroll to position [900, 0]
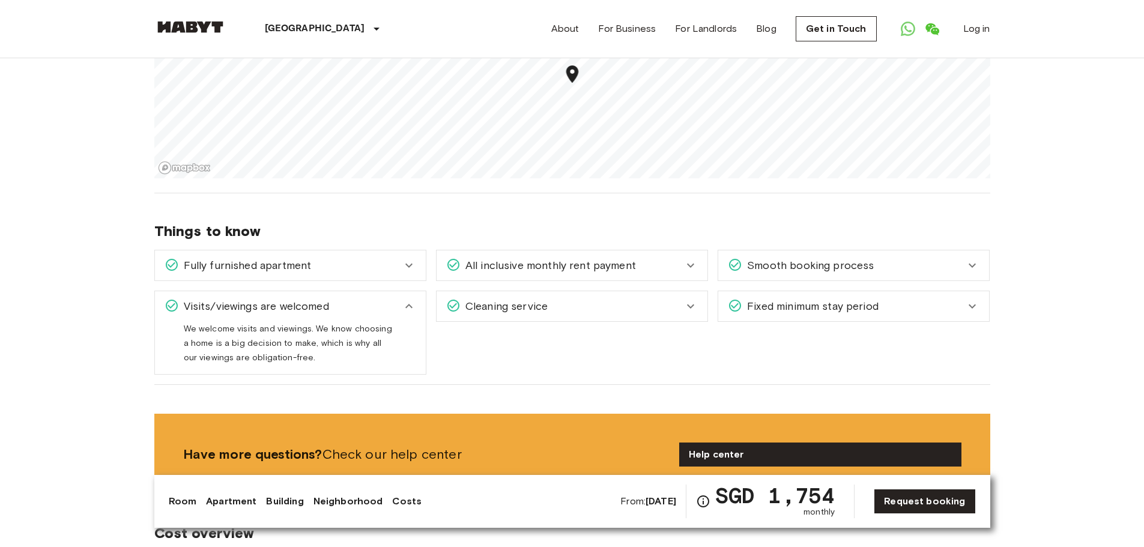
click at [398, 262] on div "Fully furnished apartment" at bounding box center [282, 266] width 237 height 16
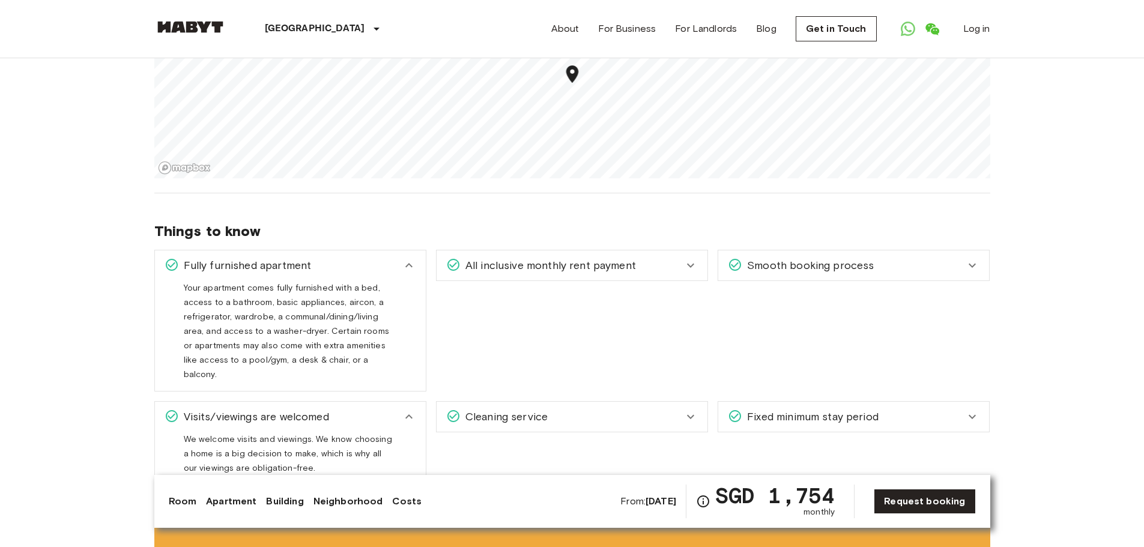
click at [537, 268] on span "All inclusive monthly rent payment" at bounding box center [547, 266] width 175 height 16
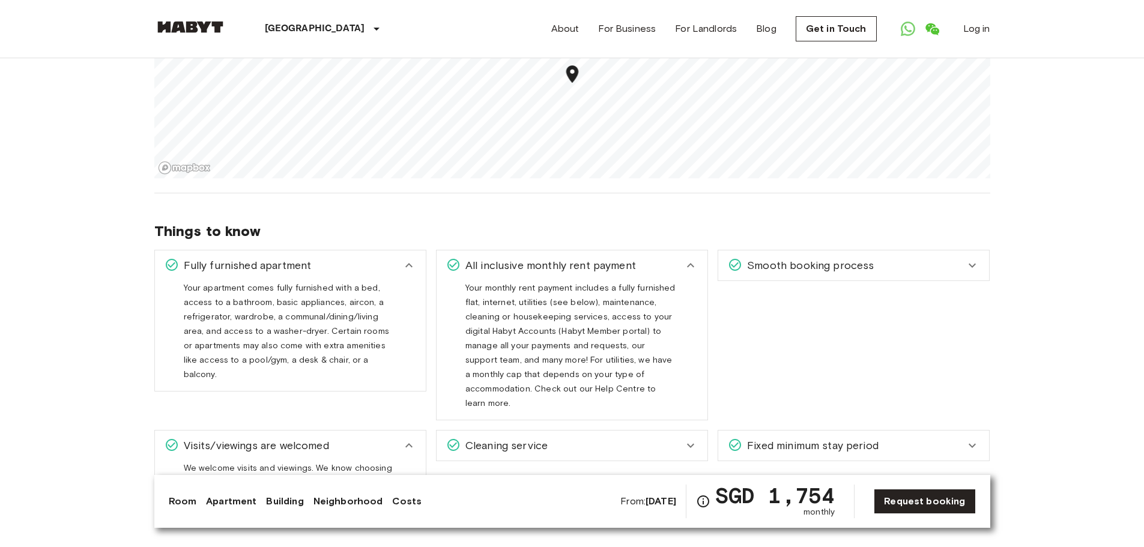
click at [815, 264] on span "Smooth booking process" at bounding box center [807, 266] width 131 height 16
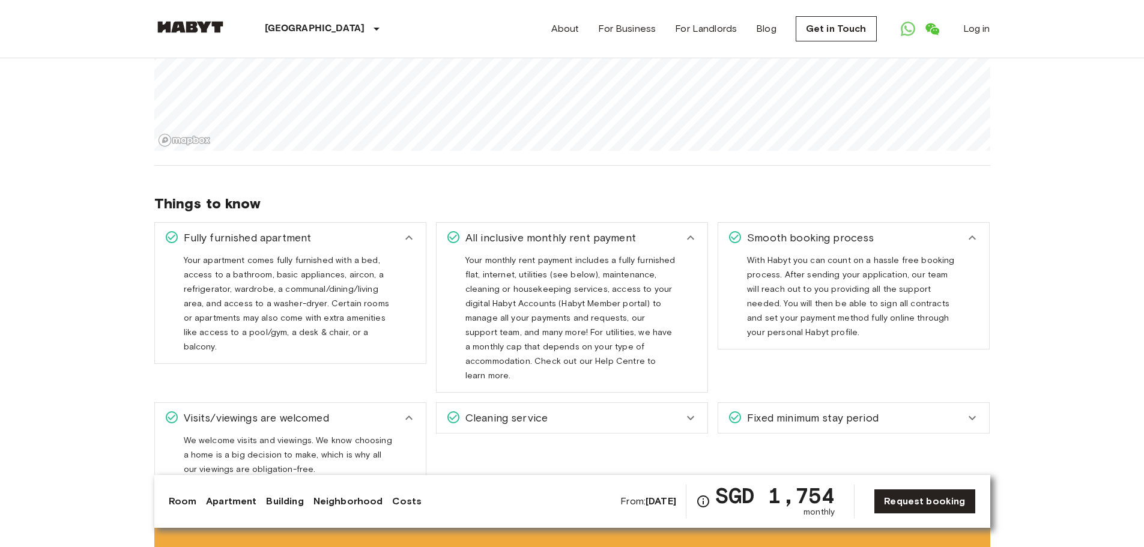
scroll to position [961, 0]
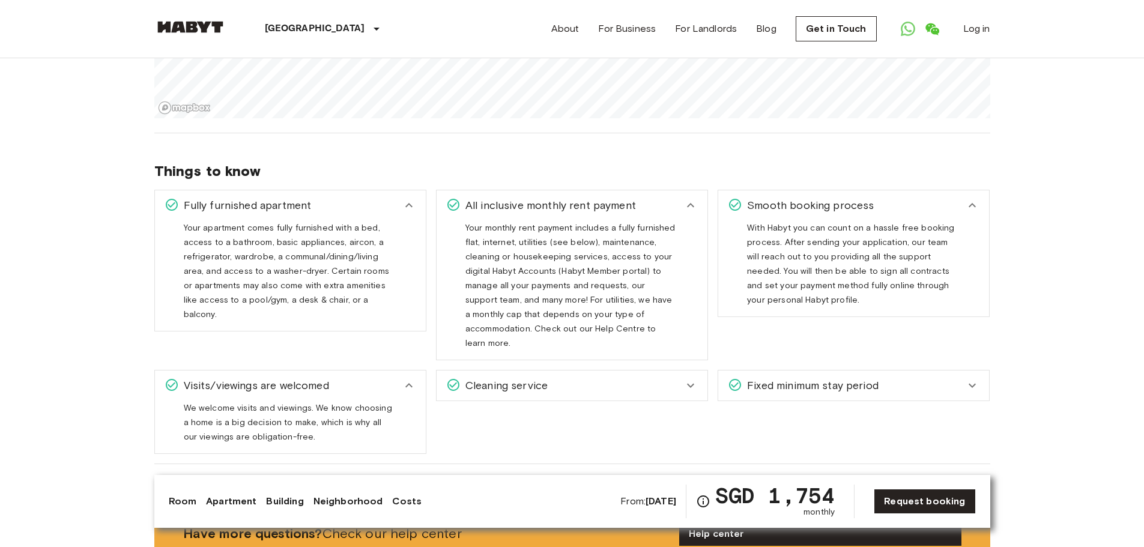
click at [666, 433] on div "Cleaning service Unless otherwise agreed upon in your lease, weekly cleaning is…" at bounding box center [567, 407] width 282 height 94
click at [644, 378] on div "Cleaning service" at bounding box center [564, 386] width 237 height 16
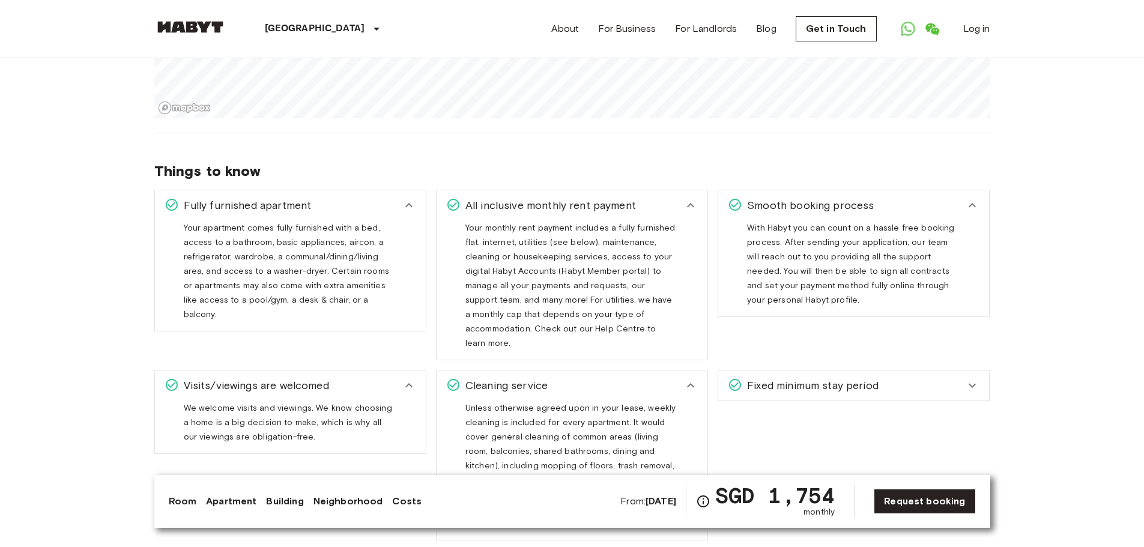
click at [774, 378] on span "Fixed minimum stay period" at bounding box center [810, 386] width 136 height 16
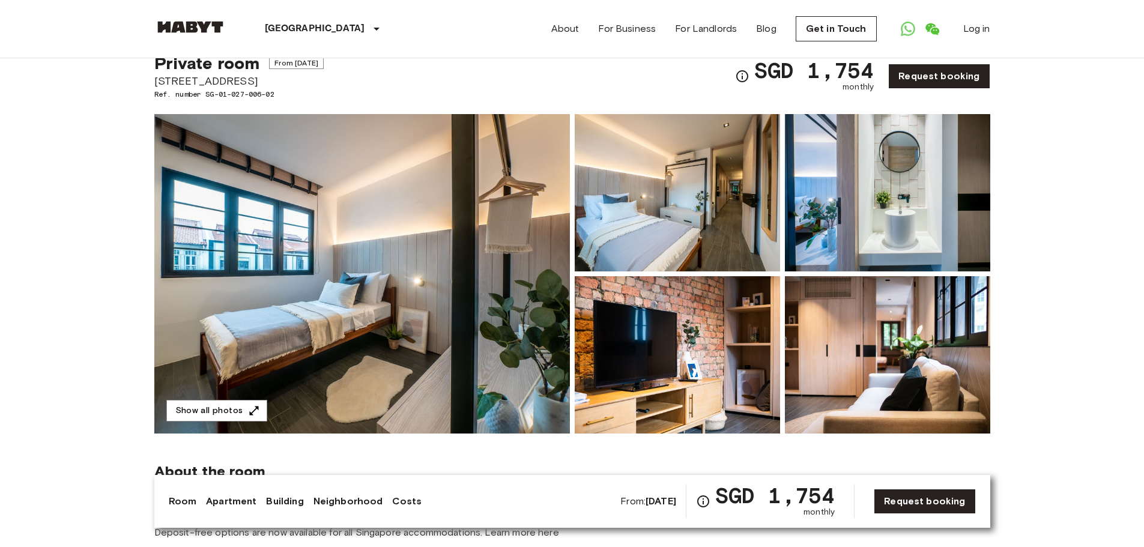
scroll to position [120, 0]
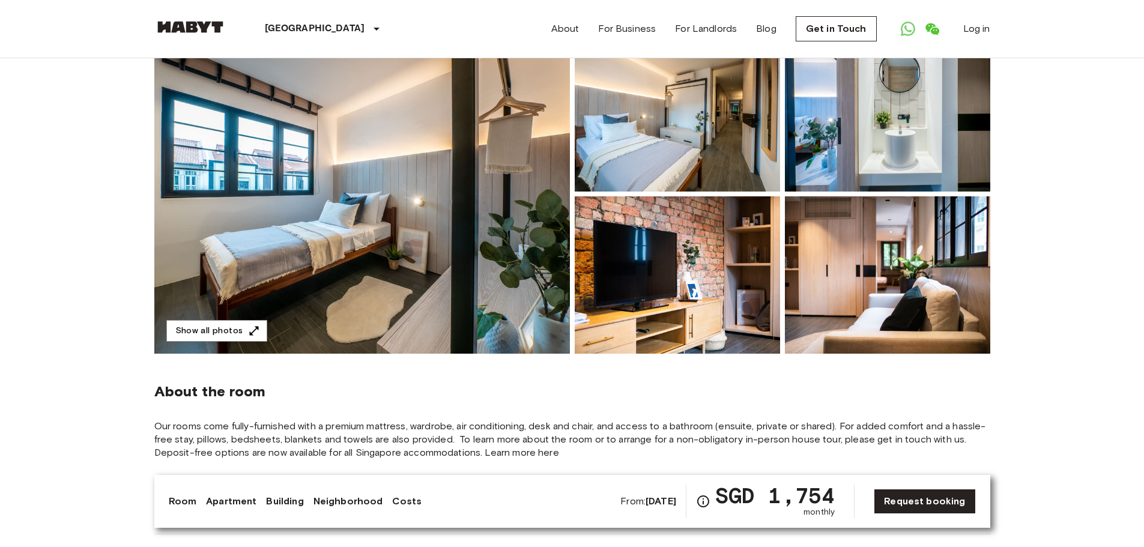
click at [860, 260] on img at bounding box center [887, 274] width 205 height 157
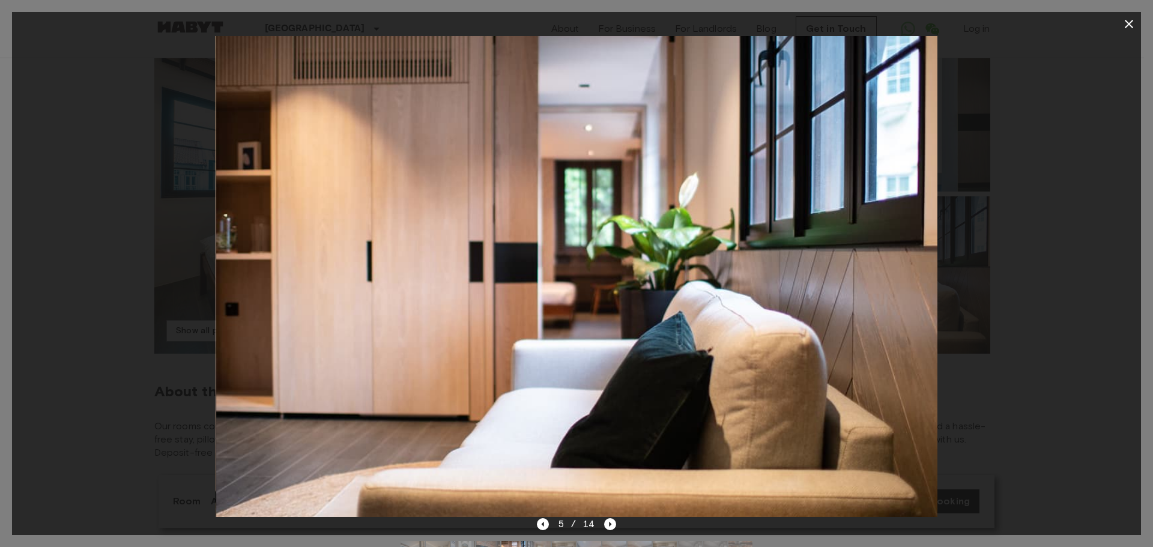
click at [608, 531] on div at bounding box center [576, 552] width 371 height 43
click at [611, 529] on icon "Next image" at bounding box center [610, 524] width 12 height 12
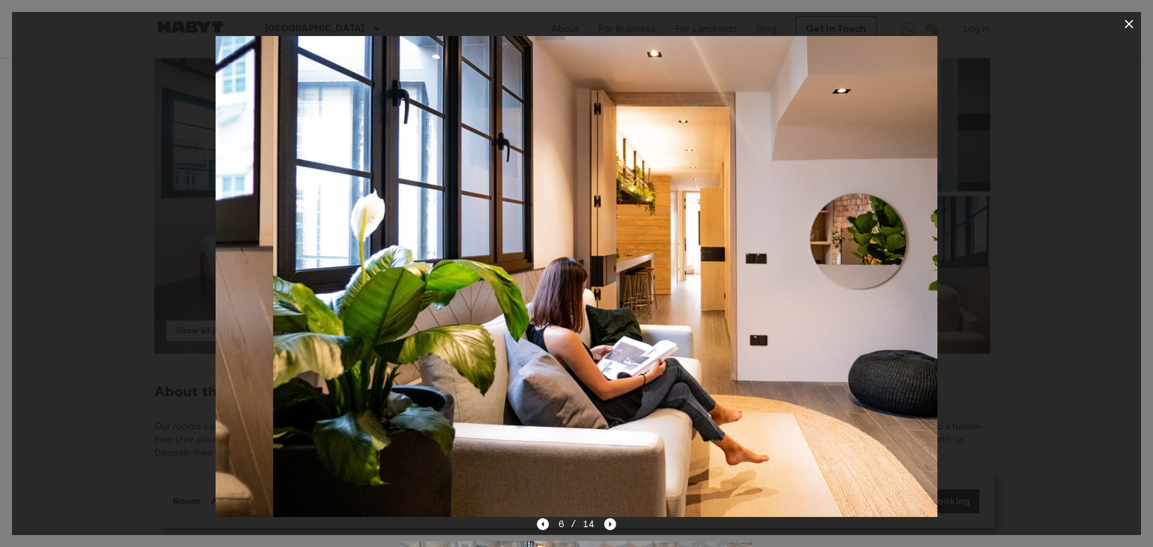
click at [611, 529] on icon "Next image" at bounding box center [610, 524] width 12 height 12
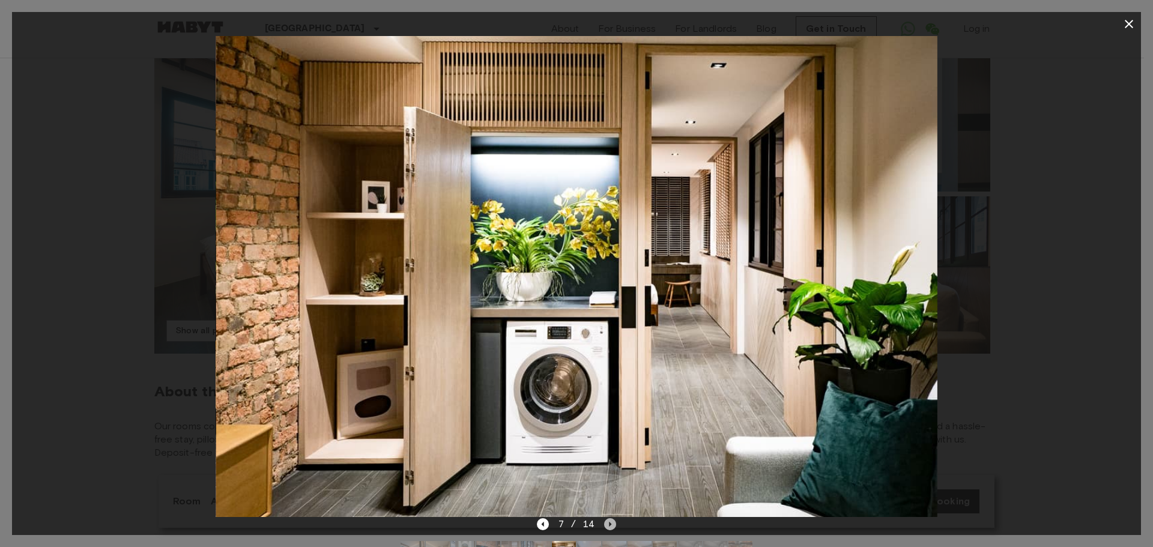
click at [611, 529] on icon "Next image" at bounding box center [610, 524] width 12 height 12
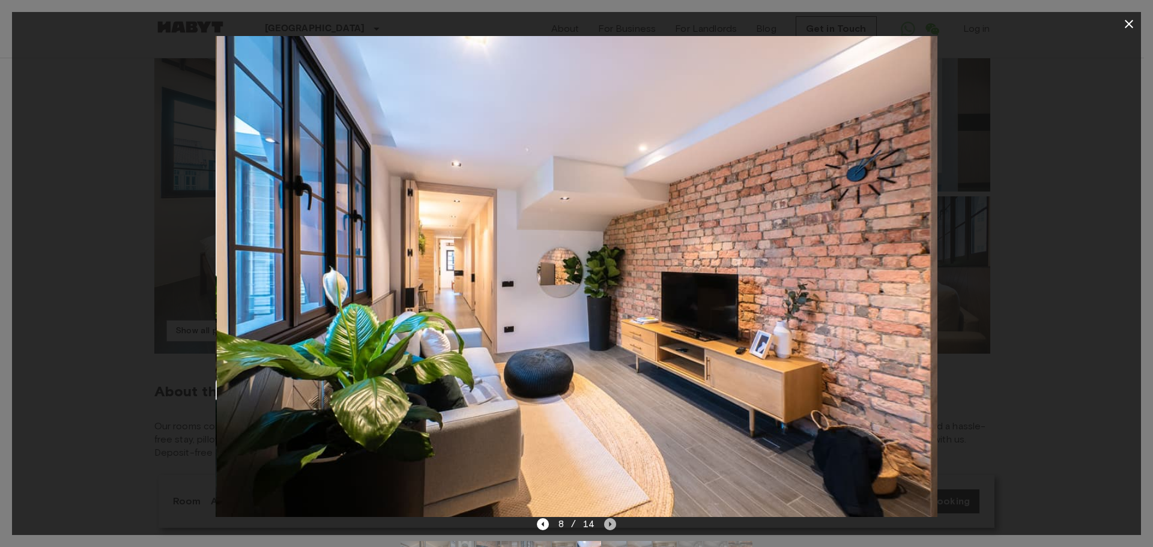
click at [611, 529] on icon "Next image" at bounding box center [610, 524] width 12 height 12
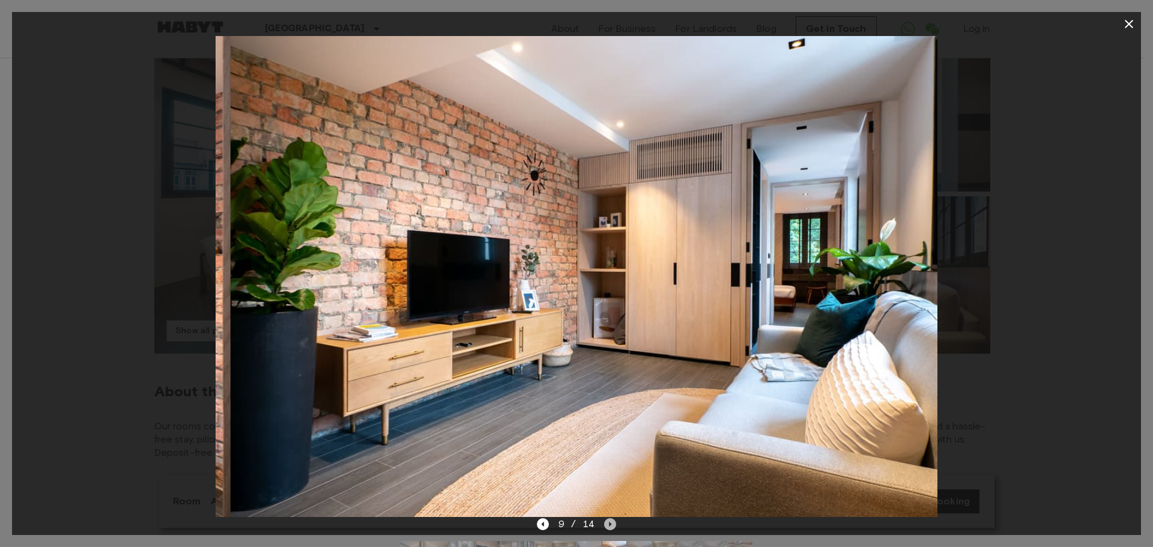
click at [611, 529] on icon "Next image" at bounding box center [610, 524] width 12 height 12
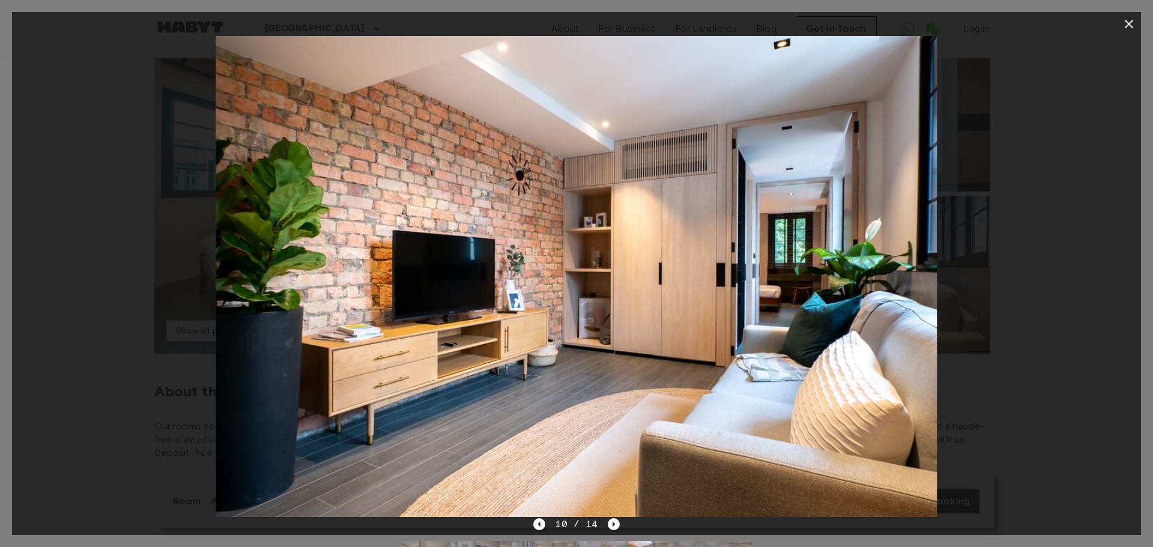
click at [1127, 28] on icon "button" at bounding box center [1128, 24] width 14 height 14
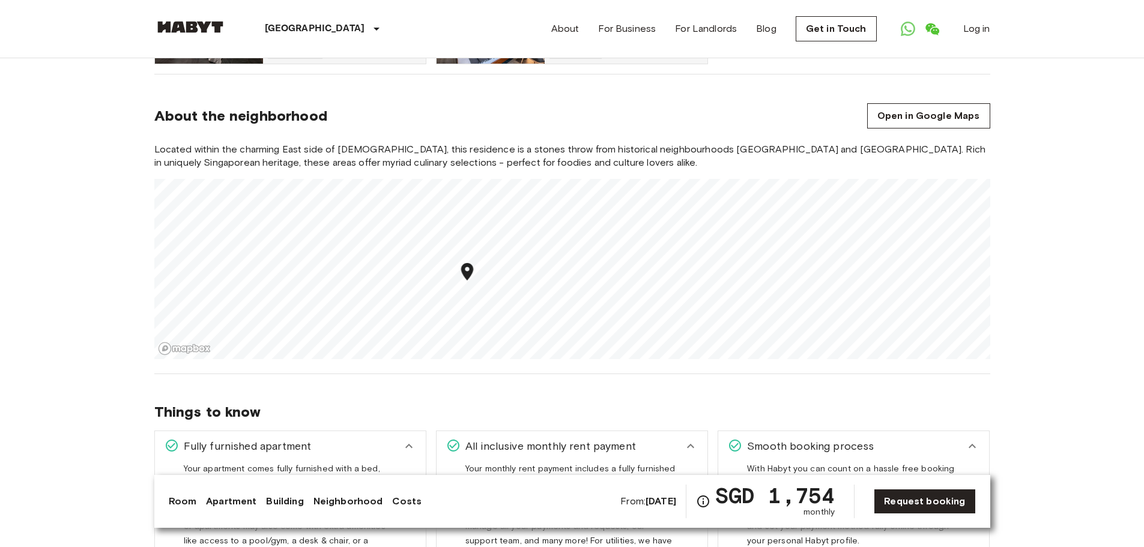
scroll to position [720, 0]
click at [565, 447] on span "All inclusive monthly rent payment" at bounding box center [547, 446] width 175 height 16
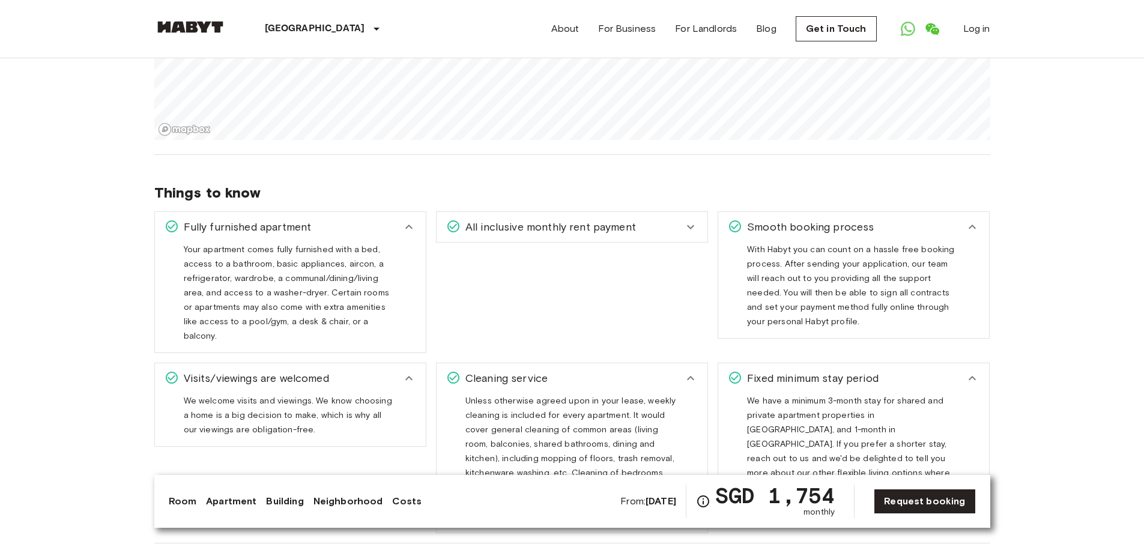
scroll to position [961, 0]
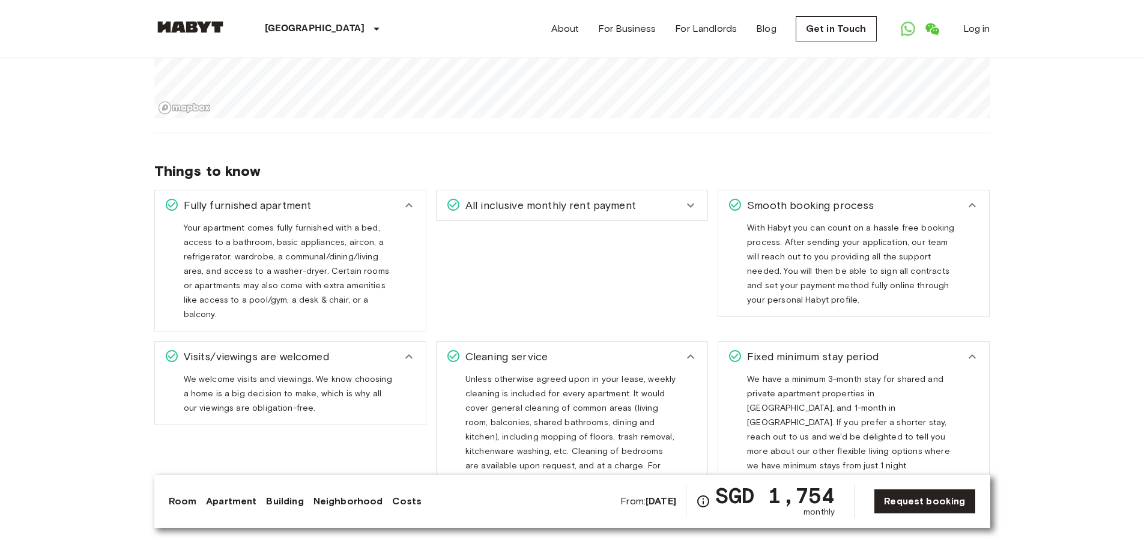
click at [692, 199] on icon at bounding box center [690, 205] width 14 height 14
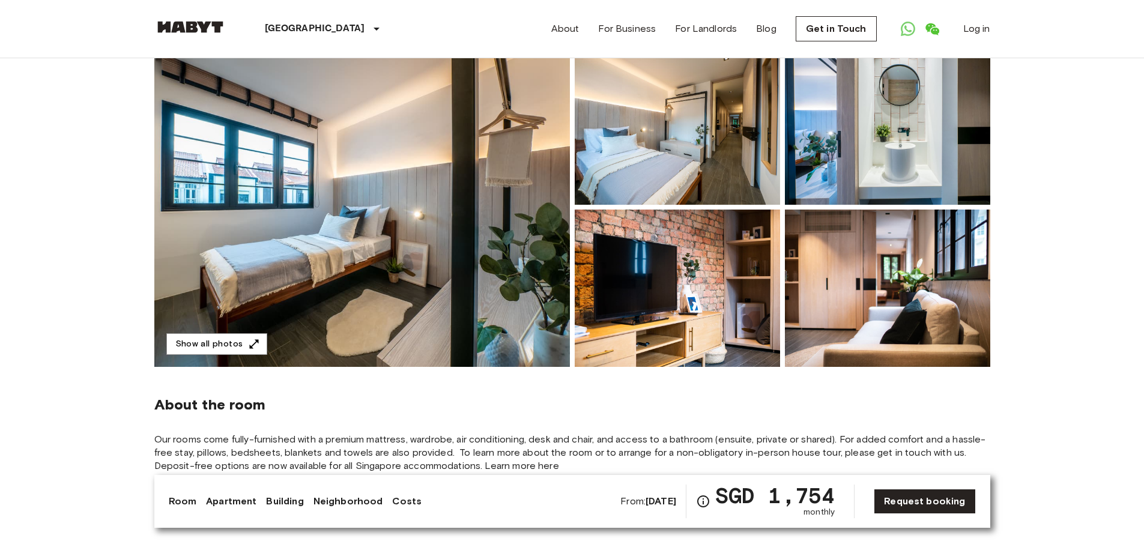
scroll to position [0, 0]
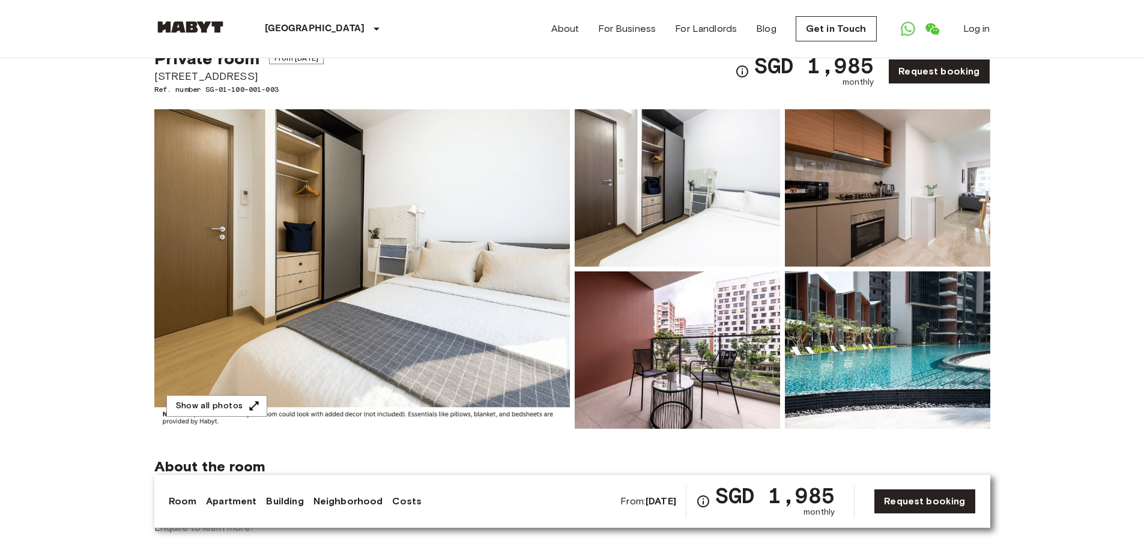
scroll to position [60, 0]
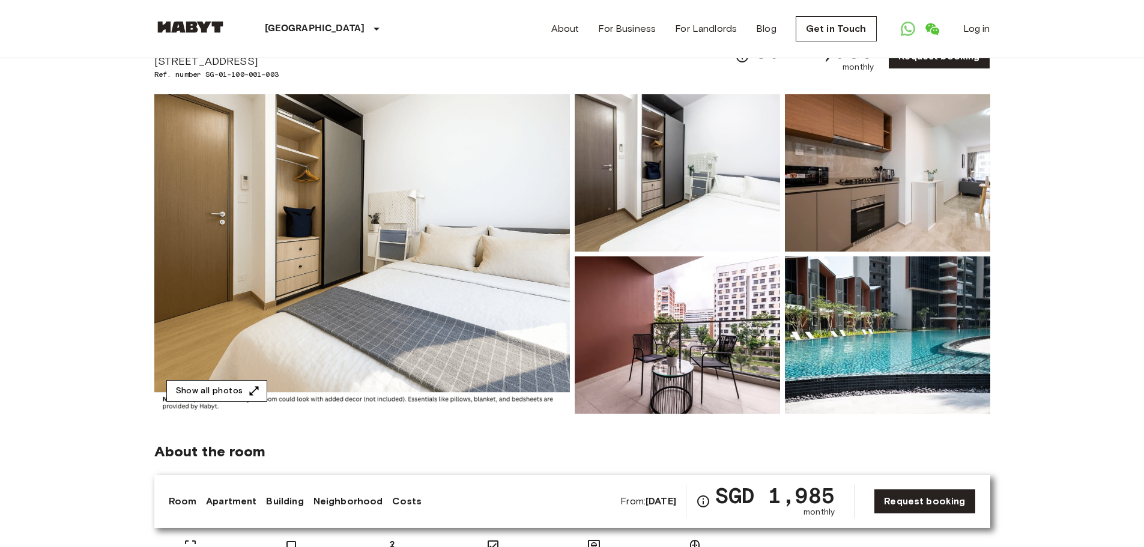
click at [214, 394] on button "Show all photos" at bounding box center [216, 391] width 101 height 22
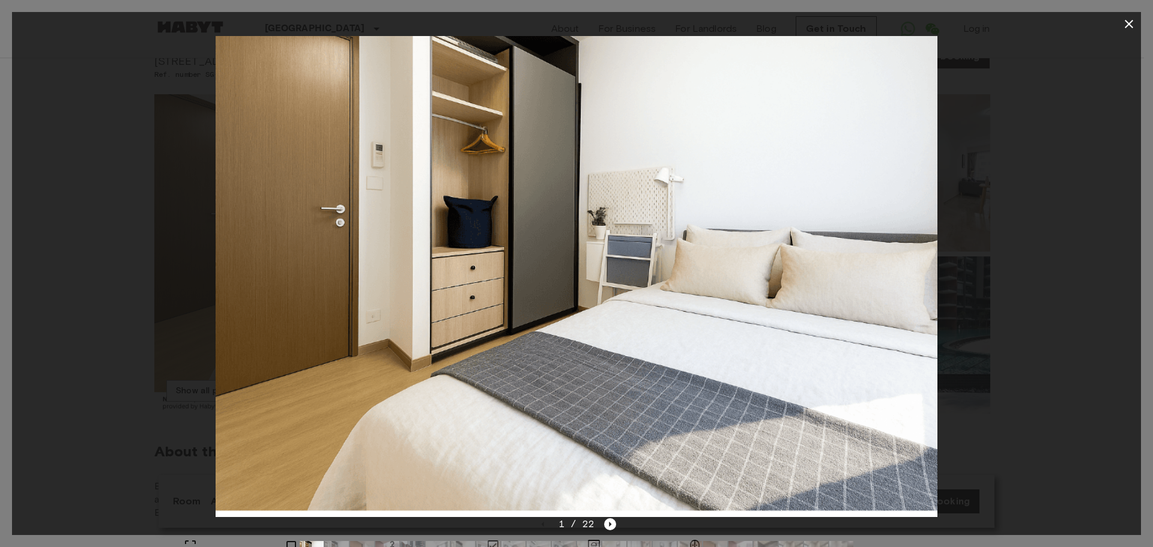
click at [606, 516] on img at bounding box center [576, 276] width 721 height 481
click at [608, 523] on icon "Next image" at bounding box center [610, 524] width 12 height 12
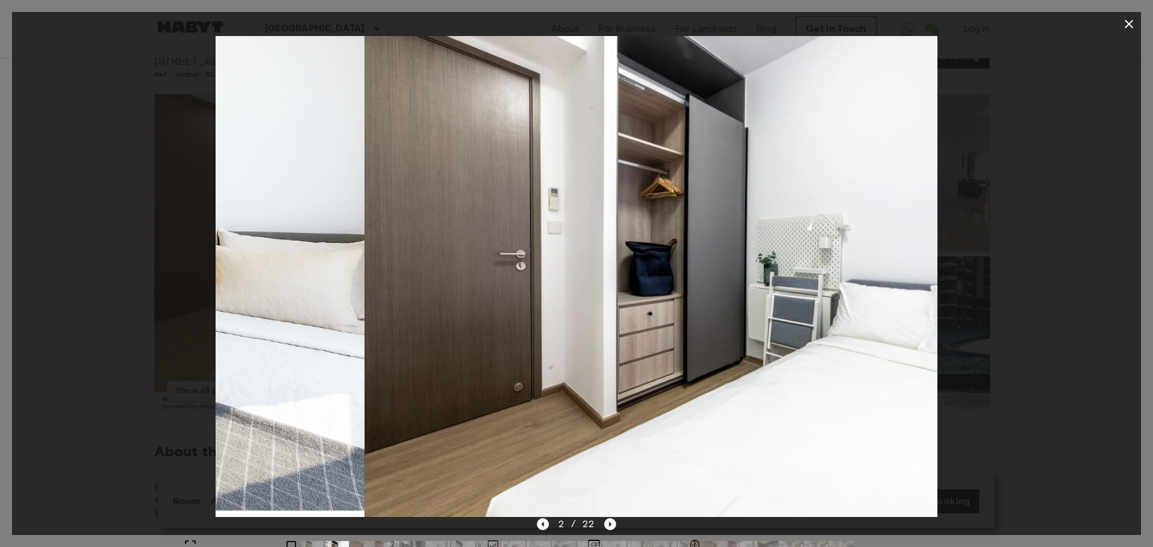
click at [608, 523] on icon "Next image" at bounding box center [610, 524] width 12 height 12
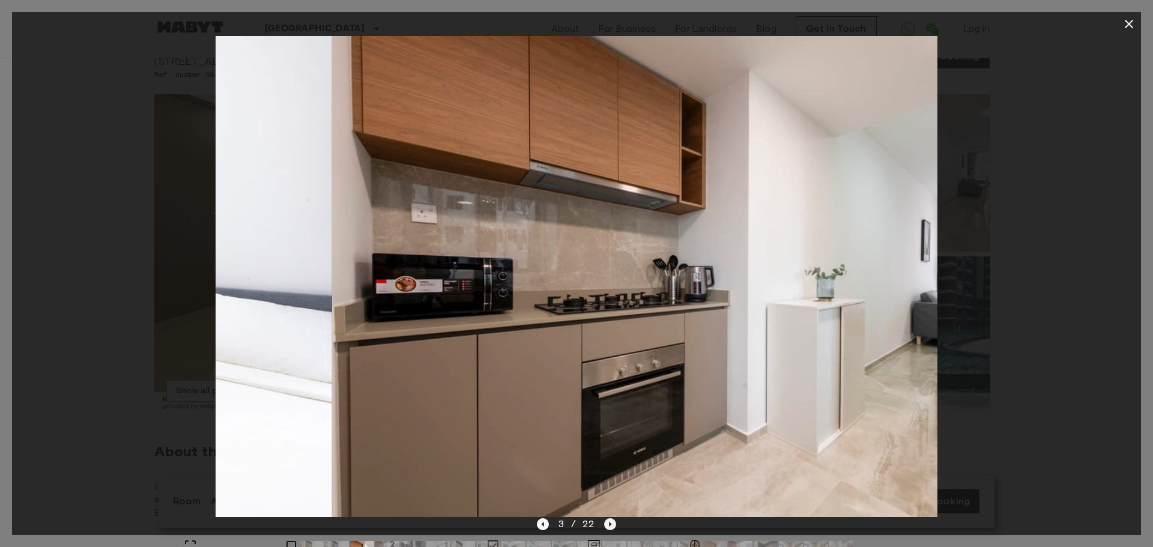
click at [608, 523] on icon "Next image" at bounding box center [610, 524] width 12 height 12
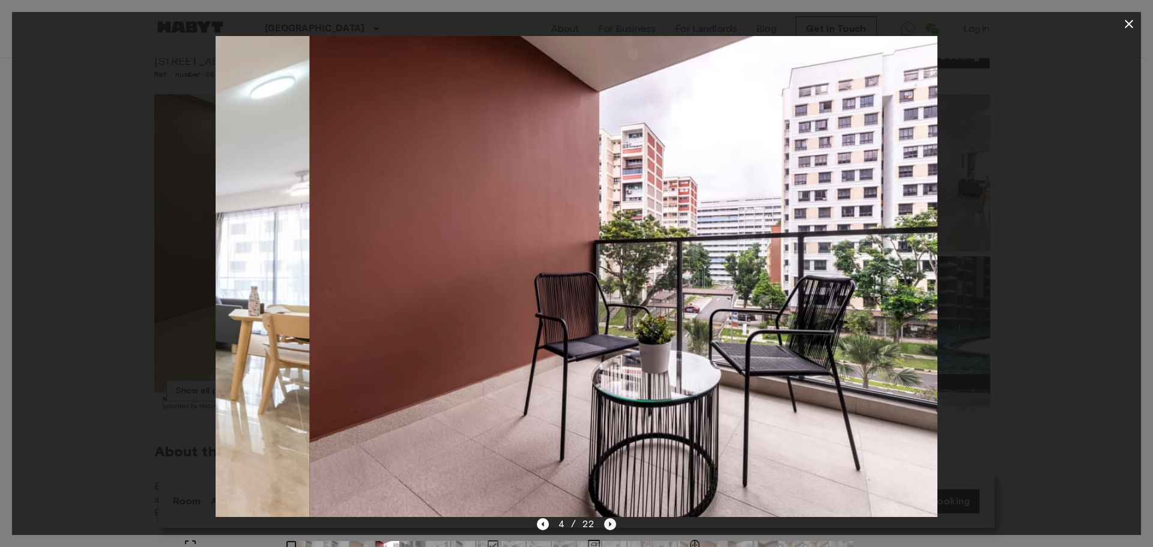
click at [608, 523] on icon "Next image" at bounding box center [610, 524] width 12 height 12
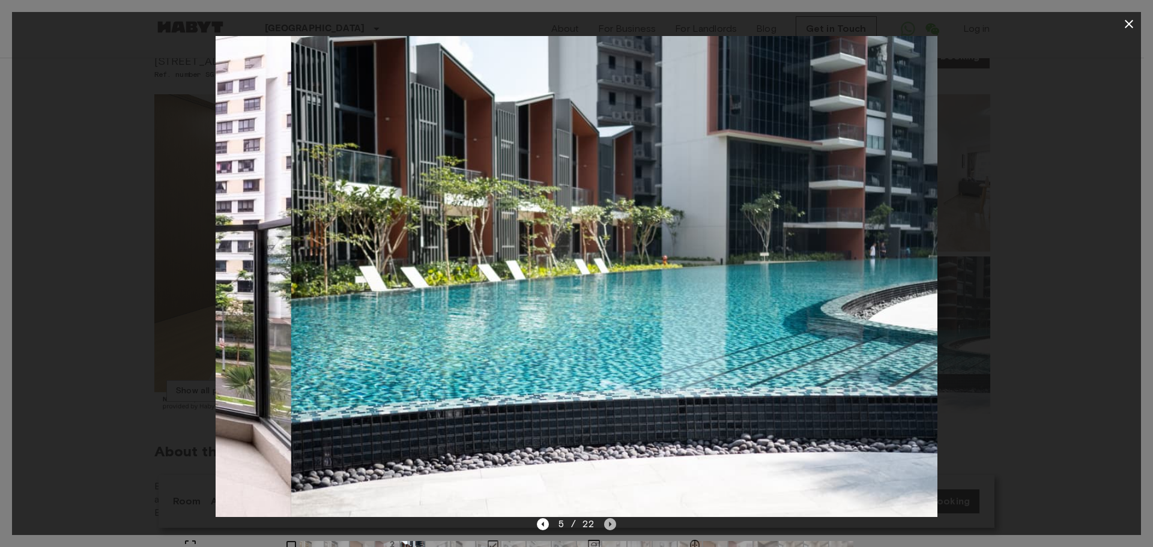
click at [608, 523] on icon "Next image" at bounding box center [610, 524] width 12 height 12
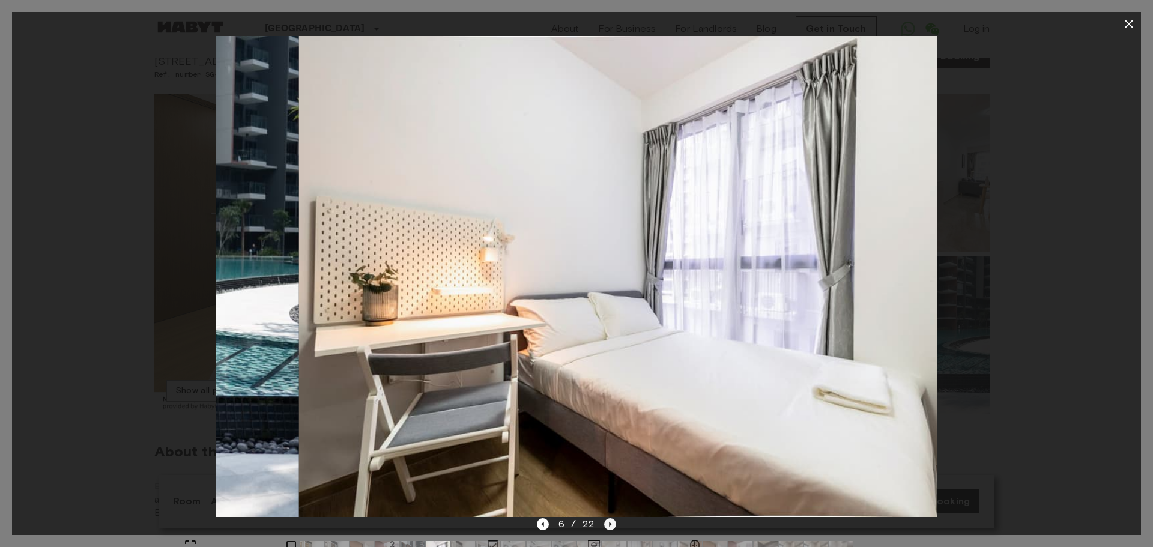
click at [608, 523] on icon "Next image" at bounding box center [610, 524] width 12 height 12
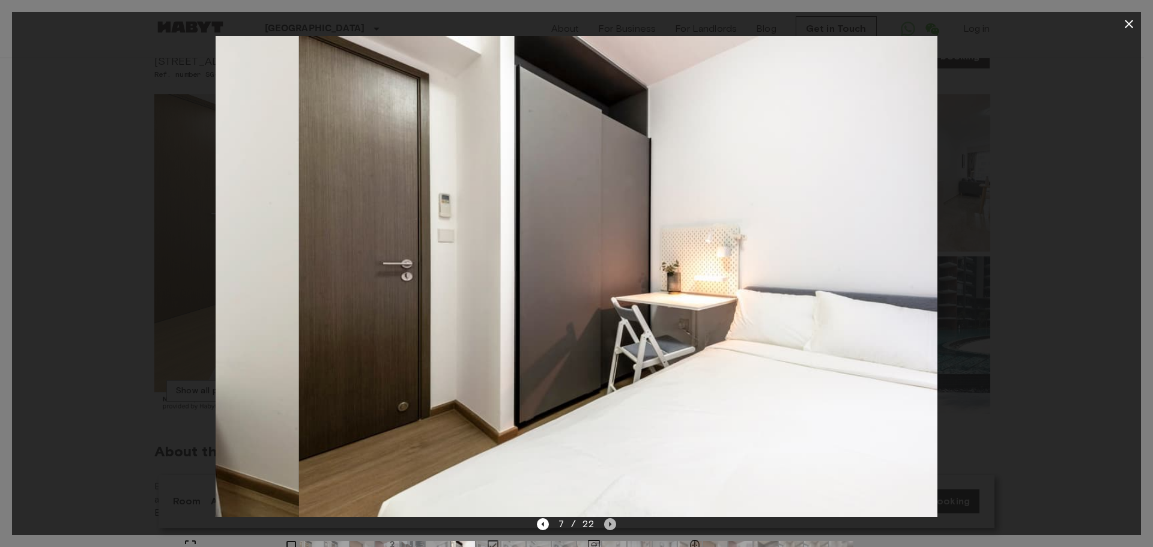
click at [608, 523] on icon "Next image" at bounding box center [610, 524] width 12 height 12
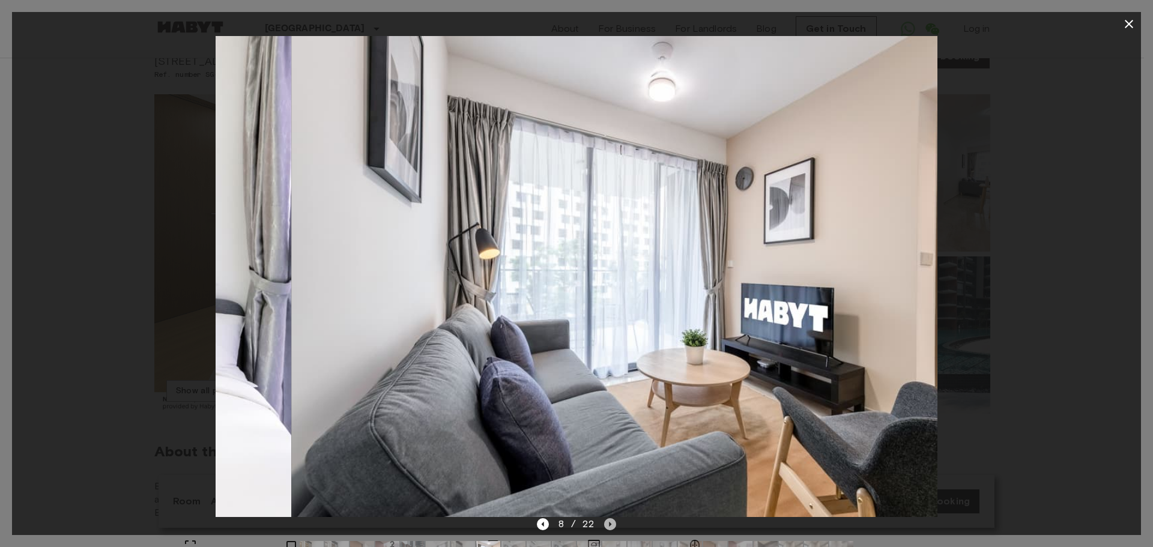
click at [608, 523] on icon "Next image" at bounding box center [610, 524] width 12 height 12
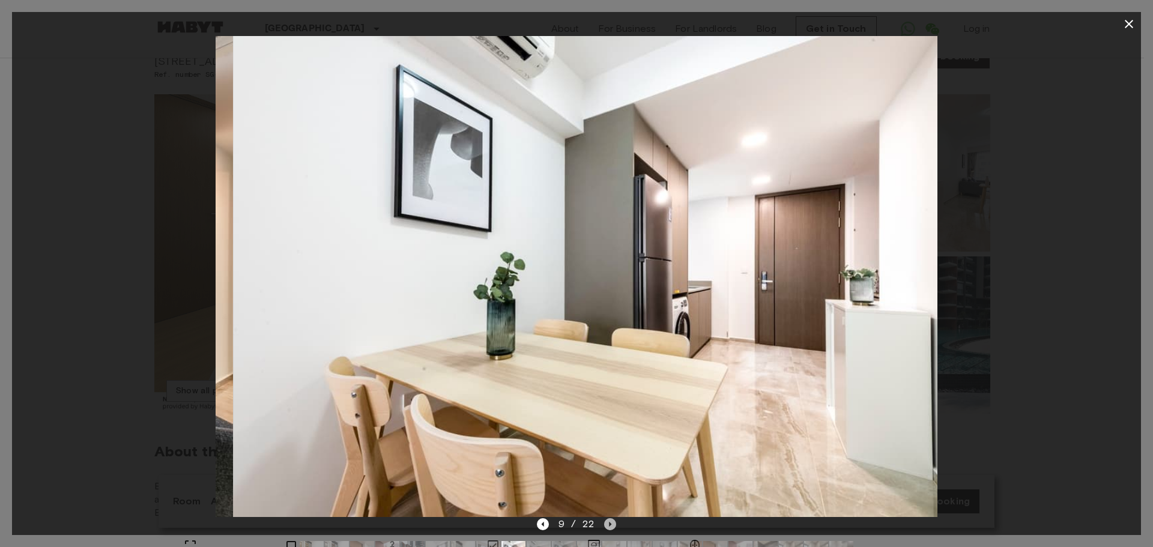
click at [608, 523] on icon "Next image" at bounding box center [610, 524] width 12 height 12
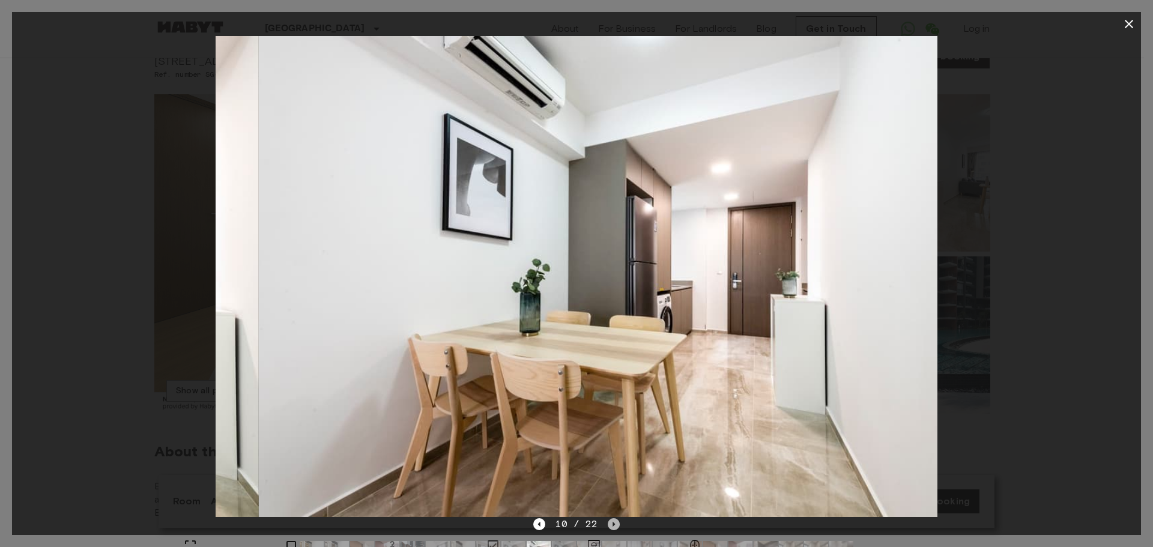
click at [608, 523] on icon "Next image" at bounding box center [614, 524] width 12 height 12
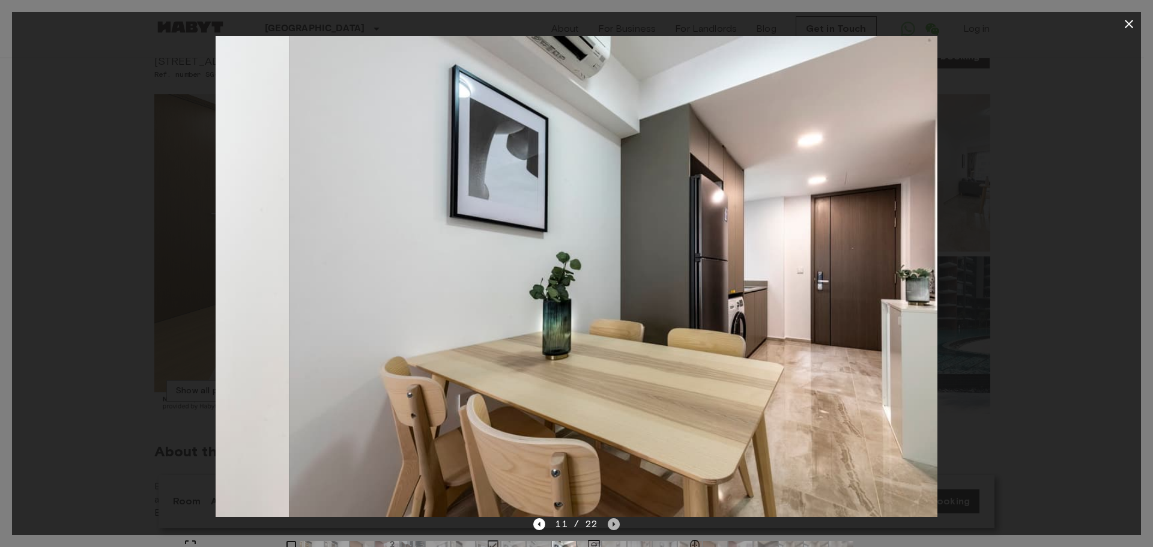
click at [608, 523] on icon "Next image" at bounding box center [614, 524] width 12 height 12
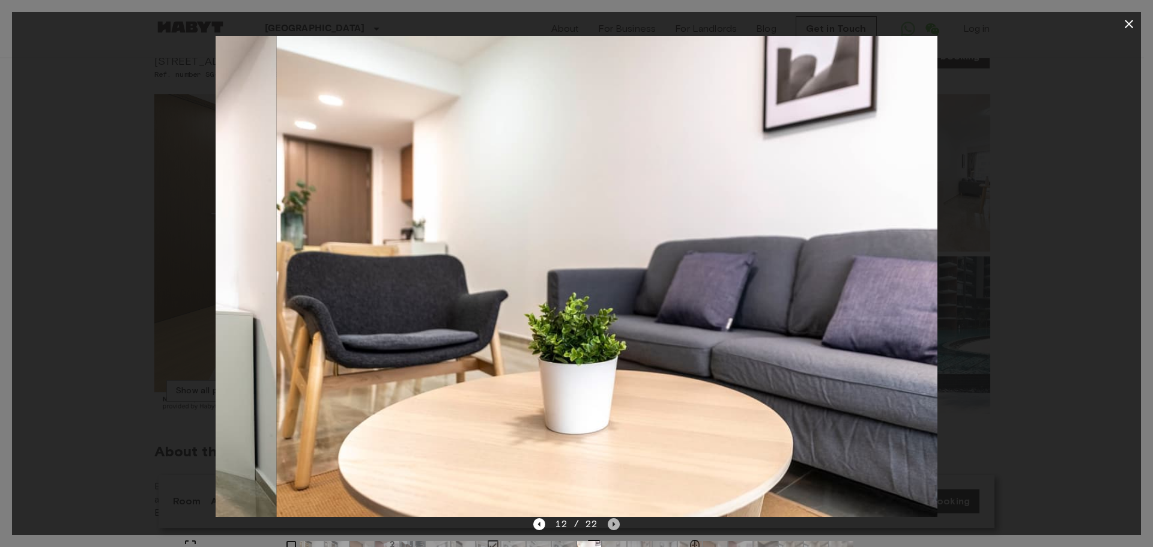
click at [608, 523] on icon "Next image" at bounding box center [614, 524] width 12 height 12
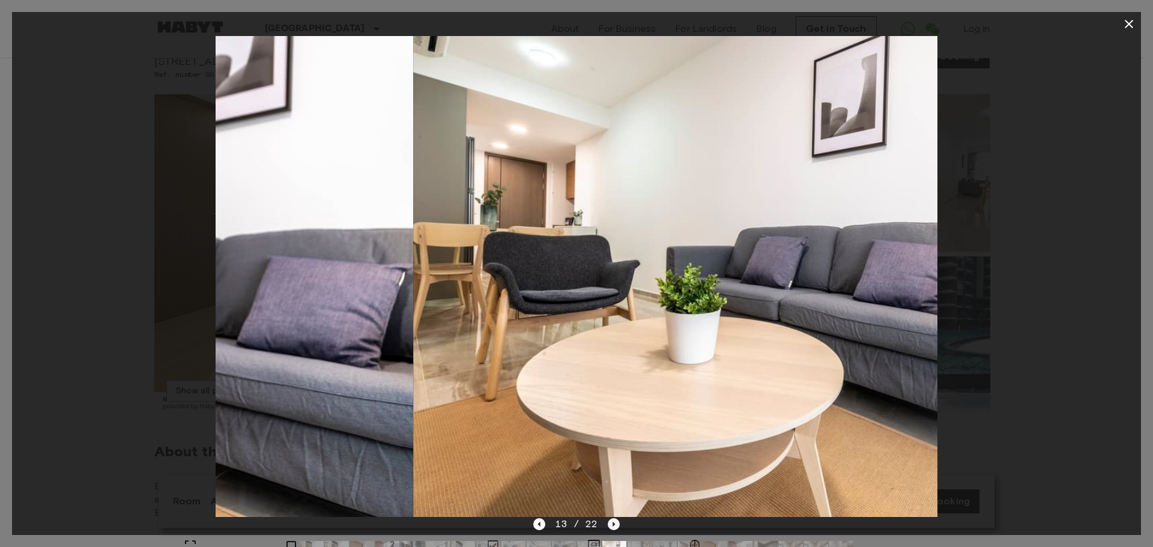
click at [608, 523] on icon "Next image" at bounding box center [614, 524] width 12 height 12
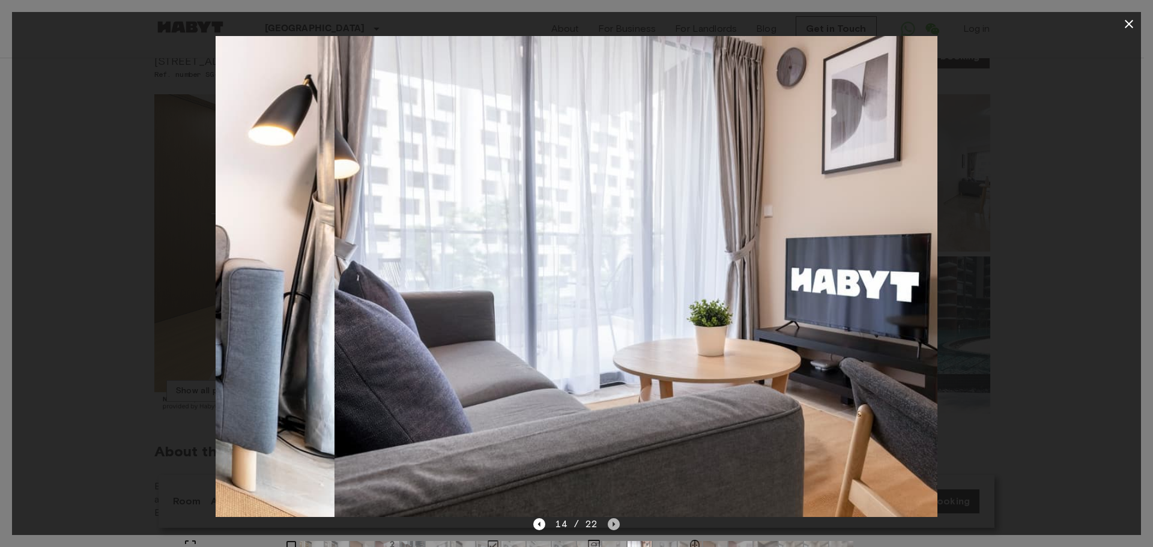
click at [608, 523] on icon "Next image" at bounding box center [614, 524] width 12 height 12
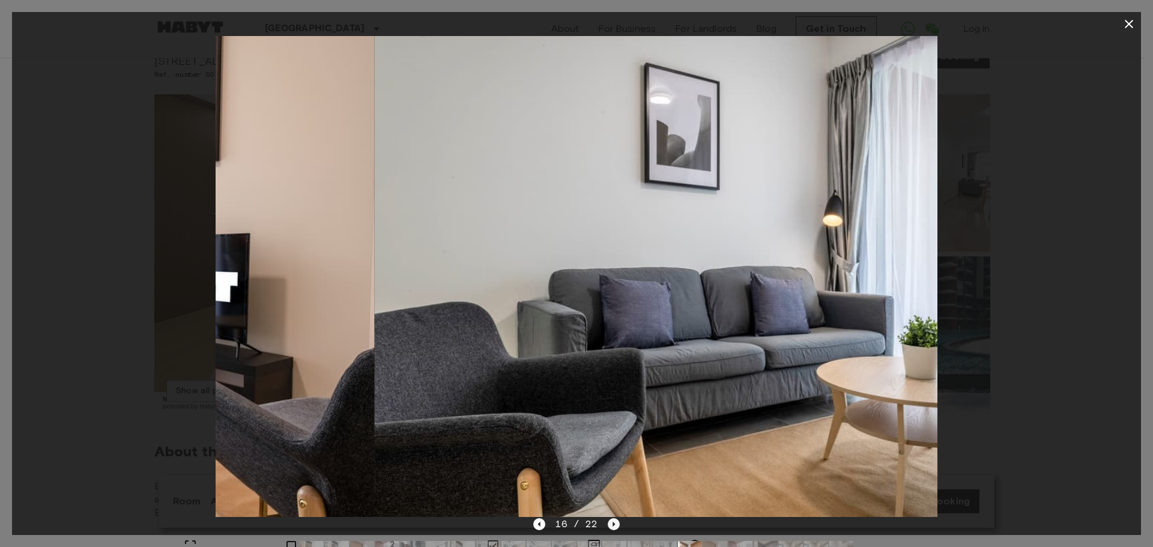
click at [608, 523] on icon "Next image" at bounding box center [614, 524] width 12 height 12
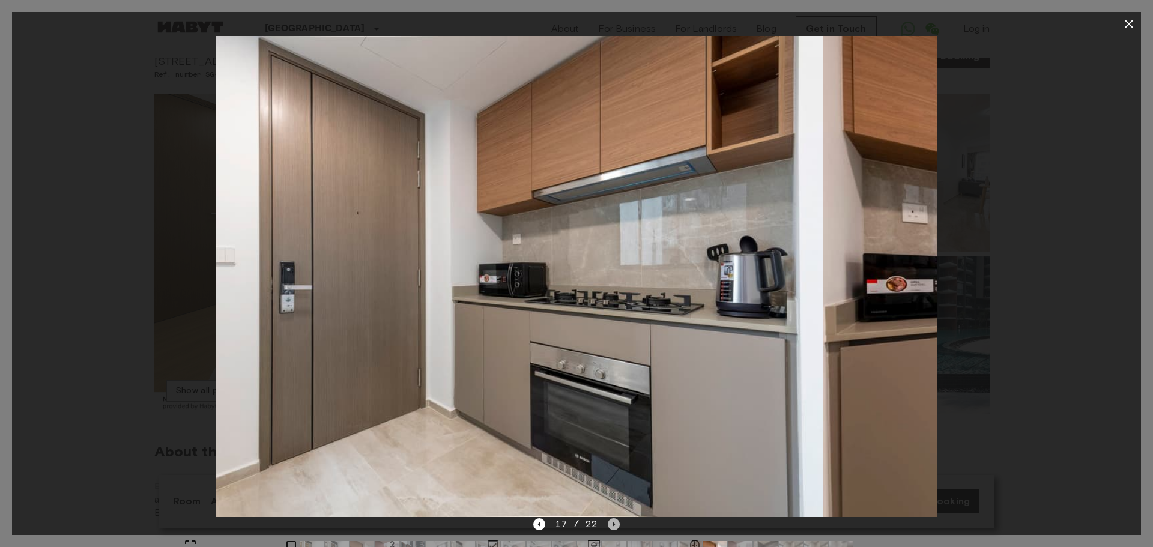
click at [608, 523] on icon "Next image" at bounding box center [614, 524] width 12 height 12
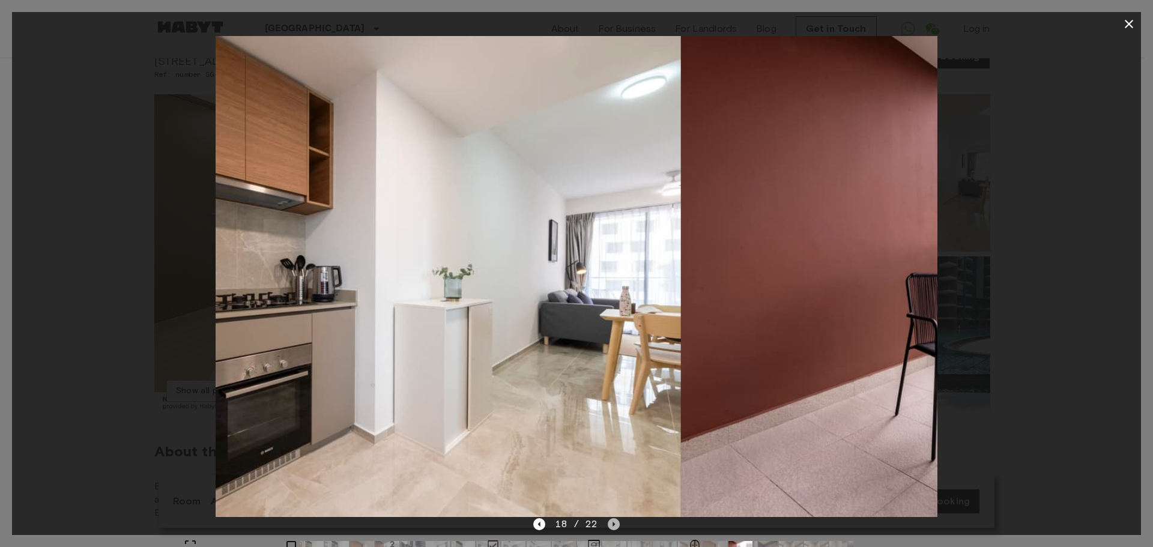
click at [608, 523] on icon "Next image" at bounding box center [614, 524] width 12 height 12
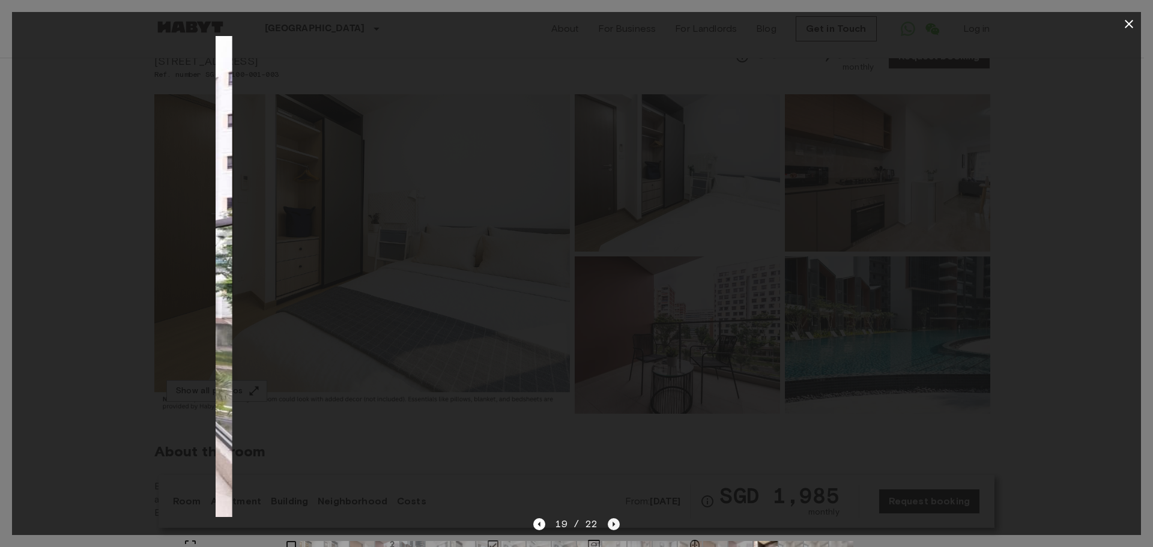
click at [608, 523] on icon "Next image" at bounding box center [614, 524] width 12 height 12
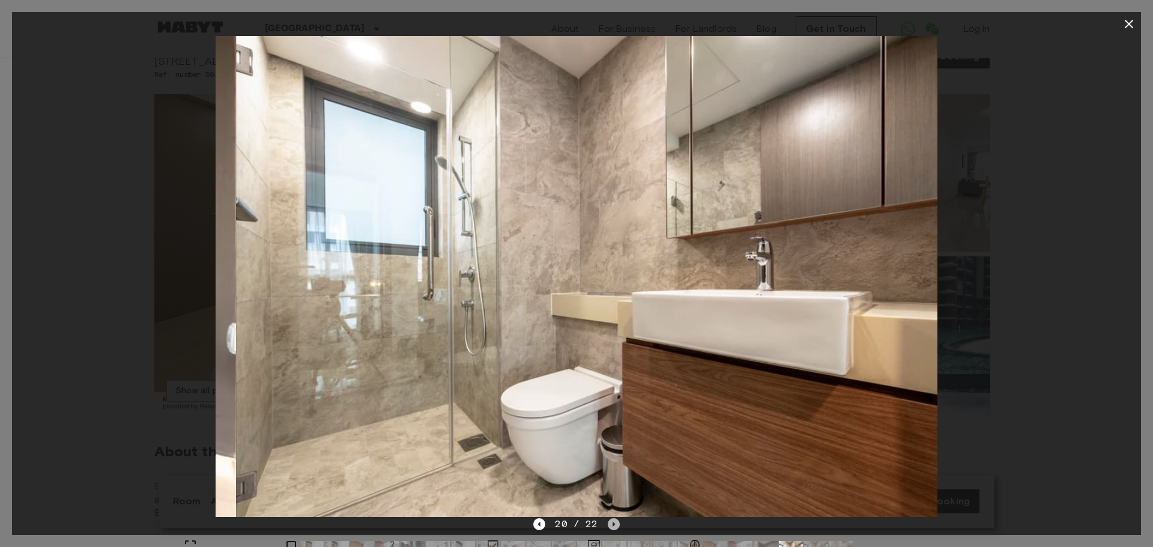
click at [608, 523] on icon "Next image" at bounding box center [614, 524] width 12 height 12
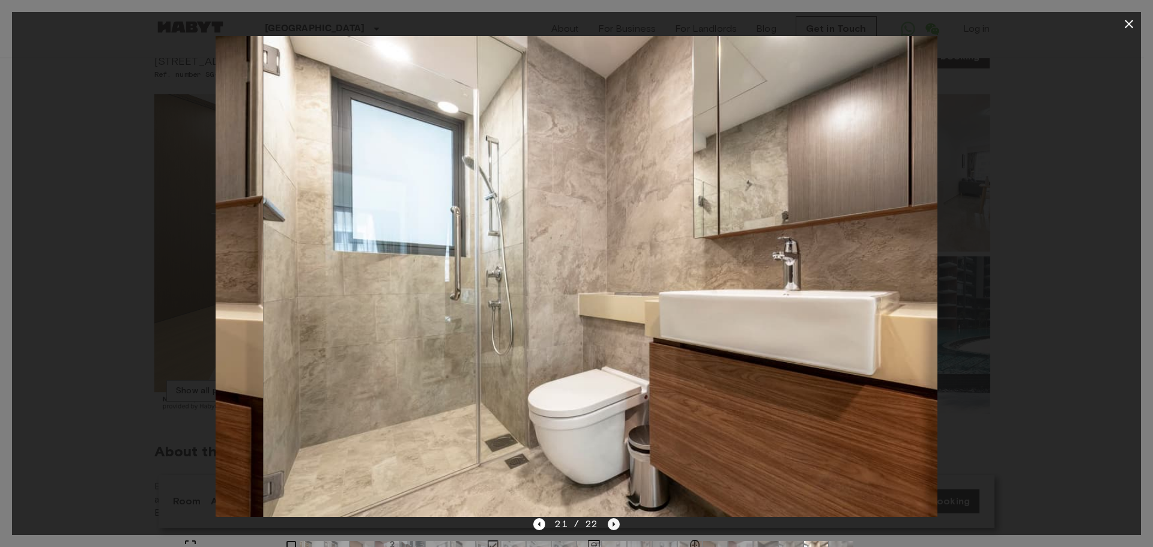
click at [608, 523] on icon "Next image" at bounding box center [614, 524] width 12 height 12
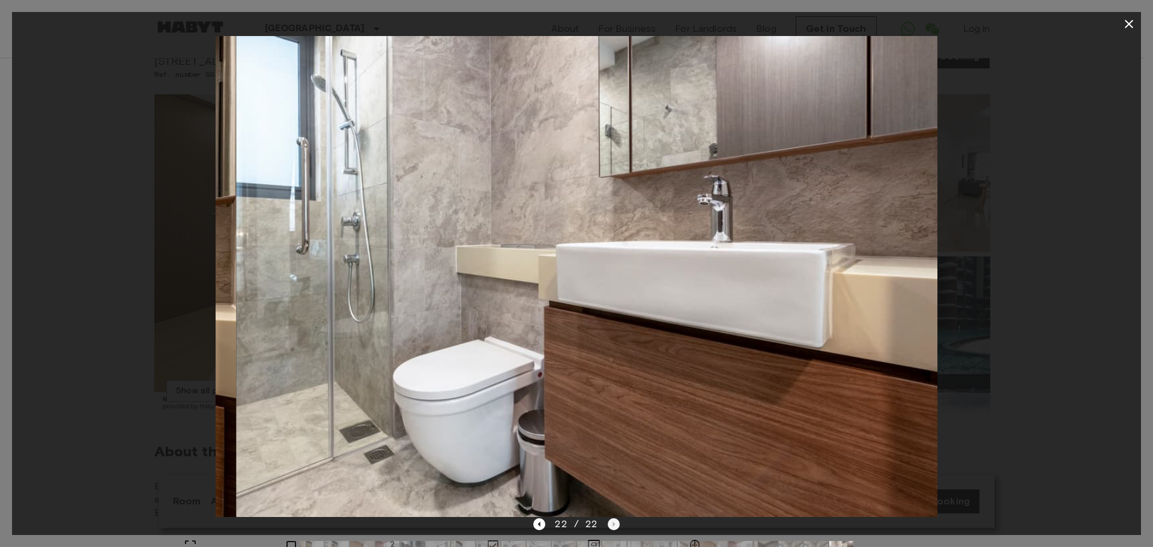
click at [608, 523] on div "22 / 22" at bounding box center [576, 524] width 86 height 14
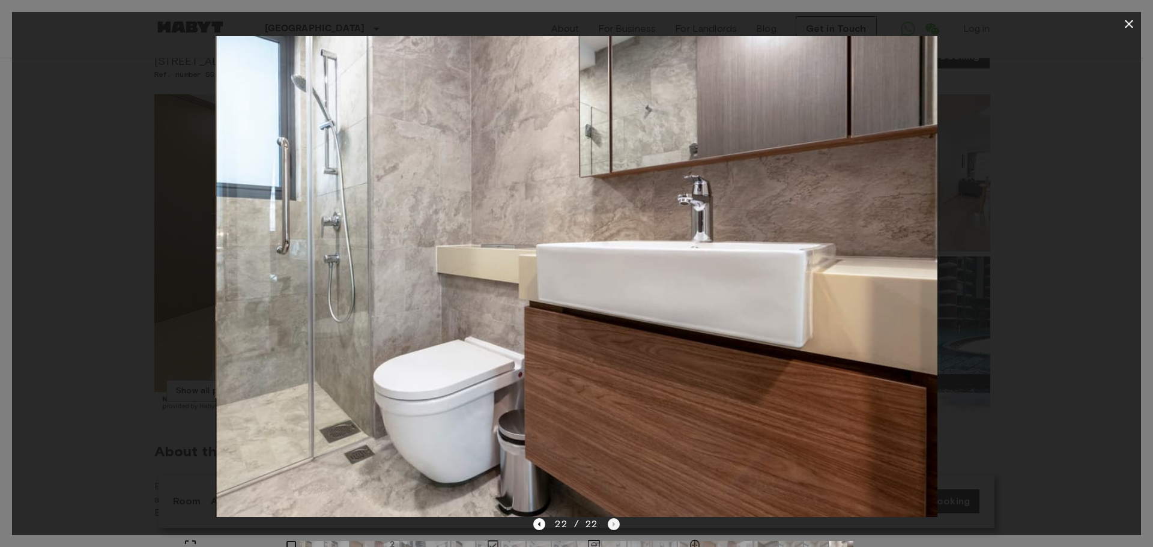
click at [608, 523] on div "22 / 22" at bounding box center [576, 524] width 86 height 14
click at [1136, 30] on button "button" at bounding box center [1129, 24] width 24 height 24
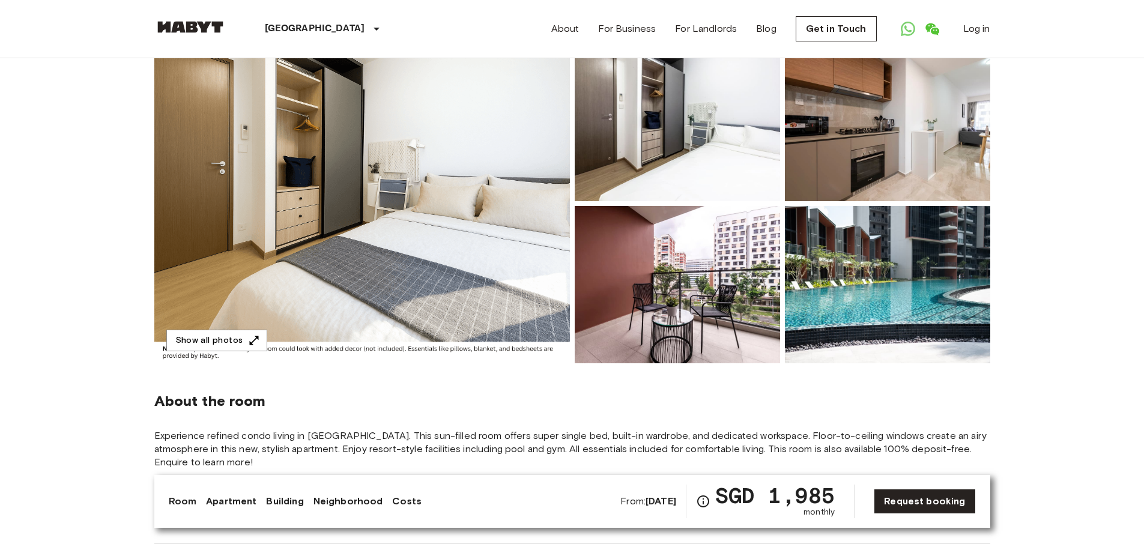
scroll to position [0, 0]
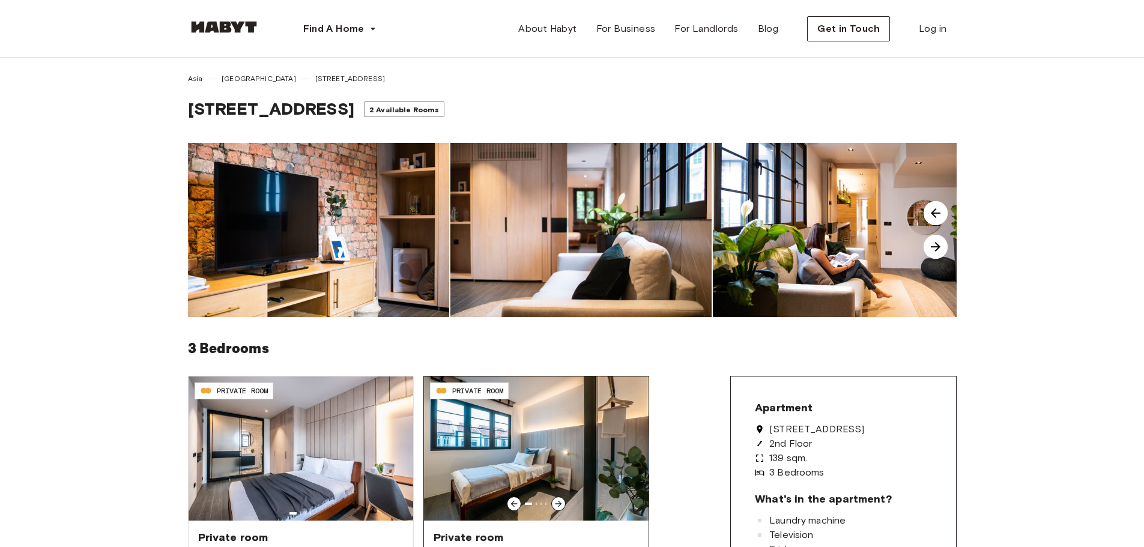
scroll to position [240, 0]
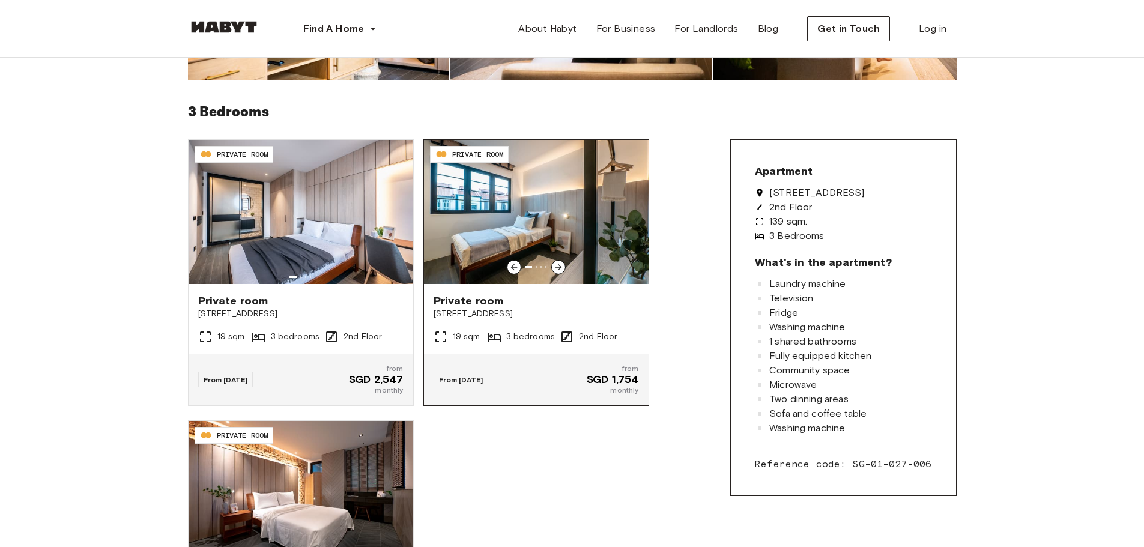
click at [538, 223] on img at bounding box center [536, 212] width 225 height 144
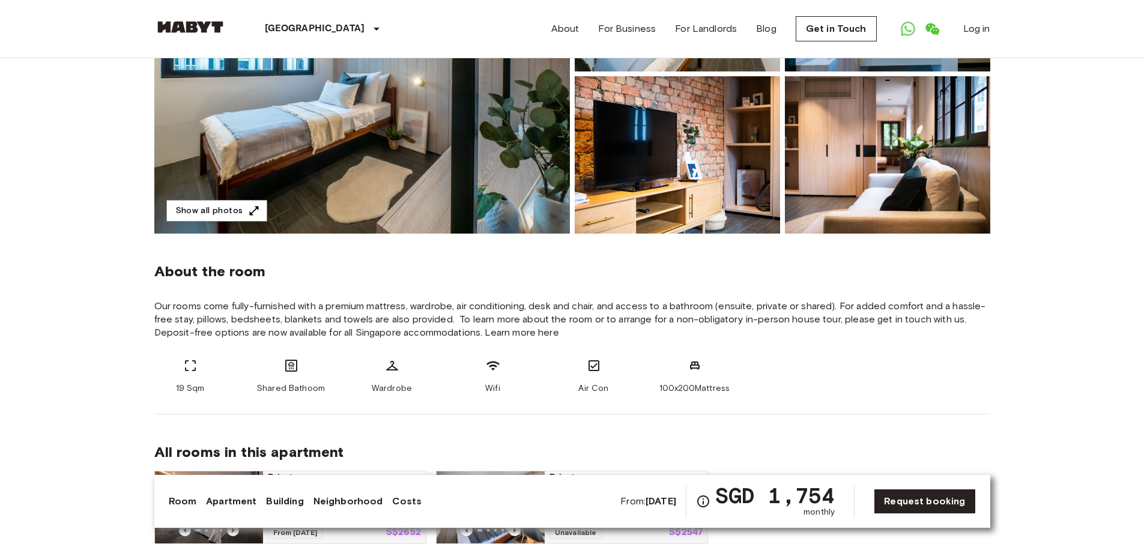
scroll to position [120, 0]
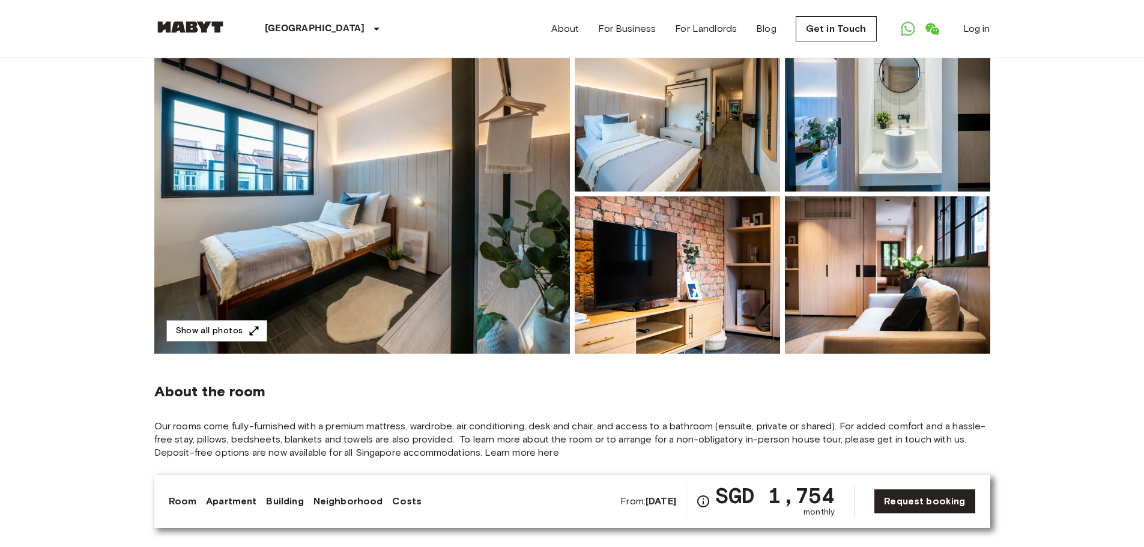
click at [916, 258] on img at bounding box center [887, 274] width 205 height 157
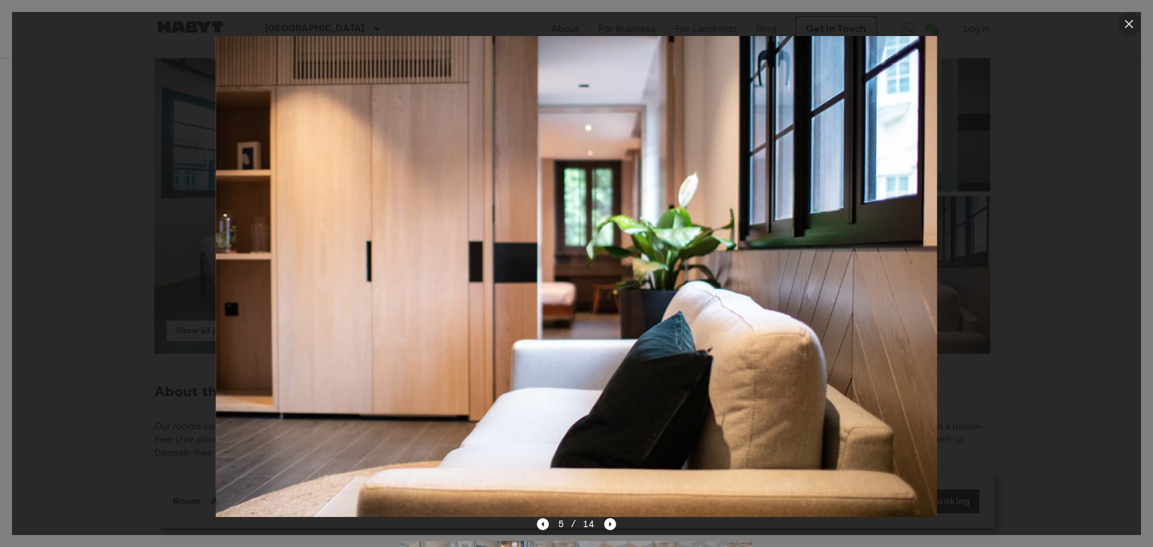
click at [1127, 32] on button "button" at bounding box center [1129, 24] width 24 height 24
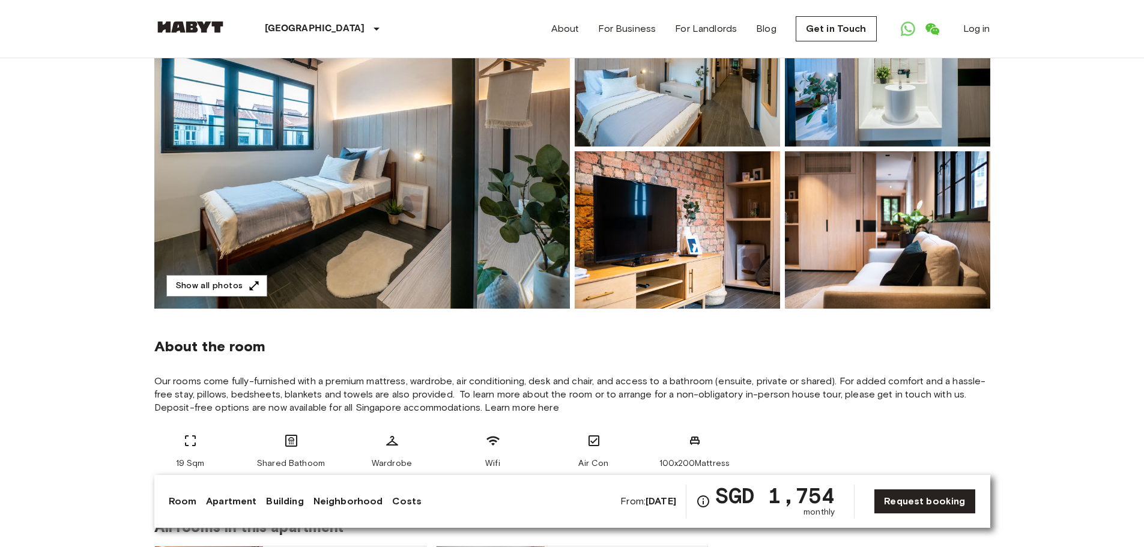
scroll to position [68, 0]
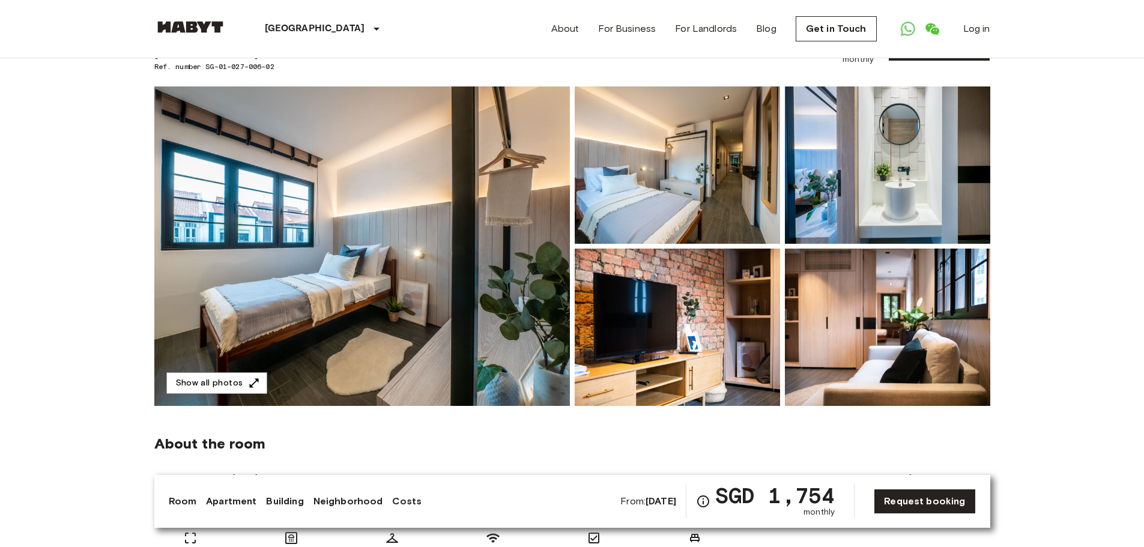
click at [943, 318] on img at bounding box center [887, 327] width 205 height 157
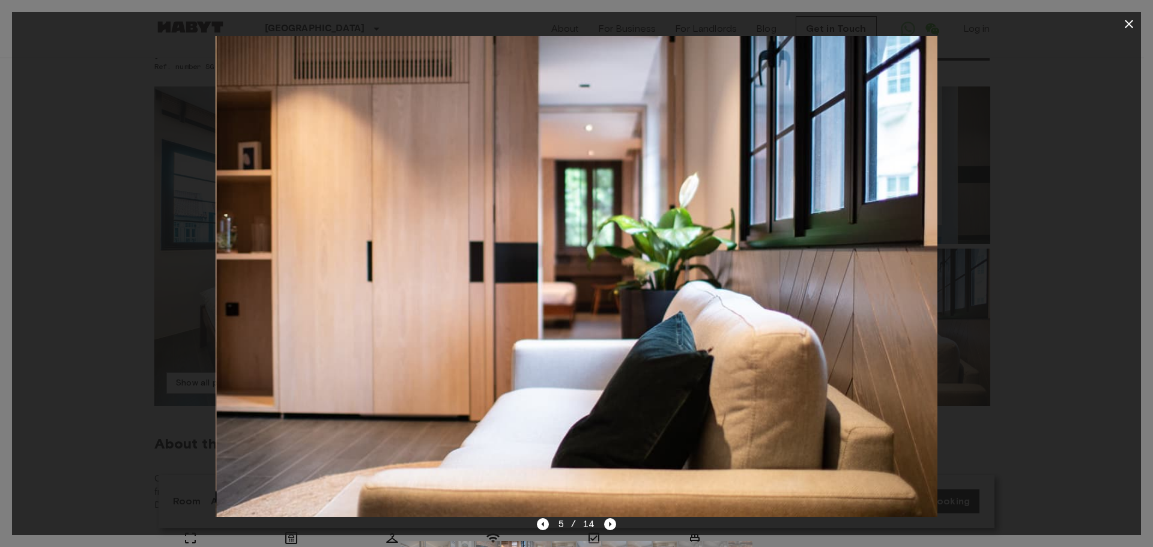
click at [618, 523] on div "5 / 14" at bounding box center [576, 546] width 1129 height 58
click at [615, 522] on div "5 / 14" at bounding box center [576, 546] width 1129 height 58
click at [612, 522] on icon "Next image" at bounding box center [610, 524] width 12 height 12
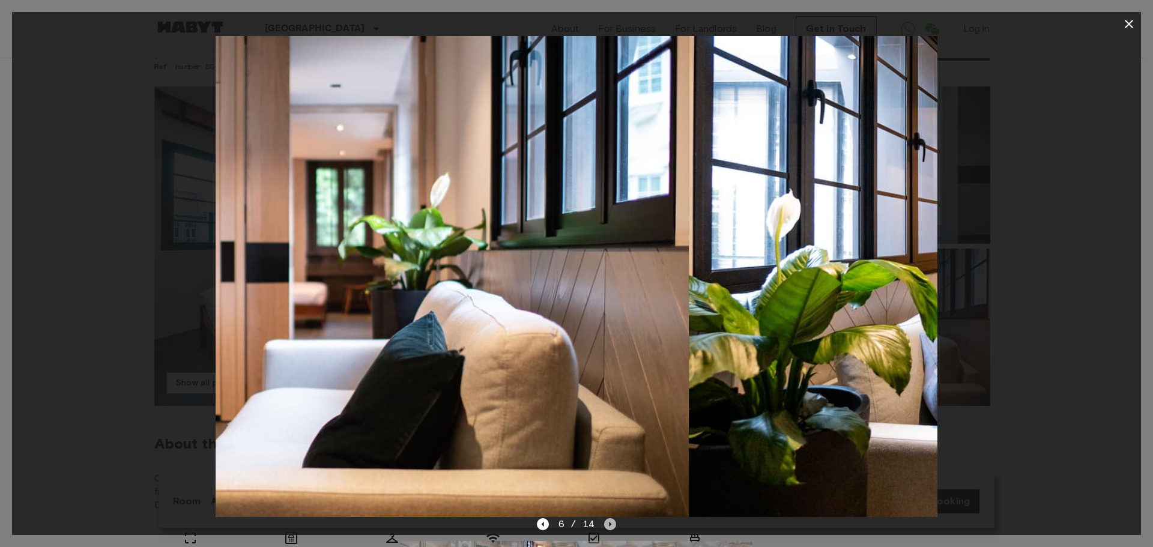
click at [612, 522] on icon "Next image" at bounding box center [610, 524] width 12 height 12
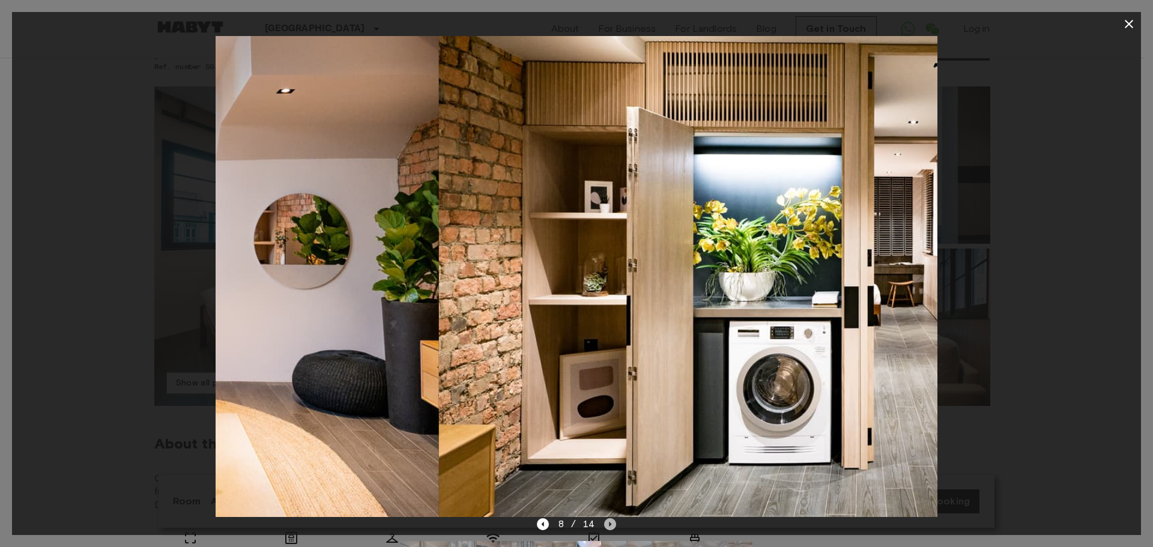
click at [612, 522] on icon "Next image" at bounding box center [610, 524] width 12 height 12
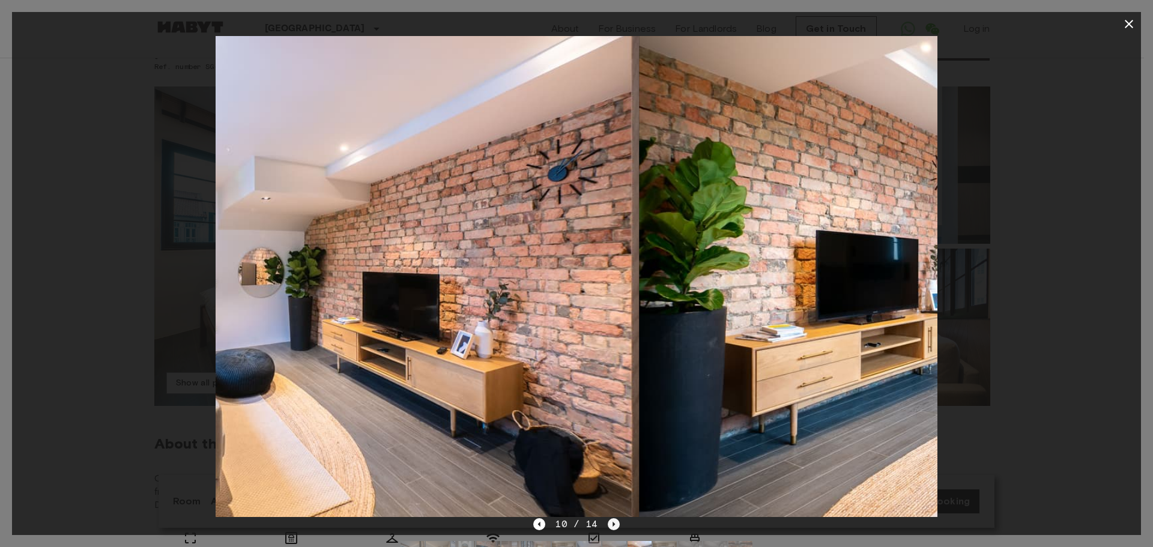
click at [612, 522] on icon "Next image" at bounding box center [614, 524] width 12 height 12
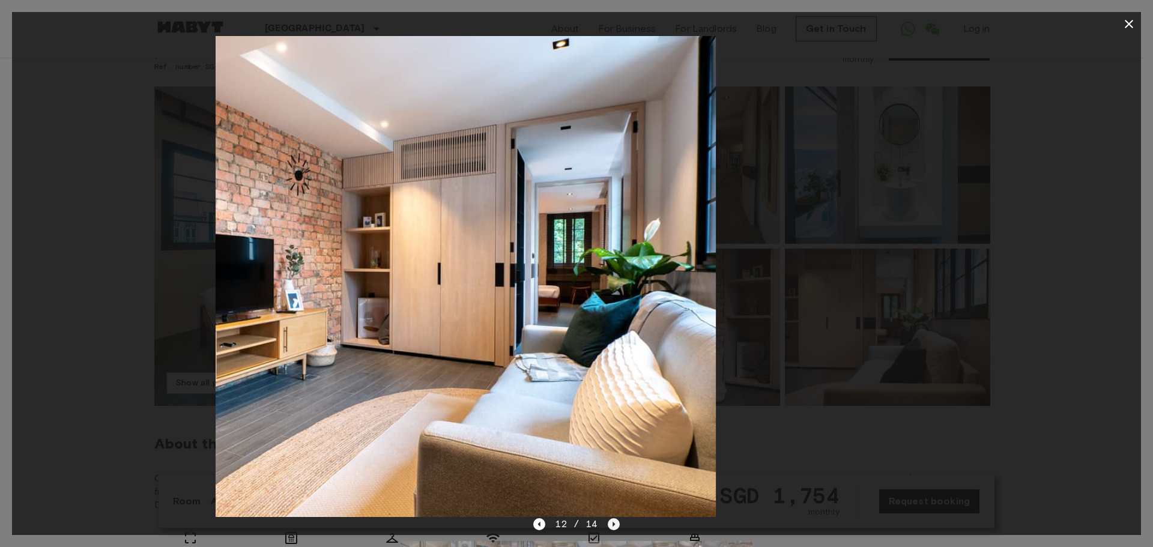
click at [612, 522] on icon "Next image" at bounding box center [614, 524] width 12 height 12
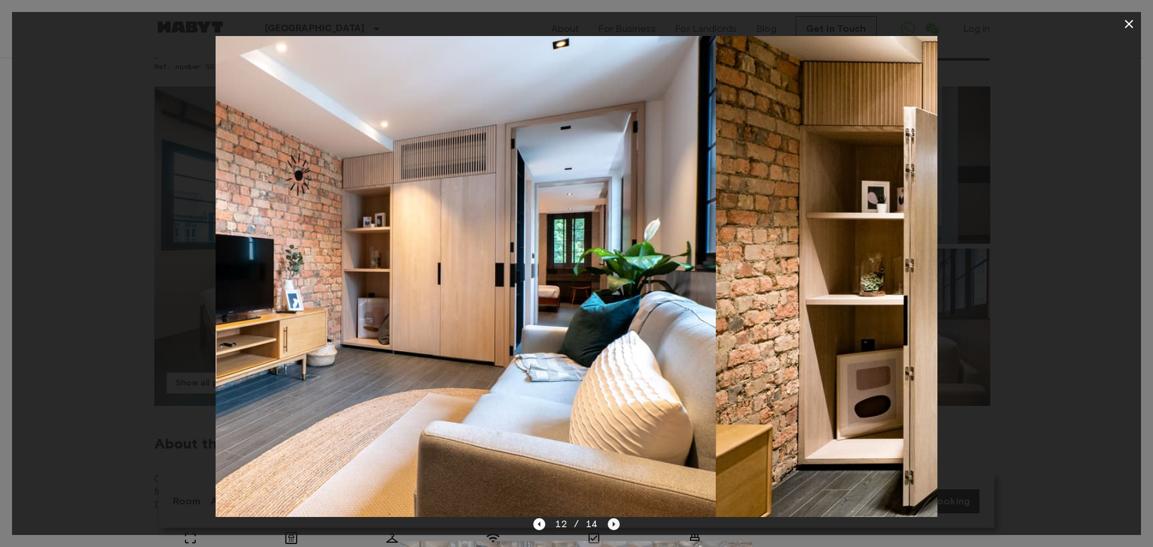
click at [612, 522] on icon "Next image" at bounding box center [614, 524] width 12 height 12
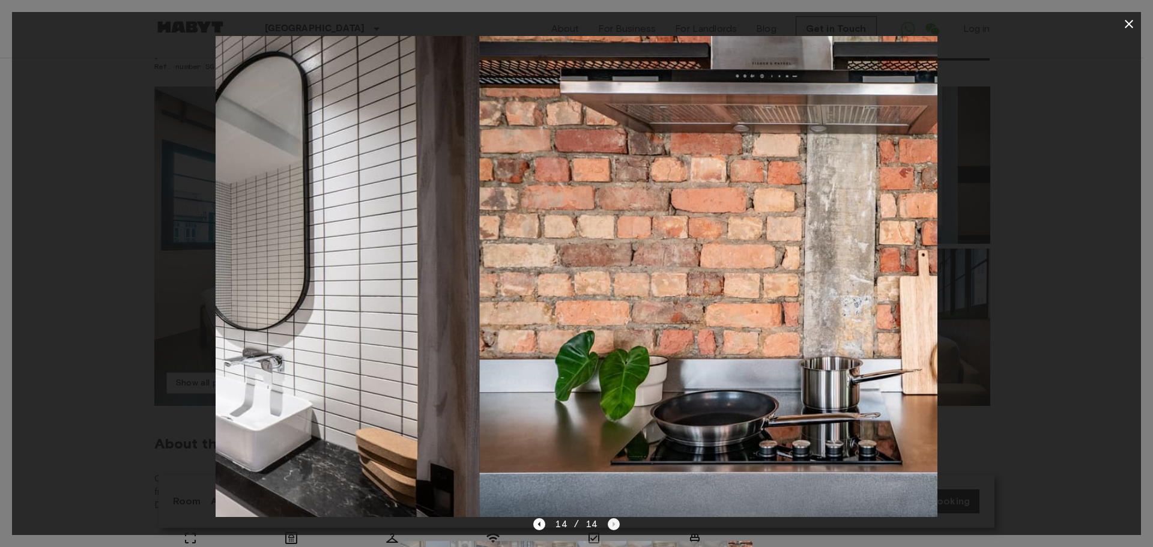
click at [612, 522] on div "14 / 14" at bounding box center [576, 524] width 86 height 14
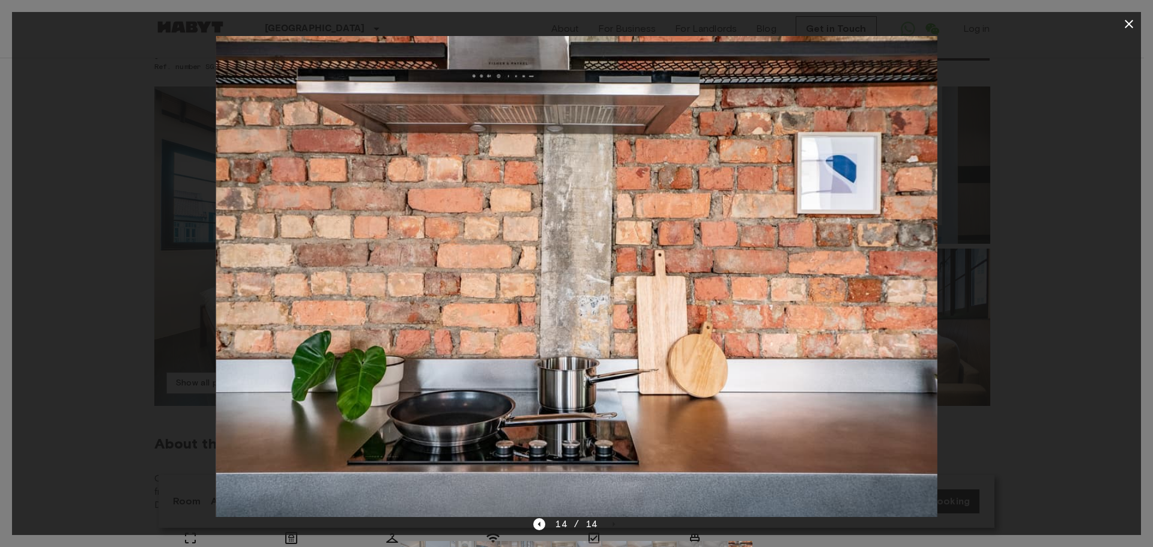
click at [1135, 23] on icon "button" at bounding box center [1128, 24] width 14 height 14
